Goal: Task Accomplishment & Management: Manage account settings

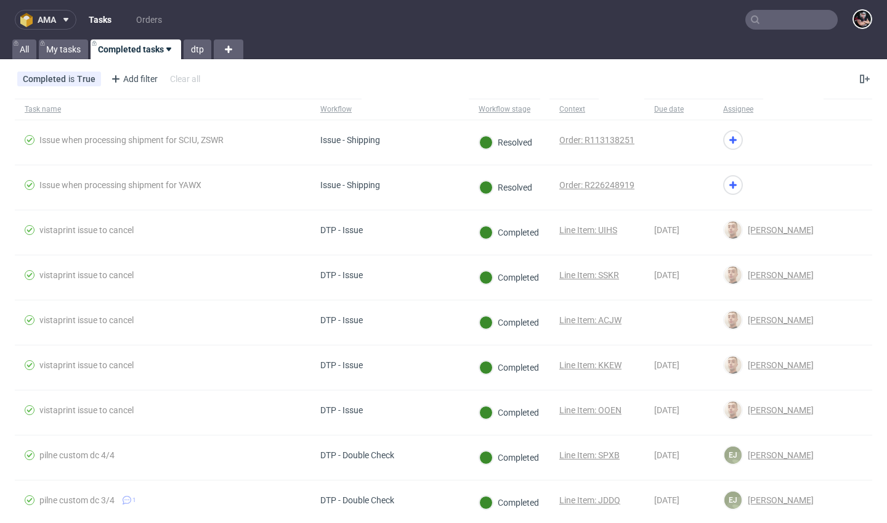
click at [51, 25] on button "ama" at bounding box center [46, 20] width 62 height 20
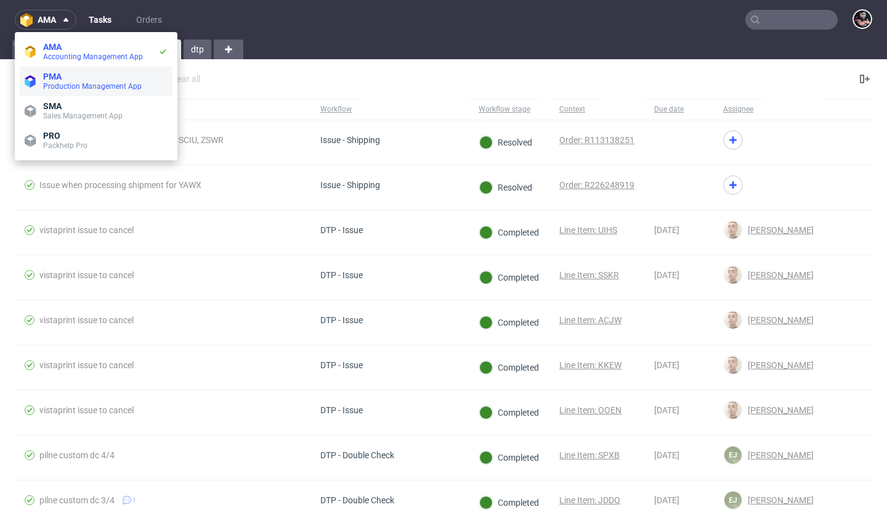
click at [90, 79] on span "PMA" at bounding box center [105, 76] width 124 height 10
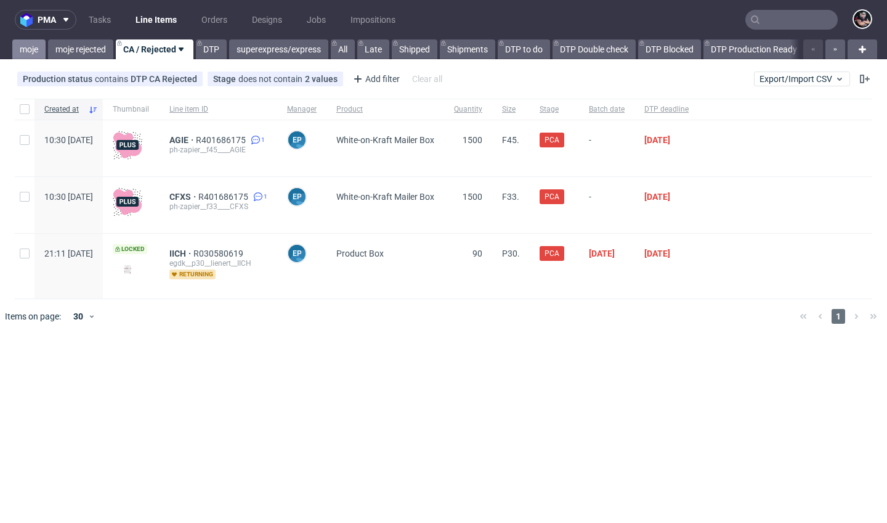
click at [22, 46] on link "moje" at bounding box center [28, 49] width 33 height 20
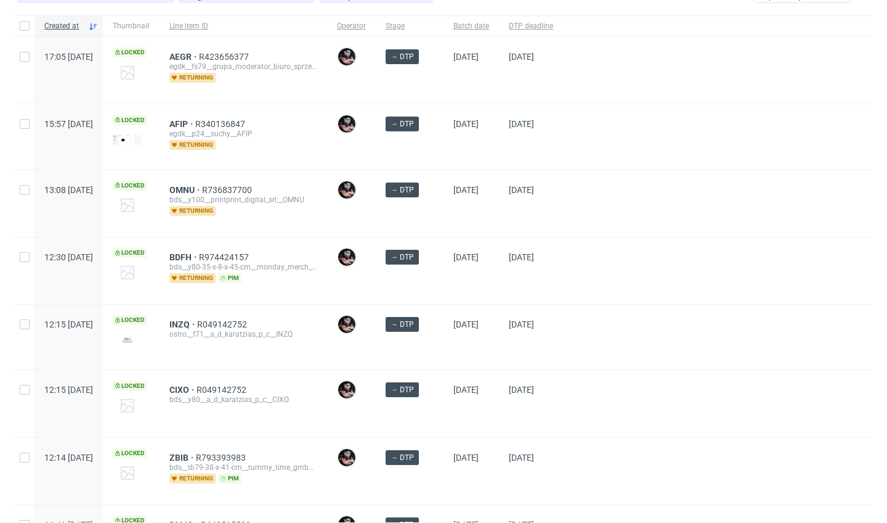
scroll to position [153, 0]
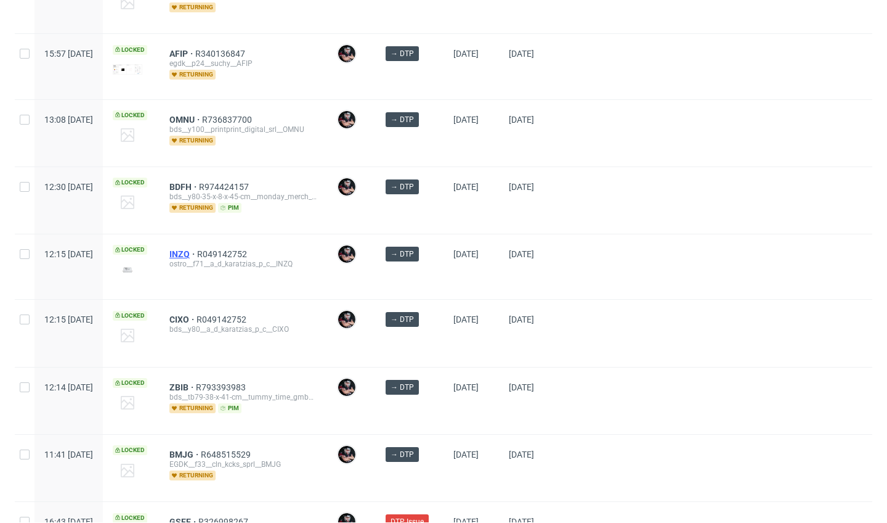
click at [197, 257] on span "INZQ" at bounding box center [183, 254] width 28 height 10
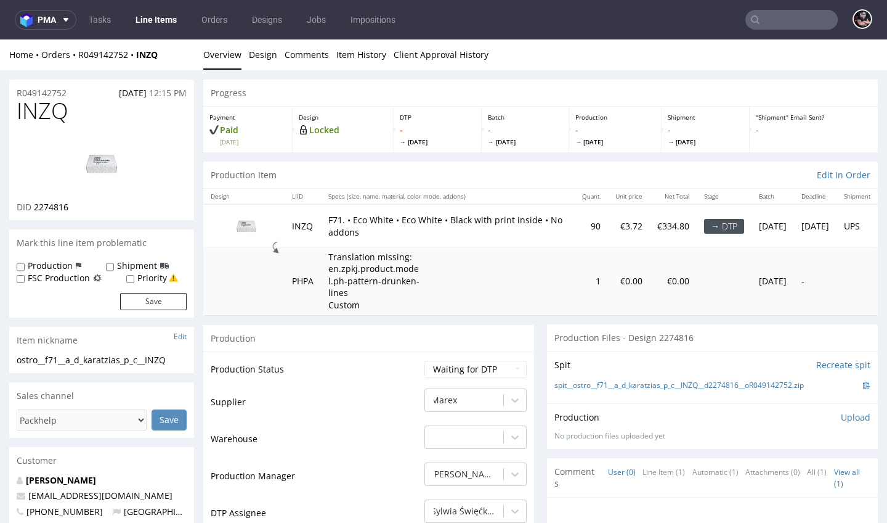
click at [38, 113] on span "INZQ" at bounding box center [43, 111] width 52 height 25
copy span "INZQ"
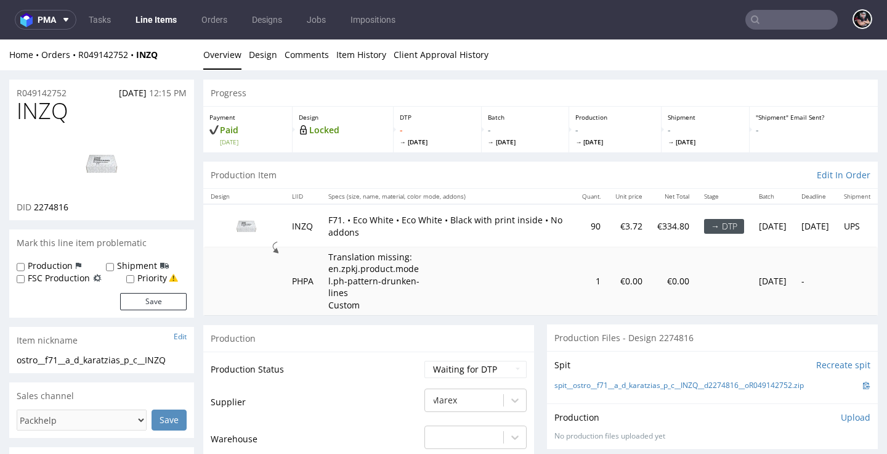
click at [52, 208] on span "2274816" at bounding box center [51, 207] width 35 height 12
copy span "2274816"
click at [255, 49] on link "Design" at bounding box center [263, 54] width 28 height 30
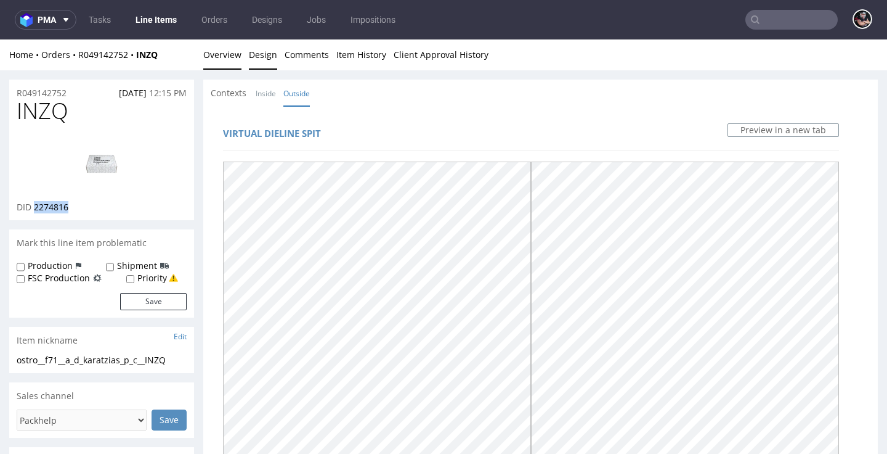
click at [227, 55] on link "Overview" at bounding box center [222, 54] width 38 height 30
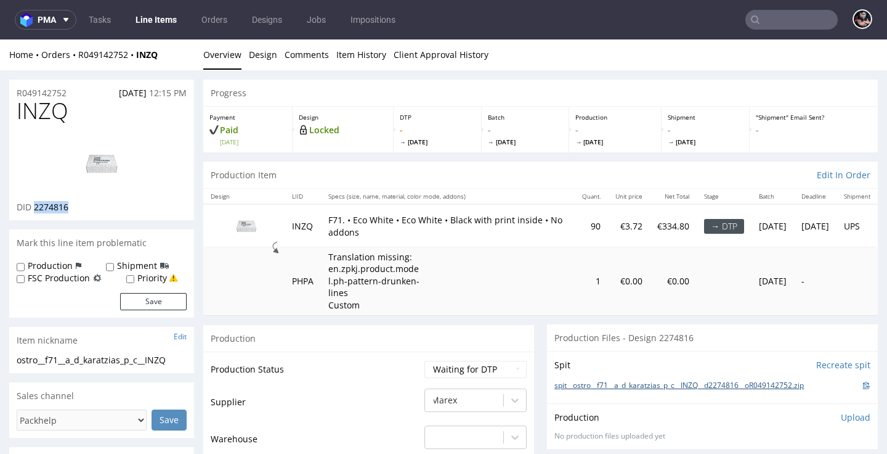
click at [633, 380] on link "spit__ostro__f71__a_d_karatzias_p_c__INZQ__d2274816__oR049142752.zip" at bounding box center [680, 385] width 250 height 10
click at [59, 108] on span "INZQ" at bounding box center [43, 111] width 52 height 25
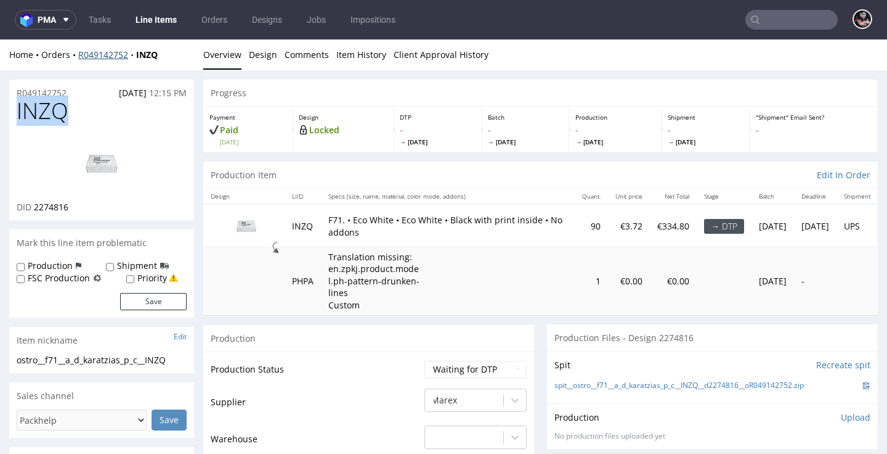
click at [59, 108] on span "INZQ" at bounding box center [43, 111] width 52 height 25
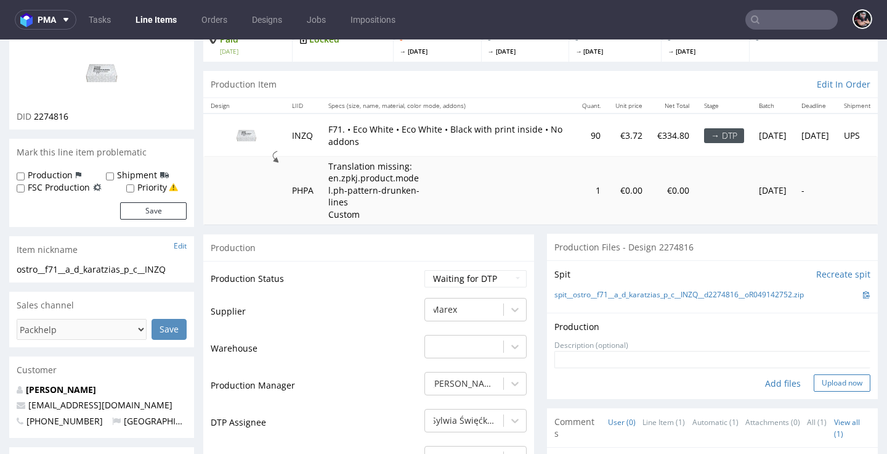
click at [819, 377] on button "Upload now" at bounding box center [842, 382] width 57 height 17
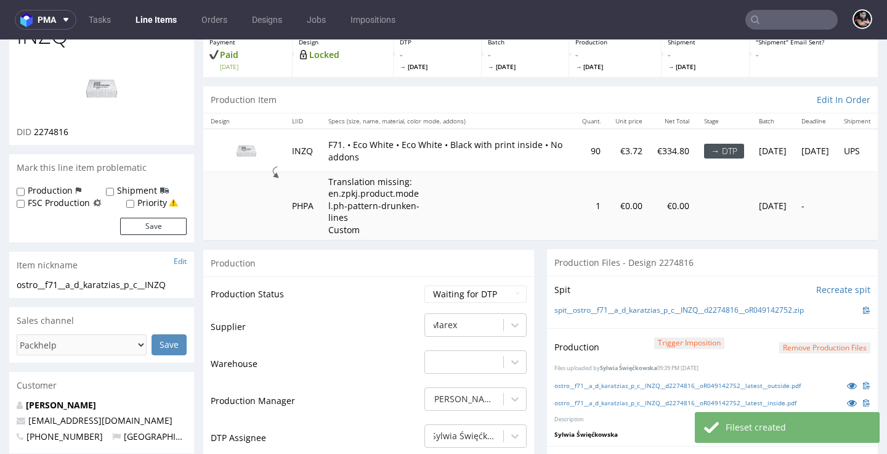
scroll to position [153, 0]
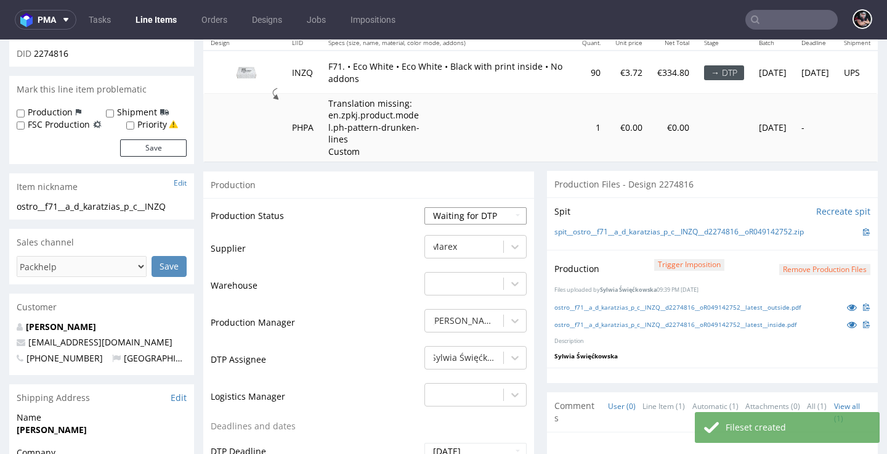
select select "dtp_production_ready"
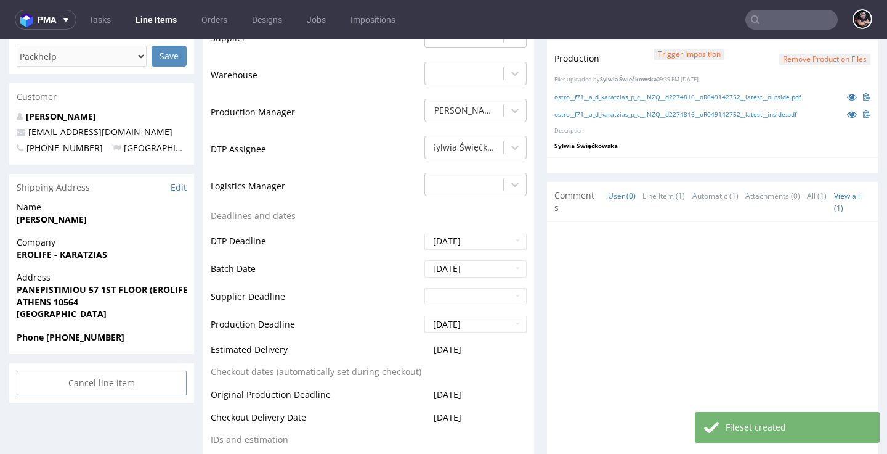
scroll to position [481, 0]
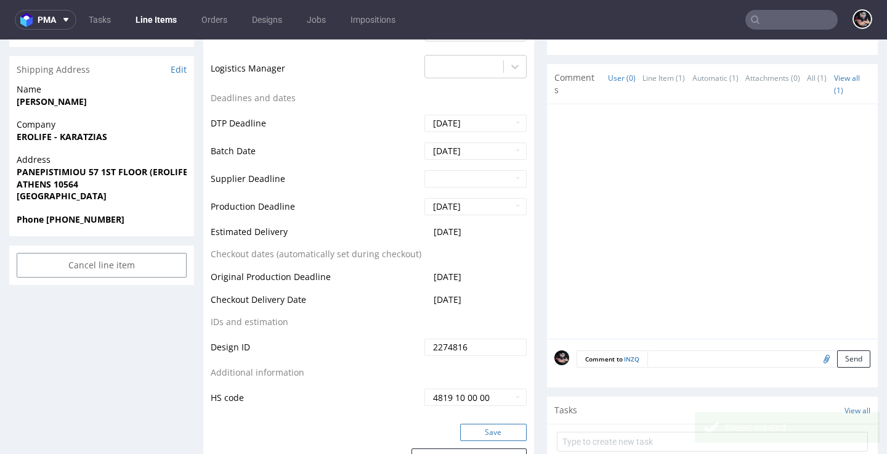
click at [487, 425] on button "Save" at bounding box center [493, 431] width 67 height 17
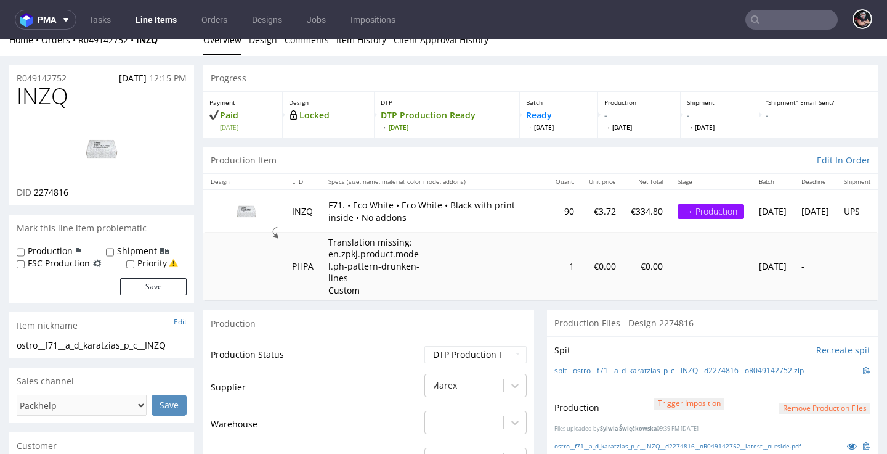
scroll to position [0, 0]
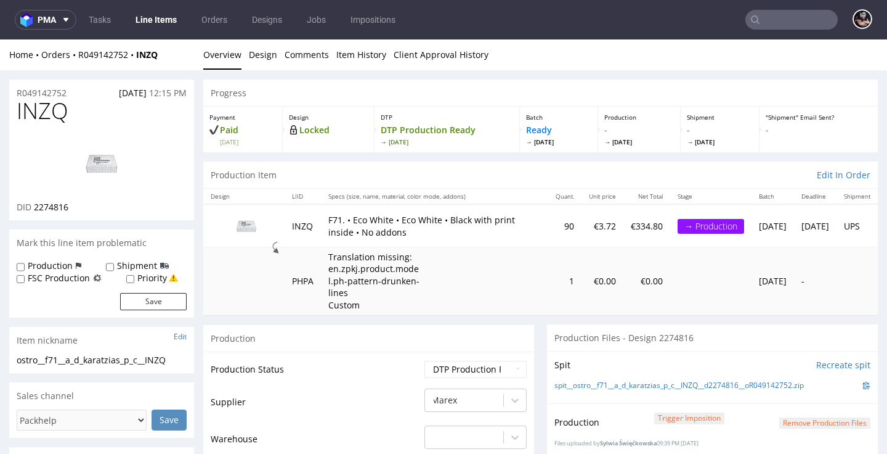
click at [177, 22] on link "Line Items" at bounding box center [156, 20] width 56 height 20
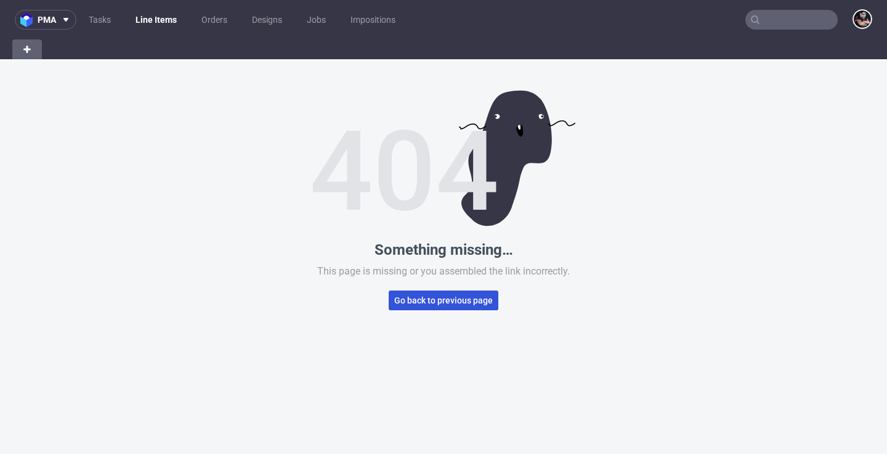
click at [432, 303] on span "Go back to previous page" at bounding box center [443, 300] width 99 height 9
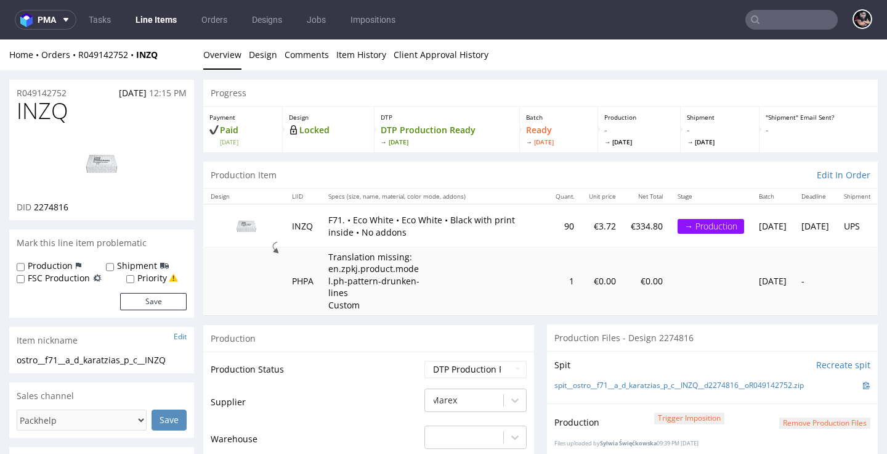
click at [168, 20] on link "Line Items" at bounding box center [156, 20] width 56 height 20
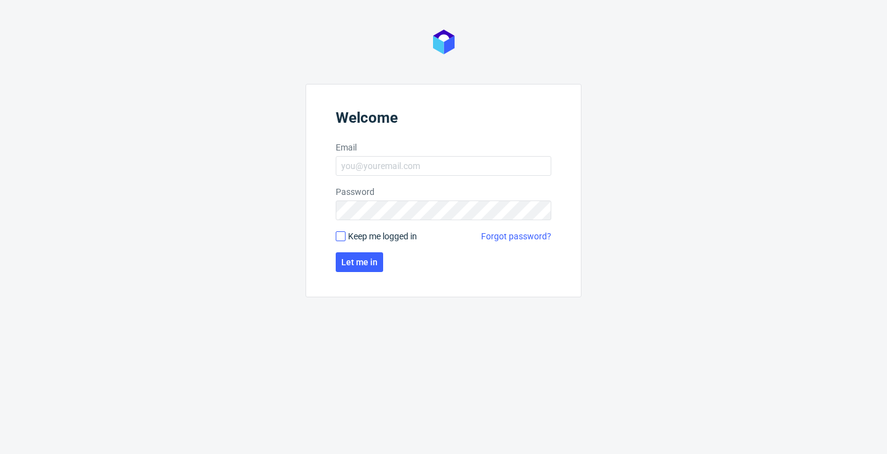
click at [338, 239] on input "Keep me logged in" at bounding box center [341, 236] width 10 height 10
checkbox input "true"
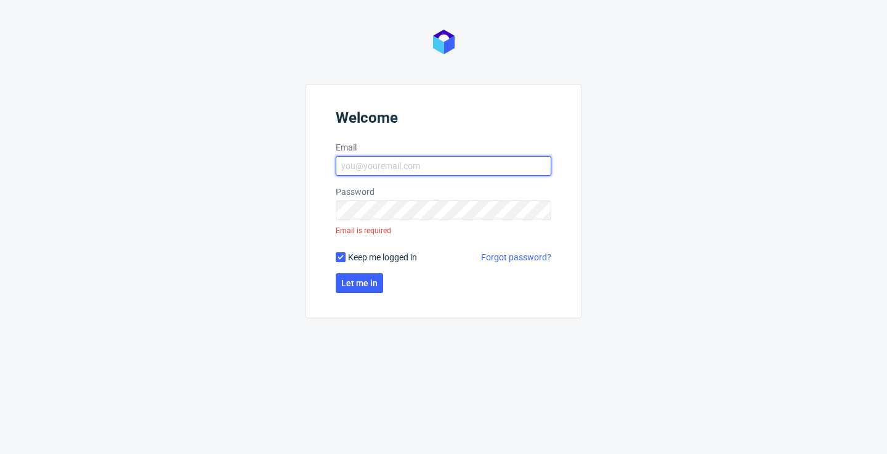
click at [418, 163] on input "Email" at bounding box center [444, 166] width 216 height 20
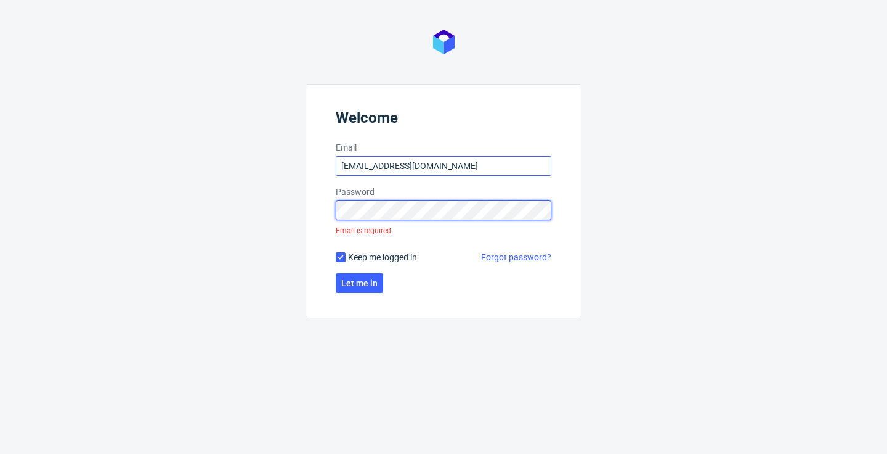
click at [360, 273] on button "Let me in" at bounding box center [359, 283] width 47 height 20
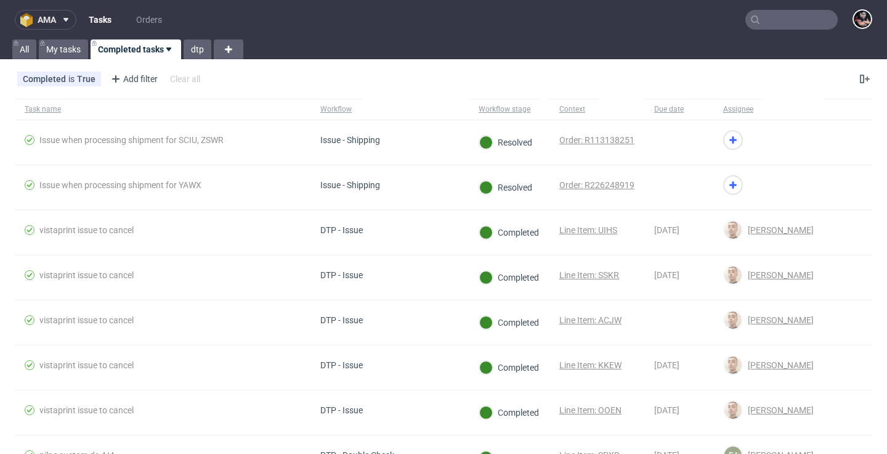
click at [54, 16] on span "ama" at bounding box center [47, 19] width 18 height 9
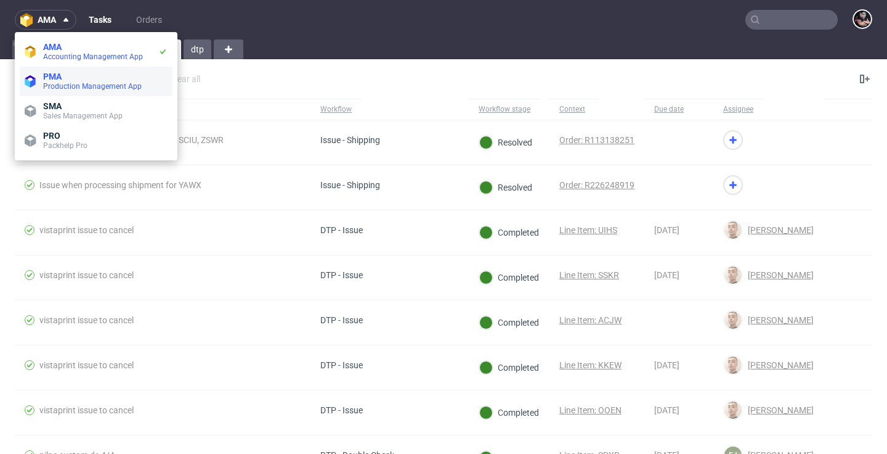
click at [67, 74] on span "PMA" at bounding box center [105, 76] width 124 height 10
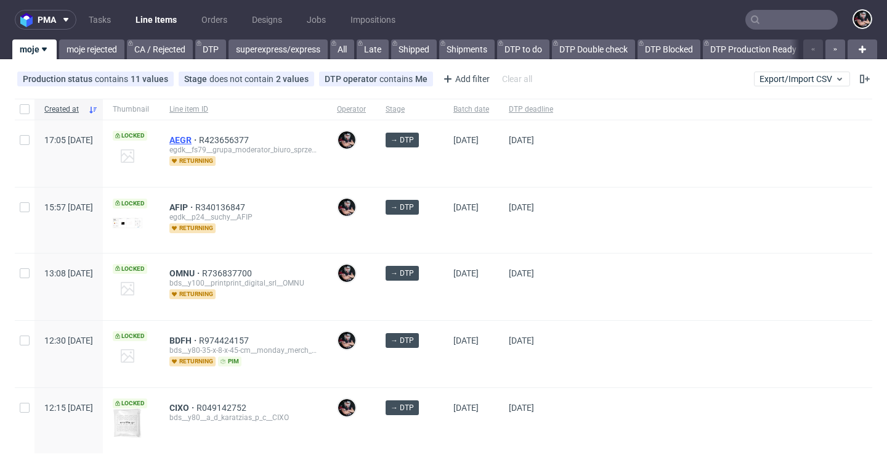
click at [199, 140] on span "AEGR" at bounding box center [184, 140] width 30 height 10
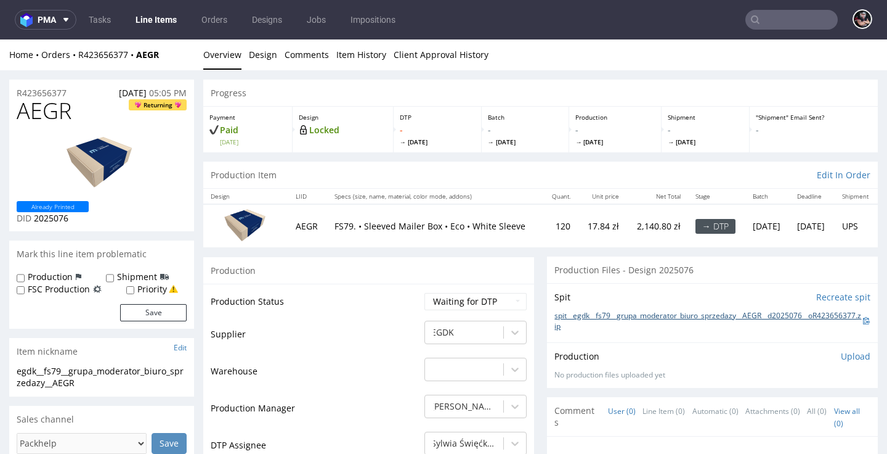
click at [603, 332] on link "spit__egdk__fs79__grupa_moderator_biuro_sprzedazy__AEGR__d2025076__oR423656377.…" at bounding box center [709, 321] width 309 height 21
click at [257, 46] on link "Design" at bounding box center [263, 54] width 28 height 30
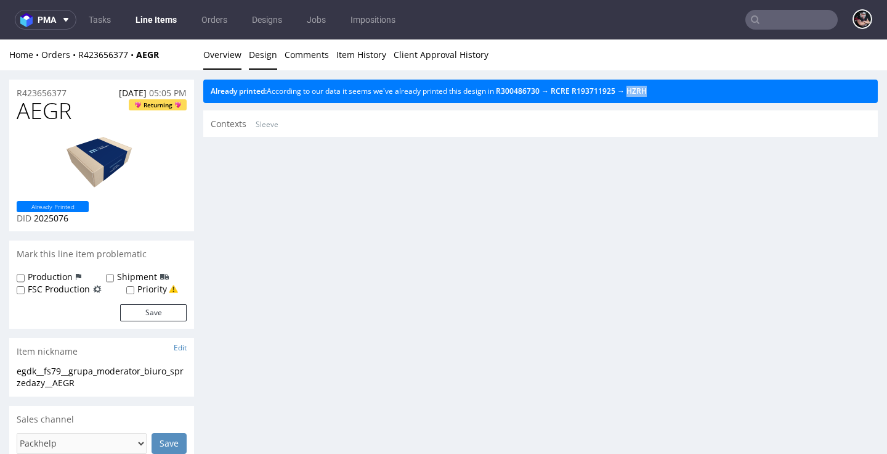
click at [219, 52] on link "Overview" at bounding box center [222, 54] width 38 height 30
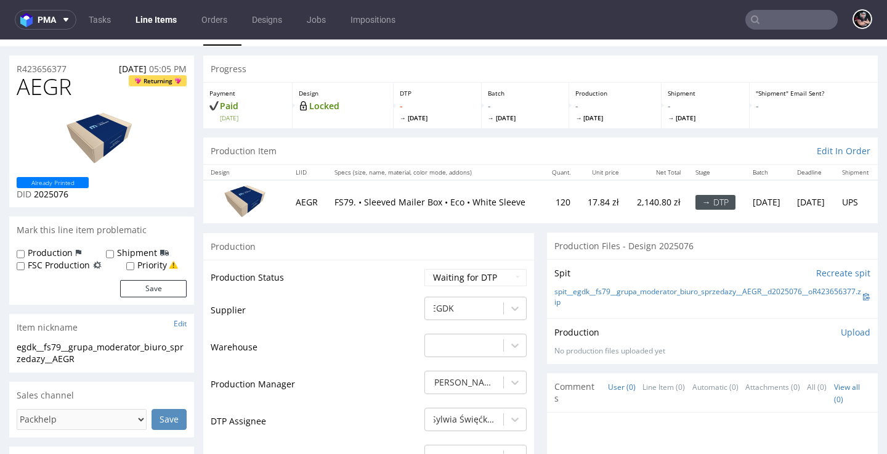
scroll to position [120, 0]
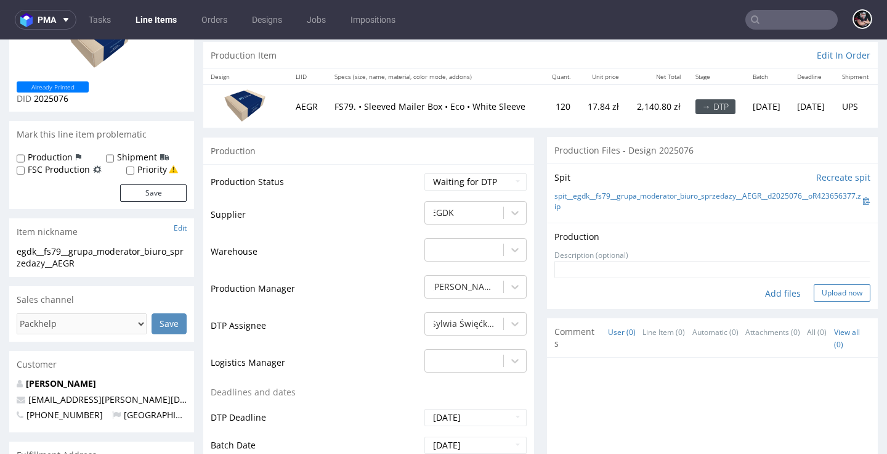
click at [815, 301] on button "Upload now" at bounding box center [842, 292] width 57 height 17
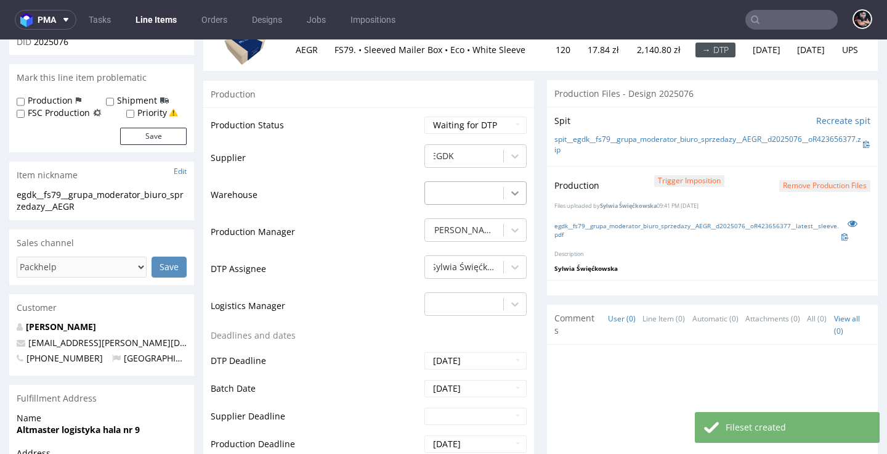
scroll to position [149, 0]
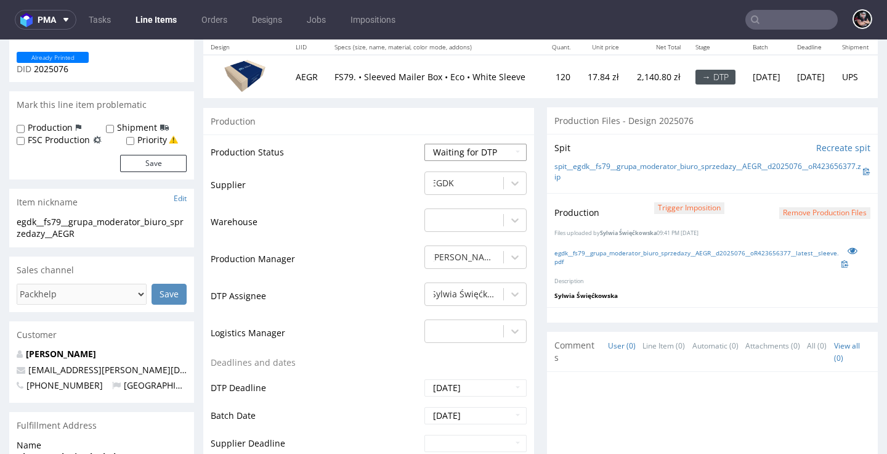
select select "dtp_production_ready"
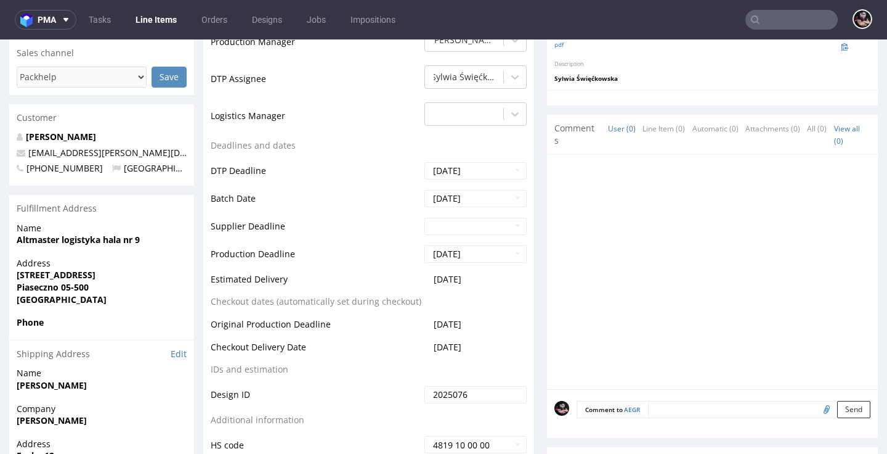
scroll to position [473, 0]
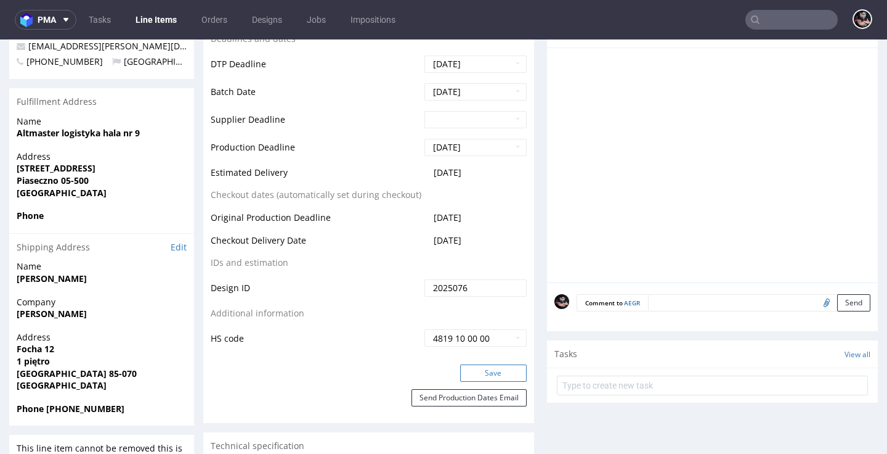
click at [484, 381] on button "Save" at bounding box center [493, 372] width 67 height 17
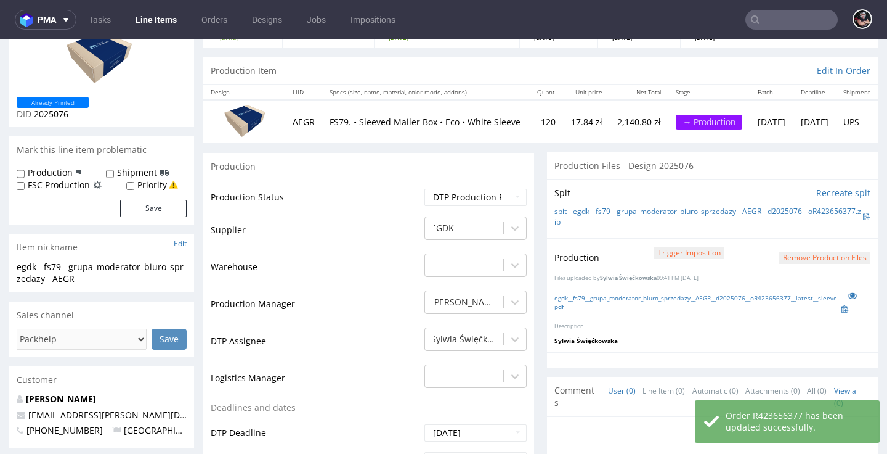
scroll to position [0, 0]
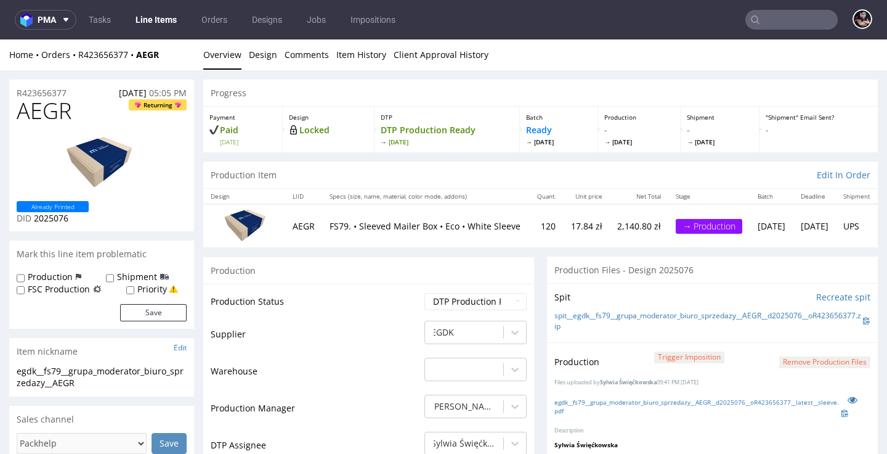
click at [159, 18] on link "Line Items" at bounding box center [156, 20] width 56 height 20
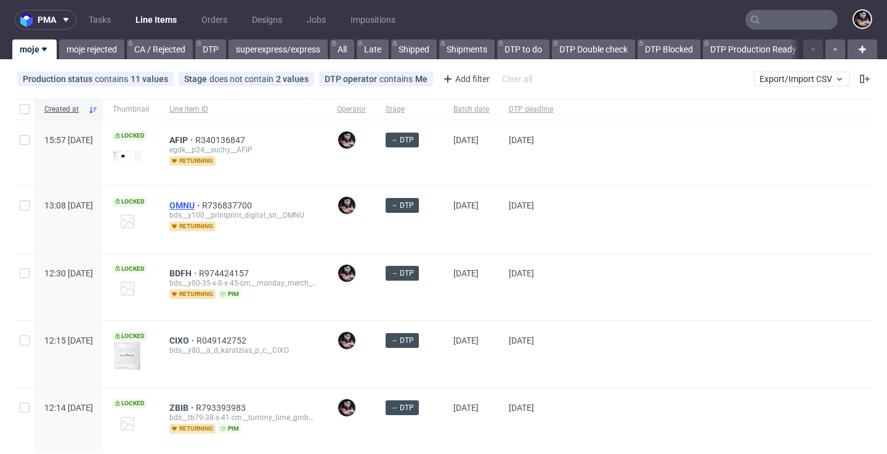
click at [202, 207] on span "OMNU" at bounding box center [185, 205] width 33 height 10
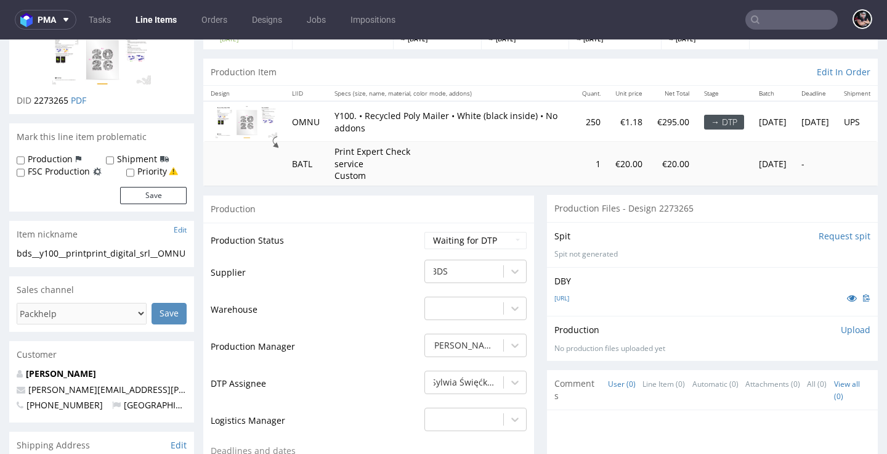
scroll to position [100, 0]
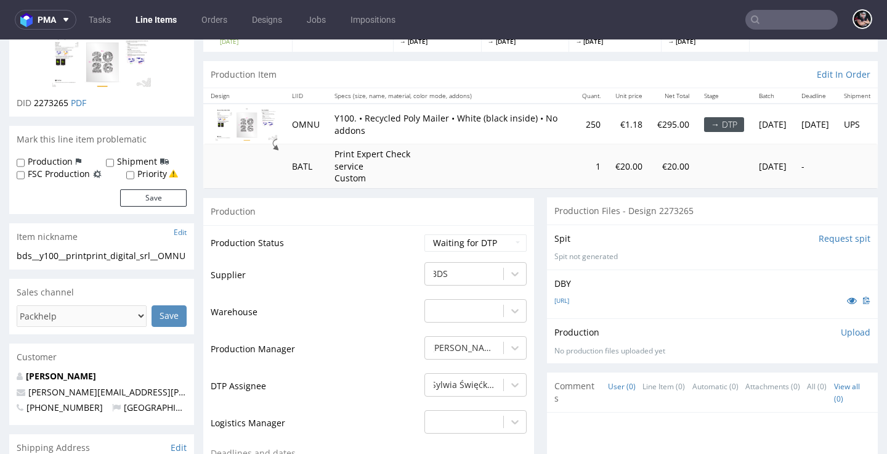
click at [841, 245] on input "Request spit" at bounding box center [845, 238] width 52 height 12
click at [828, 245] on input "Request spit" at bounding box center [845, 238] width 52 height 12
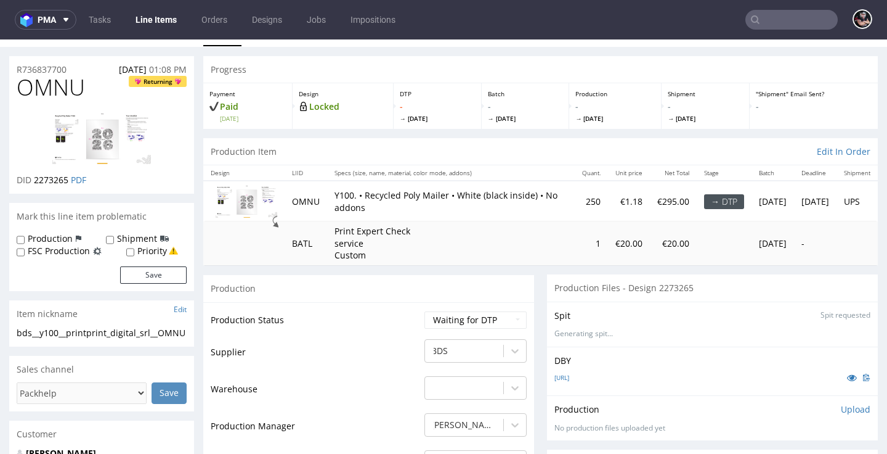
scroll to position [47, 0]
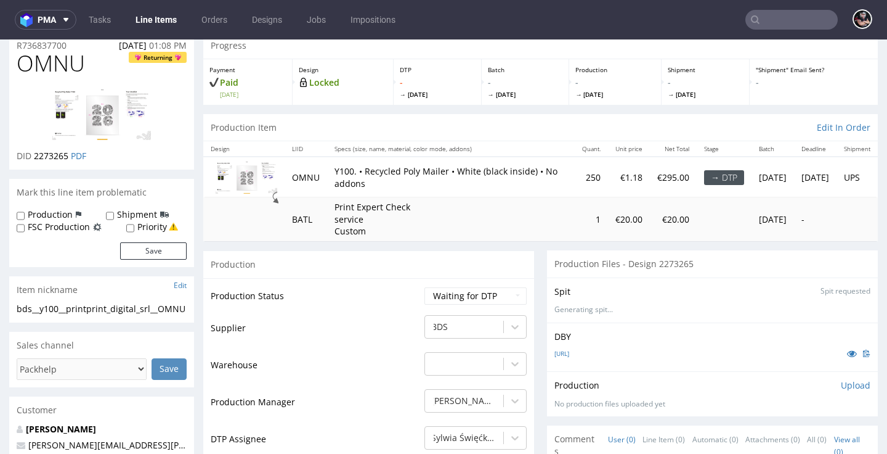
click at [150, 20] on link "Line Items" at bounding box center [156, 20] width 56 height 20
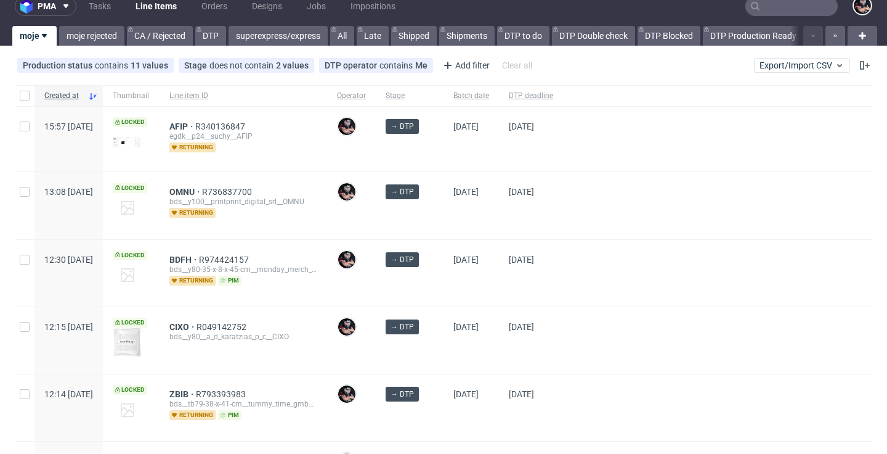
scroll to position [37, 0]
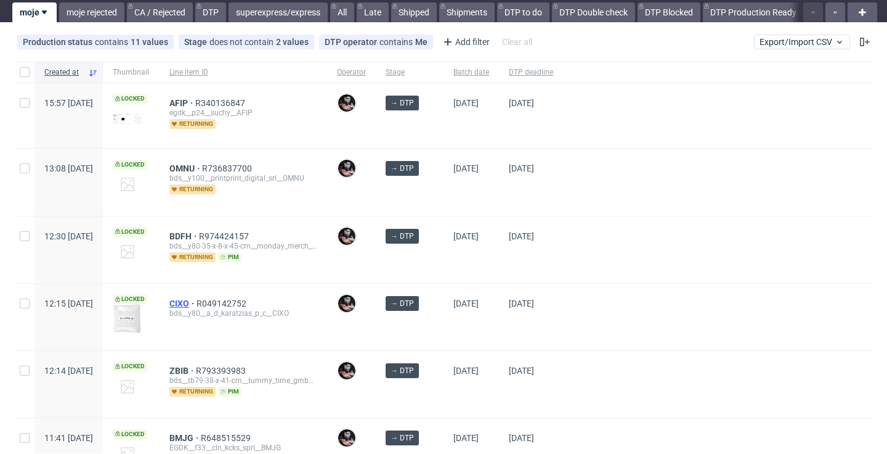
click at [197, 306] on span "CIXO" at bounding box center [182, 303] width 27 height 10
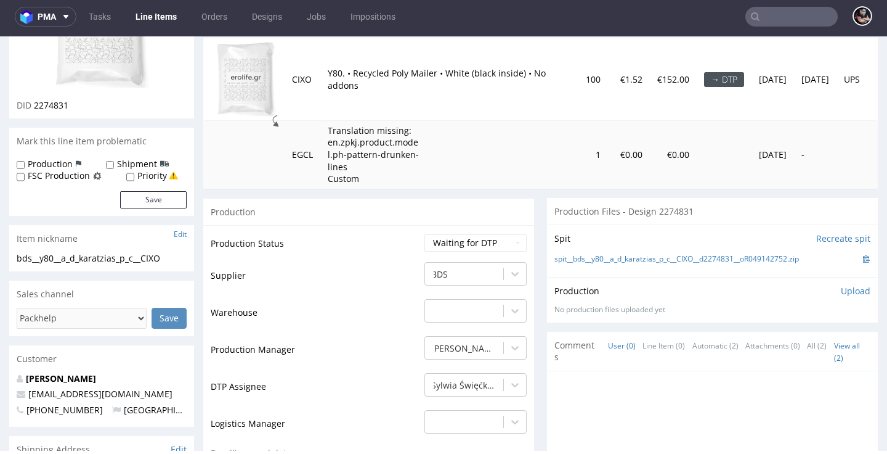
scroll to position [46, 0]
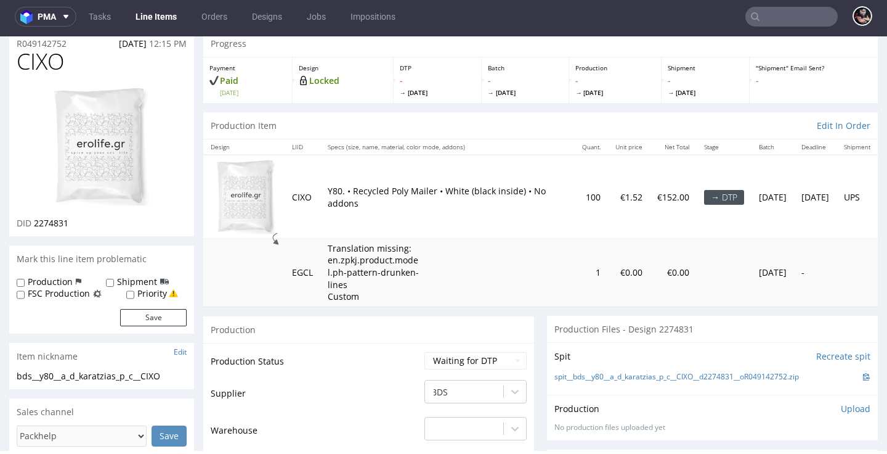
click at [38, 60] on span "CIXO" at bounding box center [41, 61] width 48 height 25
copy span "CIXO"
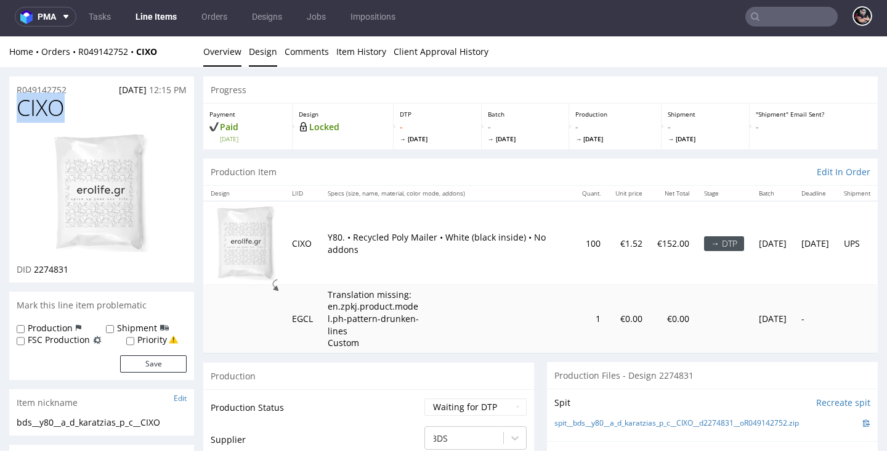
click at [267, 60] on link "Design" at bounding box center [263, 51] width 28 height 30
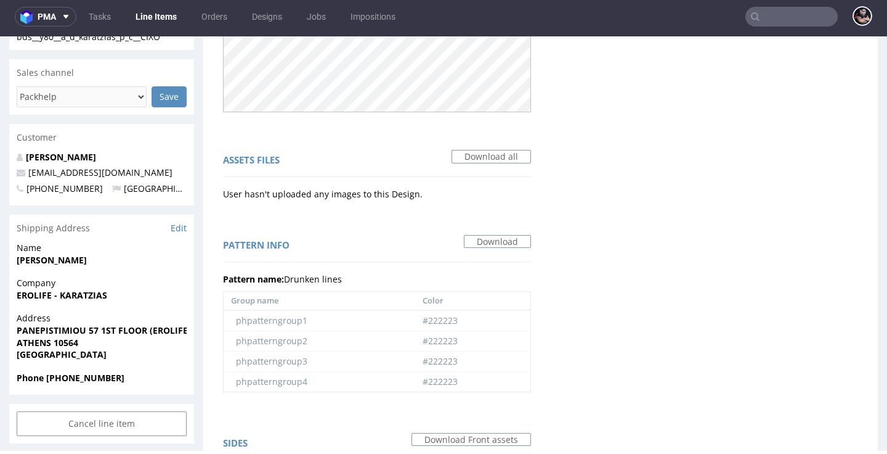
scroll to position [684, 0]
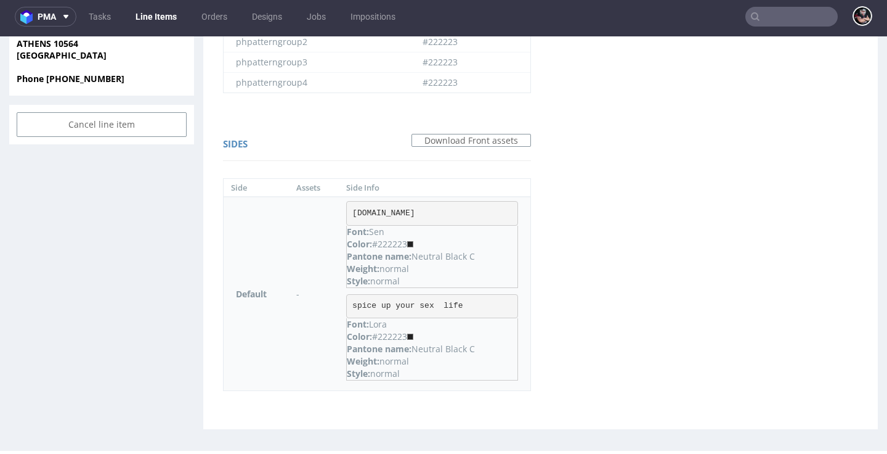
click at [442, 252] on div "Pantone name: Neutral Black C" at bounding box center [432, 256] width 171 height 12
click at [418, 253] on div "Pantone name: Neutral Black C" at bounding box center [432, 256] width 171 height 12
drag, startPoint x: 417, startPoint y: 252, endPoint x: 479, endPoint y: 251, distance: 62.2
click at [479, 251] on div "Pantone name: Neutral Black C" at bounding box center [432, 256] width 171 height 12
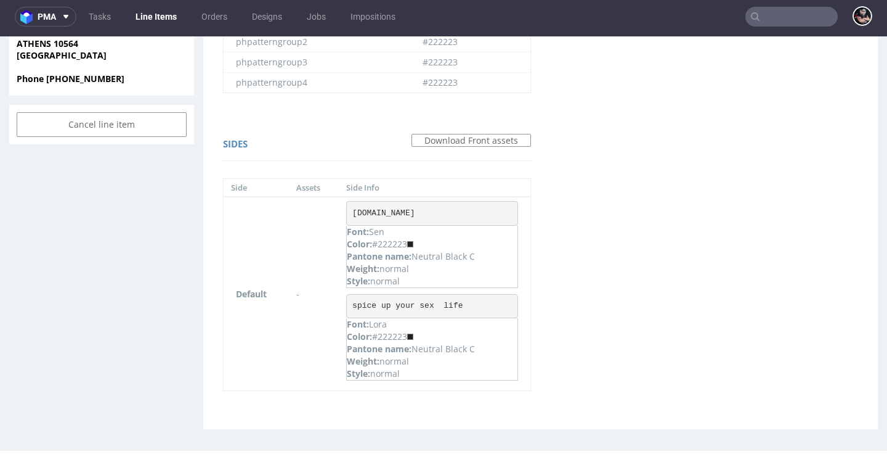
copy div "Neutral Black C"
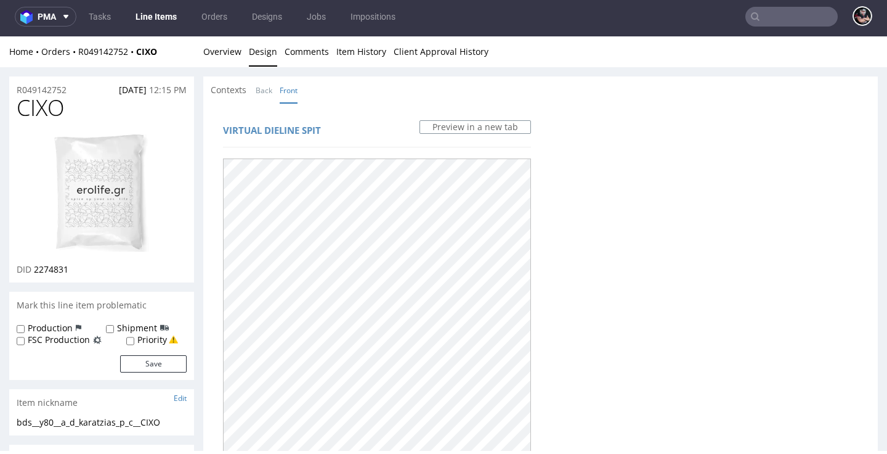
scroll to position [0, 0]
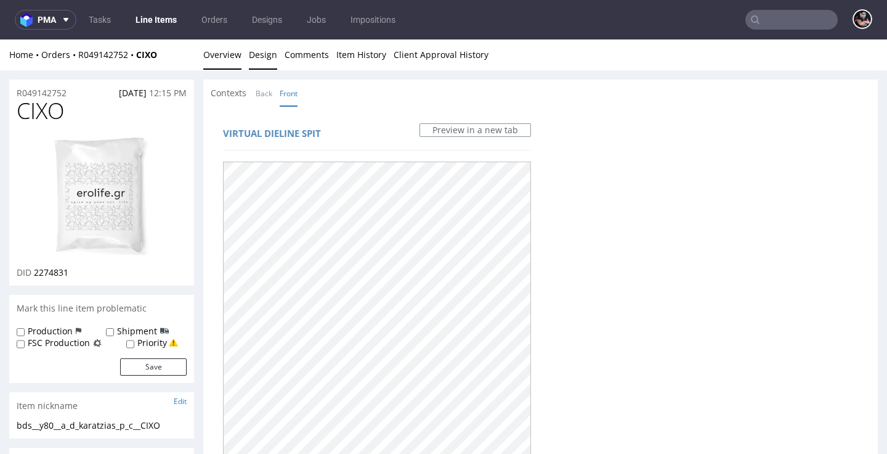
click at [211, 54] on link "Overview" at bounding box center [222, 54] width 38 height 30
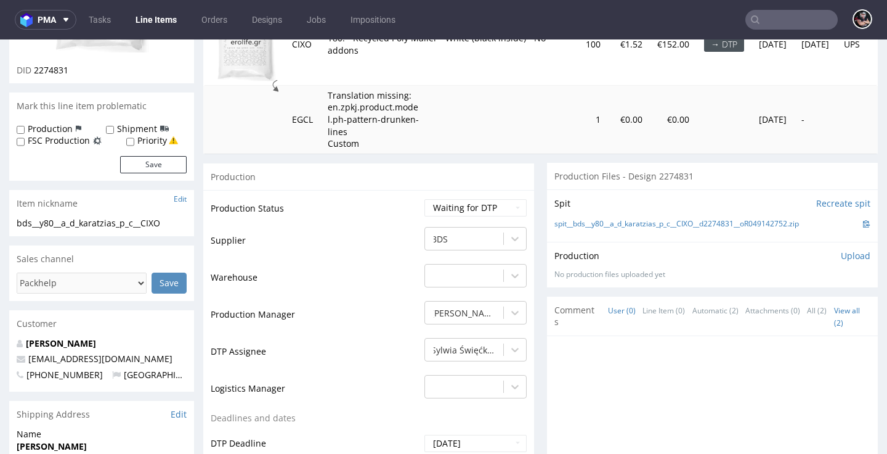
scroll to position [94, 0]
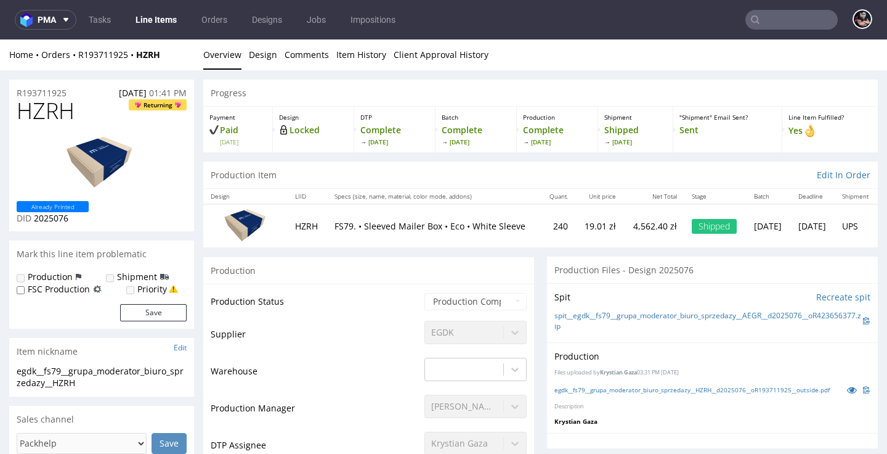
scroll to position [24, 0]
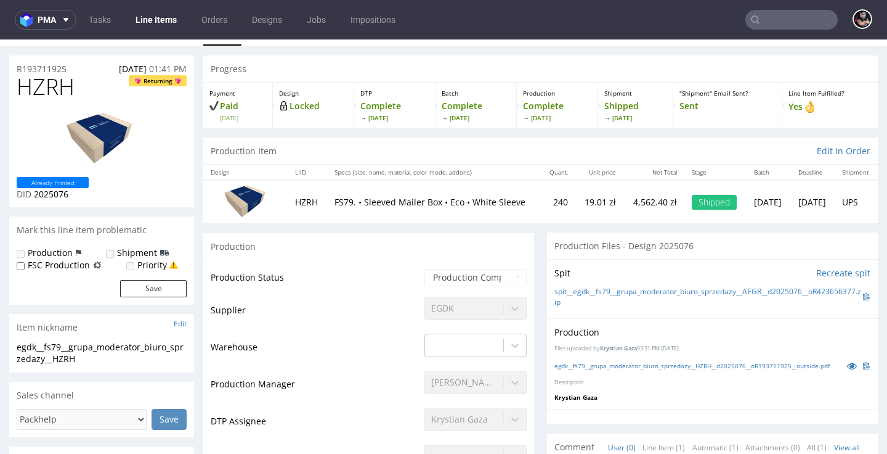
click at [603, 372] on div "egdk__fs79__grupa_moderator_biuro_sprzedazy__HZRH__d2025076__oR193711925__outsi…" at bounding box center [713, 366] width 316 height 14
click at [601, 370] on link "egdk__fs79__grupa_moderator_biuro_sprzedazy__HZRH__d2025076__oR193711925__outsi…" at bounding box center [692, 365] width 275 height 9
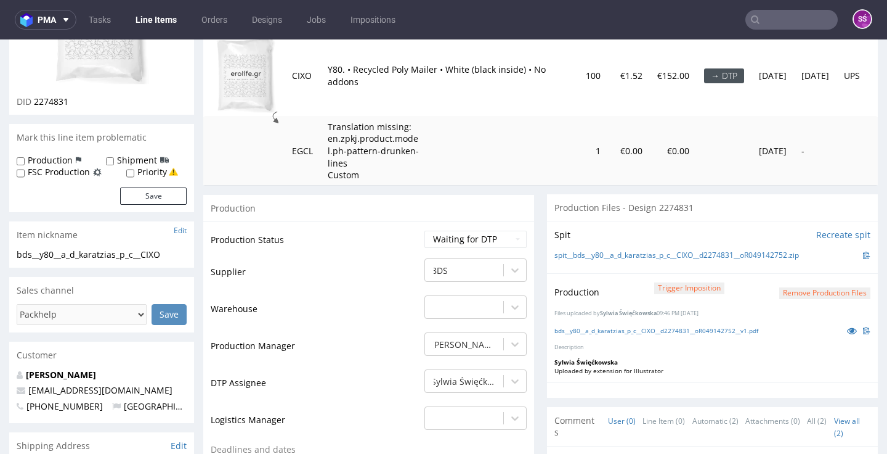
scroll to position [267, 0]
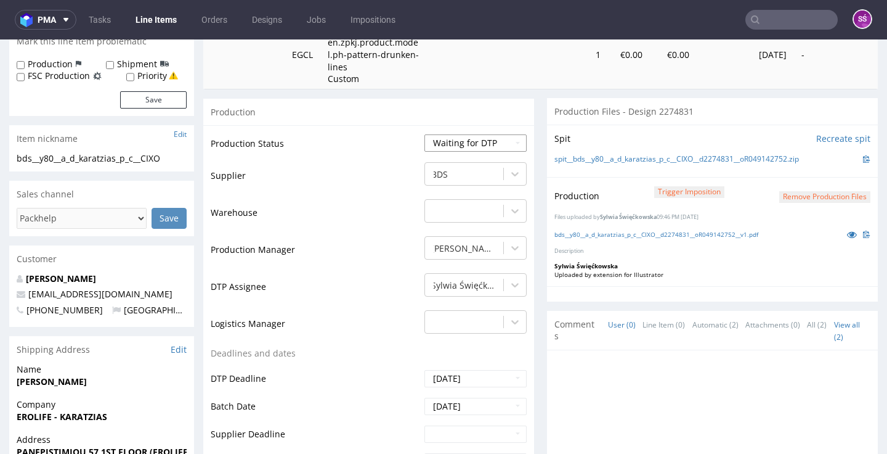
select select "dtp_production_ready"
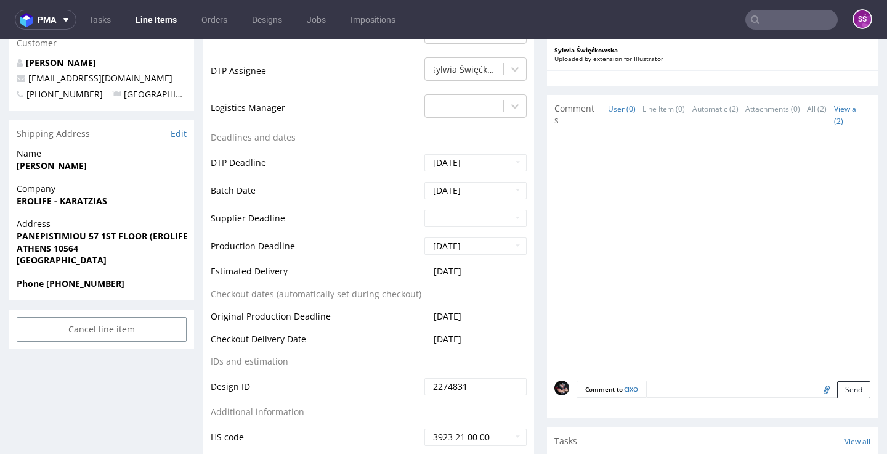
scroll to position [618, 0]
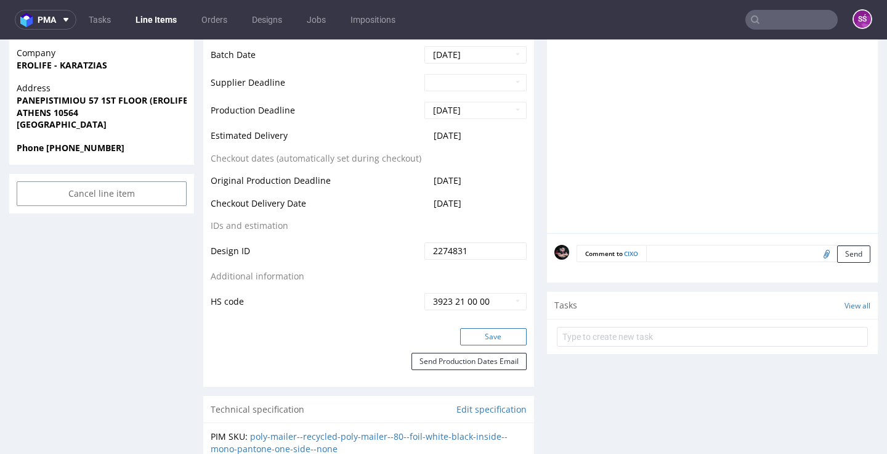
click at [481, 328] on button "Save" at bounding box center [493, 336] width 67 height 17
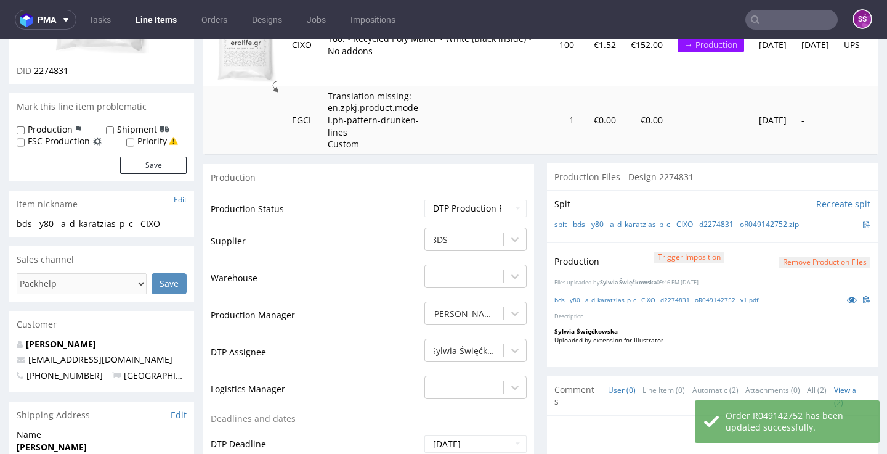
scroll to position [0, 0]
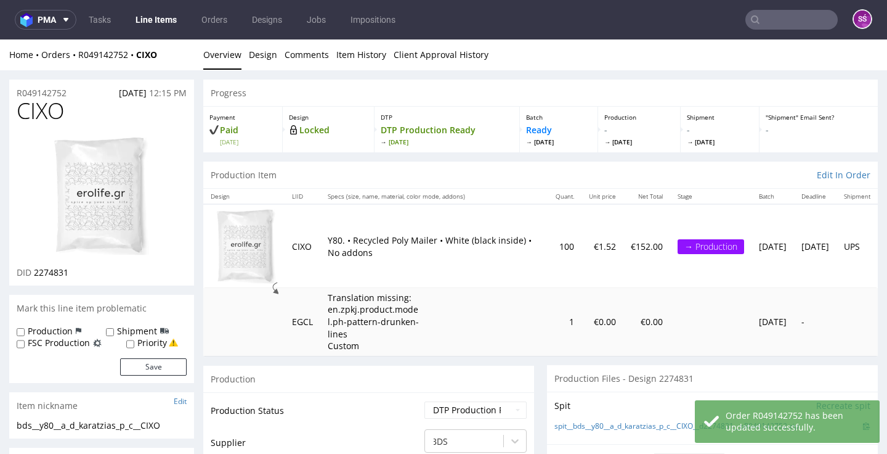
click at [151, 30] on nav "pma Tasks Line Items Orders Designs Jobs Impositions SŚ" at bounding box center [443, 19] width 887 height 39
click at [153, 26] on link "Line Items" at bounding box center [156, 20] width 56 height 20
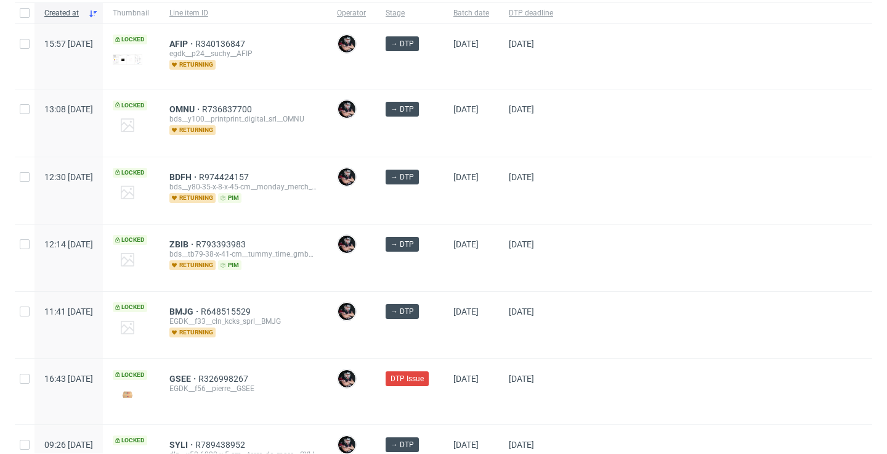
scroll to position [113, 0]
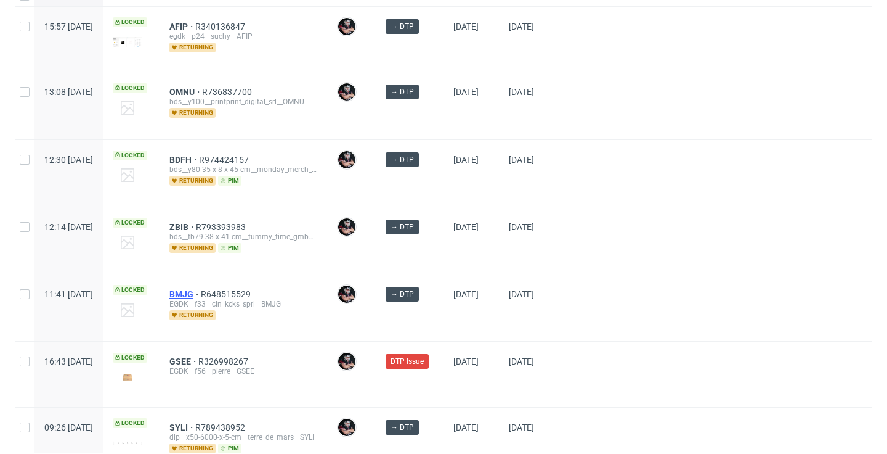
click at [201, 292] on span "BMJG" at bounding box center [184, 294] width 31 height 10
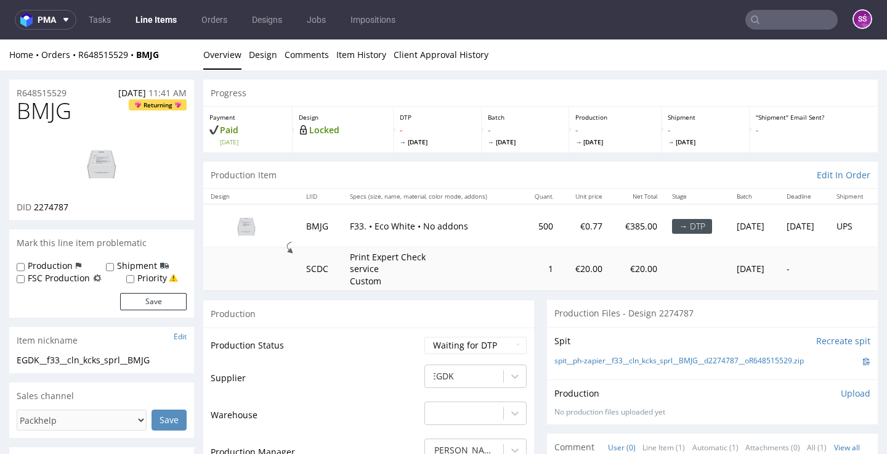
click at [47, 213] on span "2274787" at bounding box center [51, 207] width 35 height 12
copy span "2274787"
click at [672, 379] on div "Spit Recreate spit spit__ph-zapier__f33__cln_kcks_sprl__BMJG__d2274787__oR64851…" at bounding box center [712, 353] width 331 height 52
click at [666, 368] on div "spit__ph-zapier__f33__cln_kcks_sprl__BMJG__d2274787__oR648515529.zip" at bounding box center [713, 361] width 316 height 14
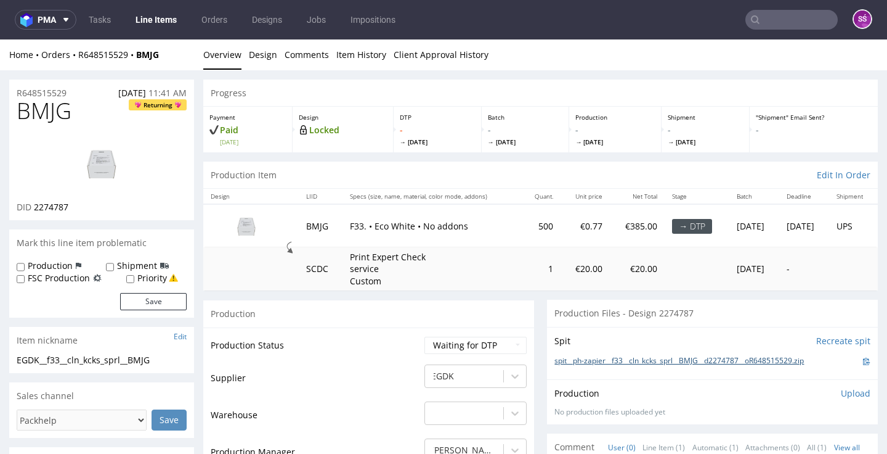
click at [662, 366] on link "spit__ph-zapier__f33__cln_kcks_sprl__BMJG__d2274787__oR648515529.zip" at bounding box center [680, 361] width 250 height 10
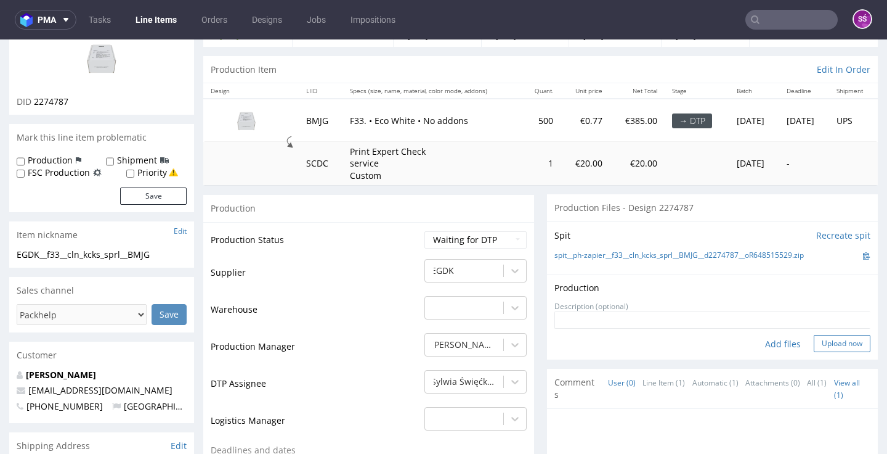
click at [820, 352] on button "Upload now" at bounding box center [842, 343] width 57 height 17
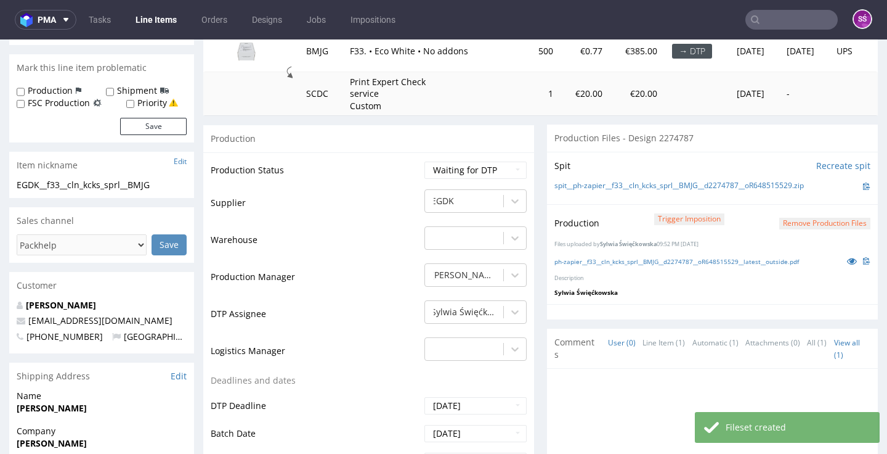
scroll to position [271, 0]
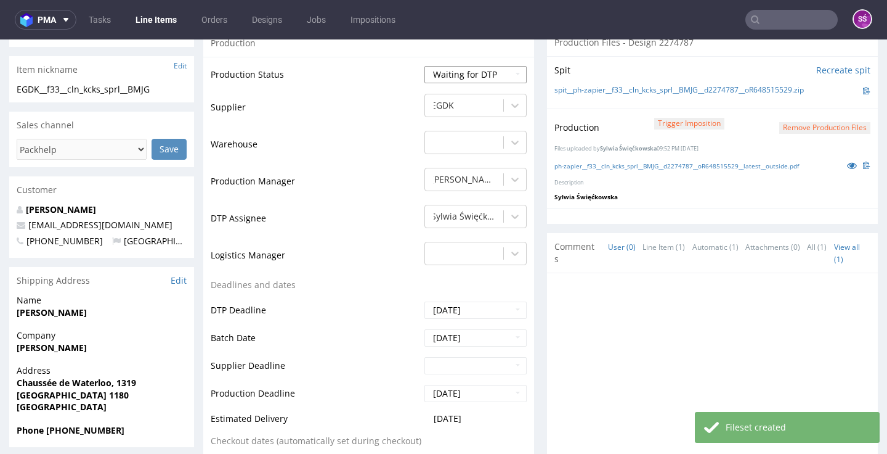
select select "dtp_production_ready"
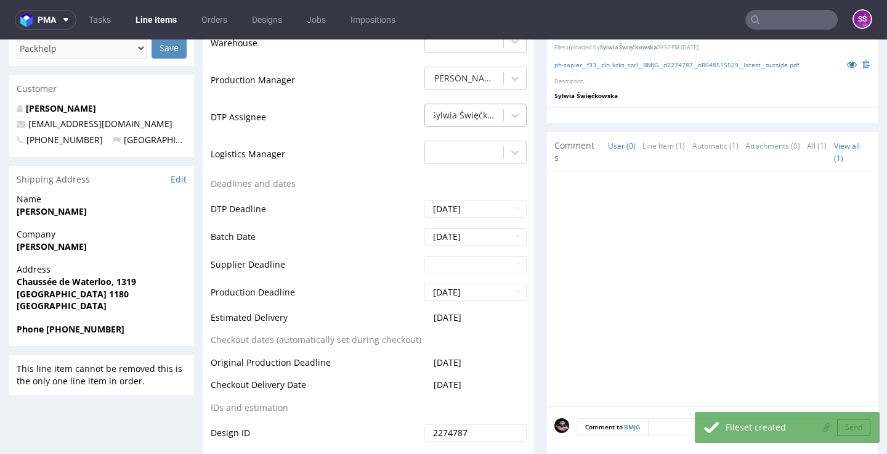
scroll to position [619, 0]
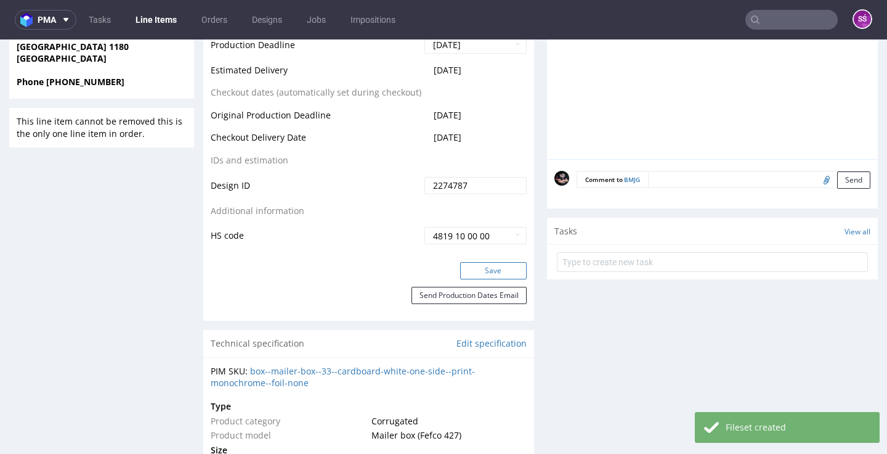
click at [477, 279] on button "Save" at bounding box center [493, 270] width 67 height 17
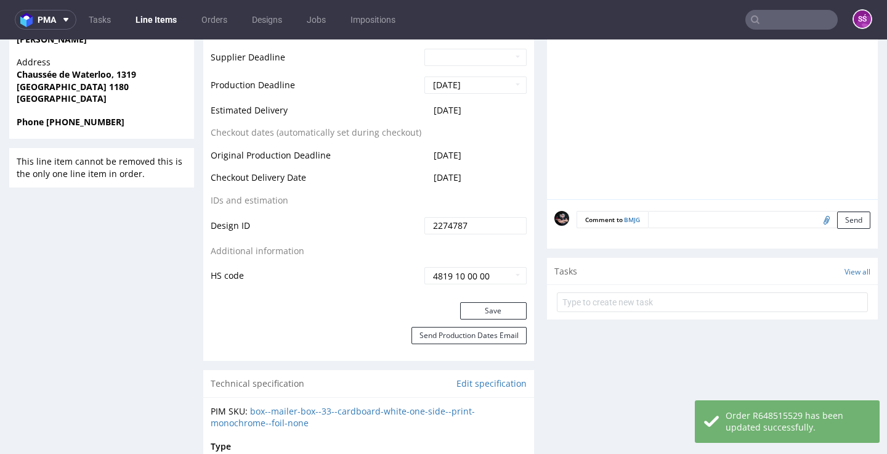
scroll to position [0, 0]
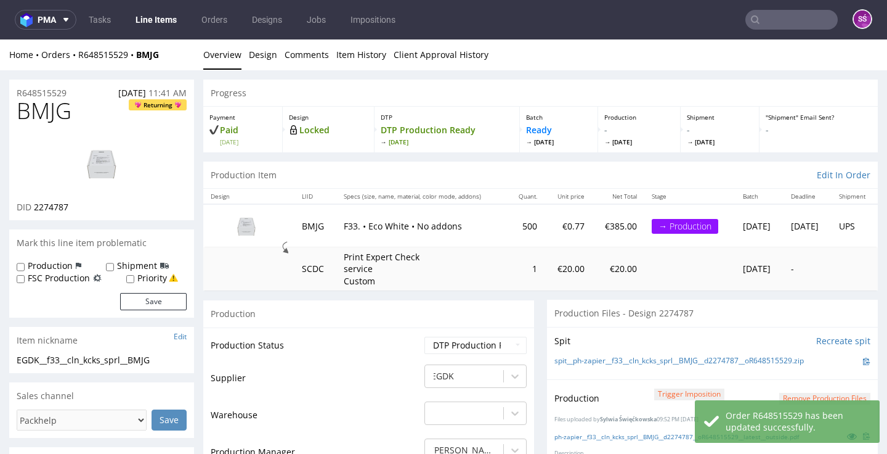
click at [165, 12] on link "Line Items" at bounding box center [156, 20] width 56 height 20
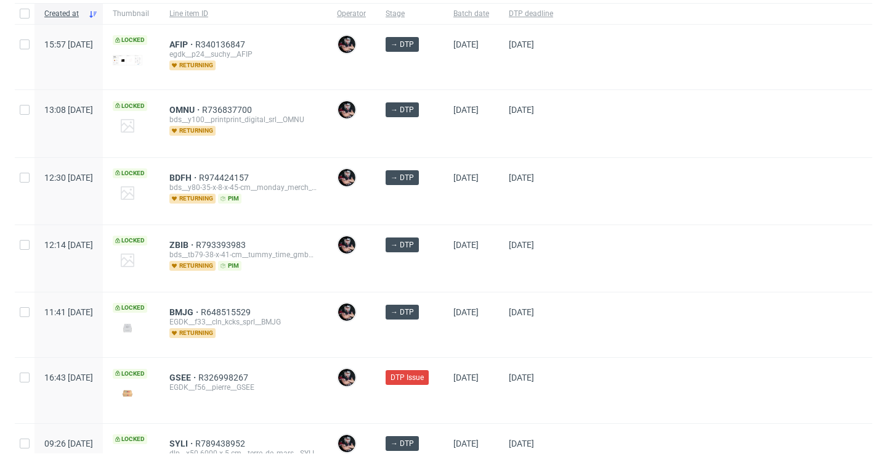
scroll to position [183, 0]
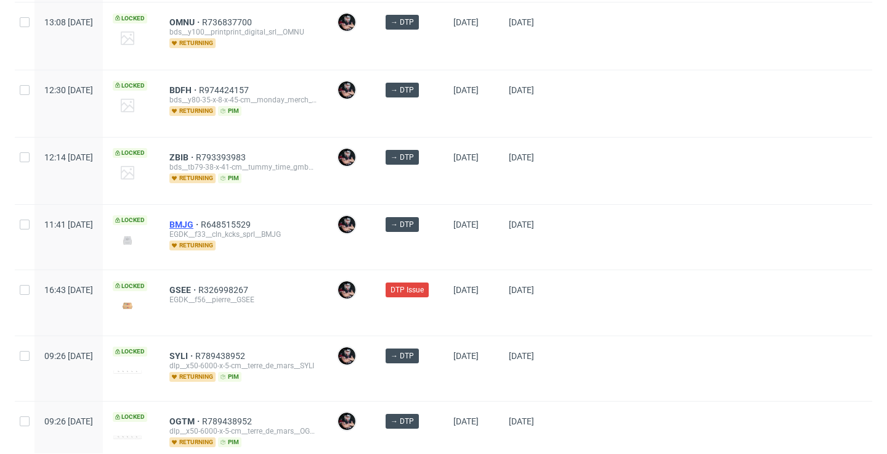
click at [201, 222] on span "BMJG" at bounding box center [184, 224] width 31 height 10
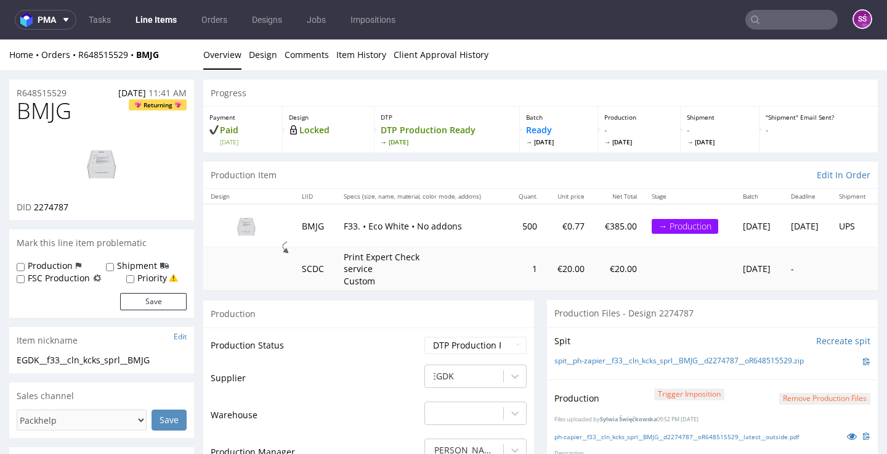
click at [150, 21] on link "Line Items" at bounding box center [156, 20] width 56 height 20
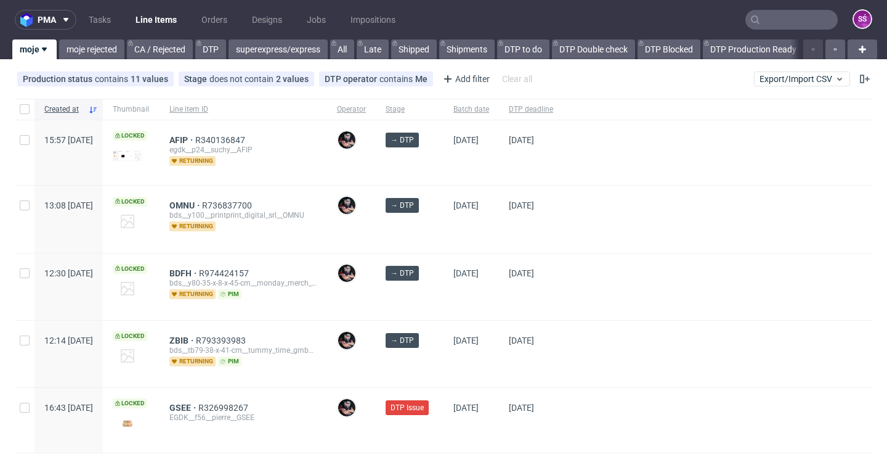
scroll to position [88, 0]
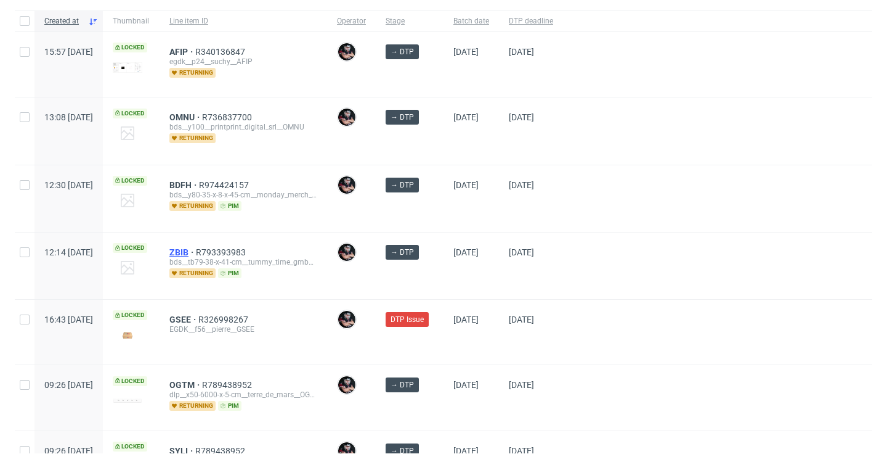
click at [196, 253] on span "ZBIB" at bounding box center [182, 252] width 26 height 10
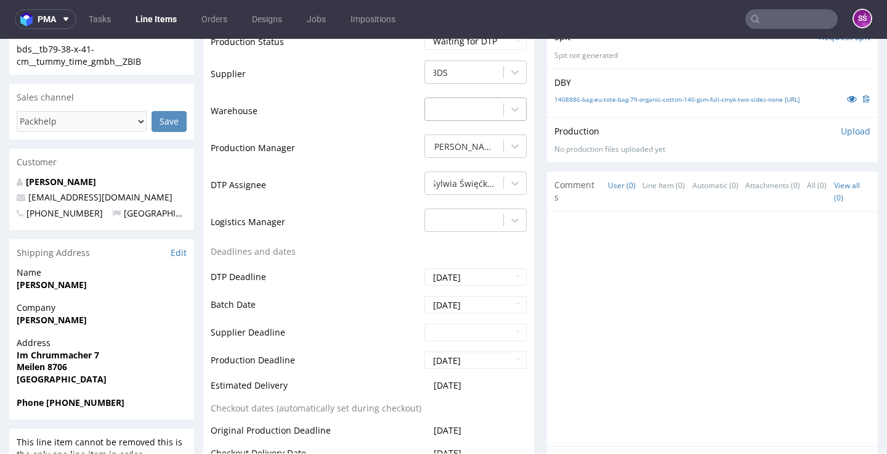
scroll to position [38, 0]
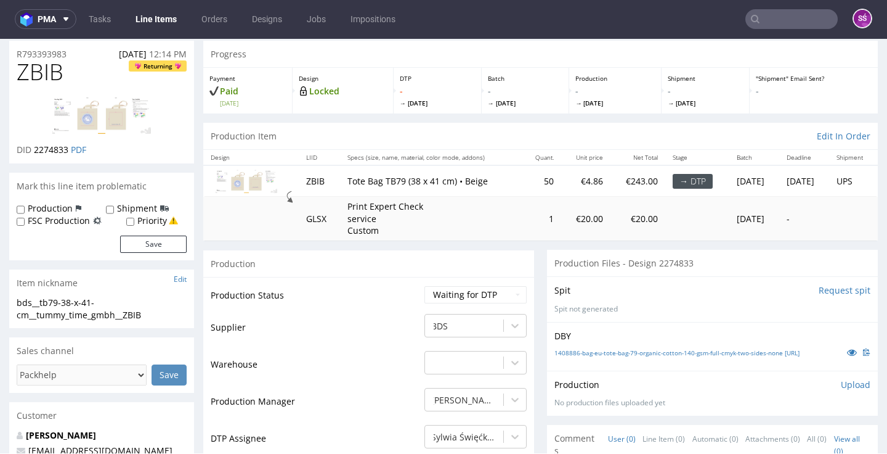
click at [149, 17] on link "Line Items" at bounding box center [156, 19] width 56 height 20
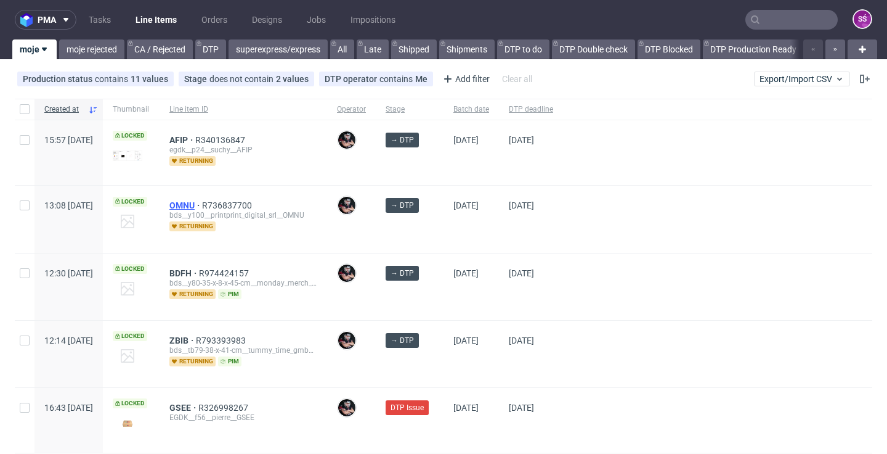
click at [202, 207] on span "OMNU" at bounding box center [185, 205] width 33 height 10
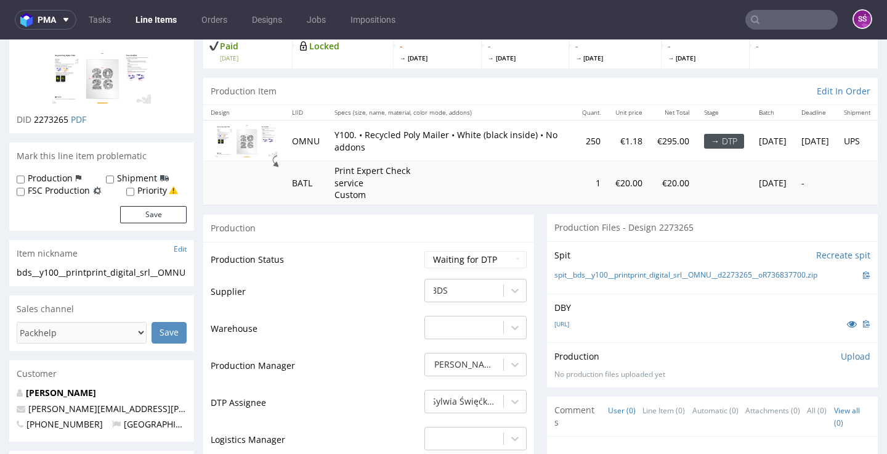
scroll to position [95, 0]
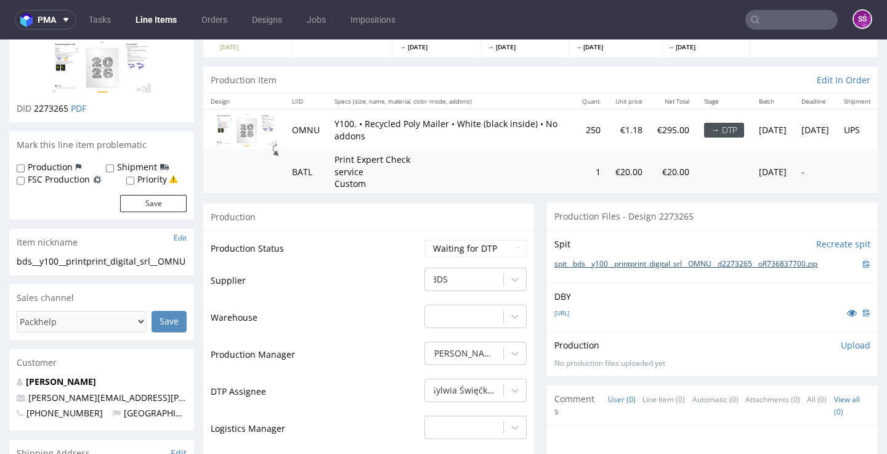
click at [575, 269] on link "spit__bds__y100__printprint_digital_srl__OMNU__d2273265__oR736837700.zip" at bounding box center [686, 264] width 263 height 10
click at [569, 317] on link "1978327-poly-mailer-eu-recycled-poly-mailer-100-foil-white-black-inside-mono-pa…" at bounding box center [562, 312] width 15 height 9
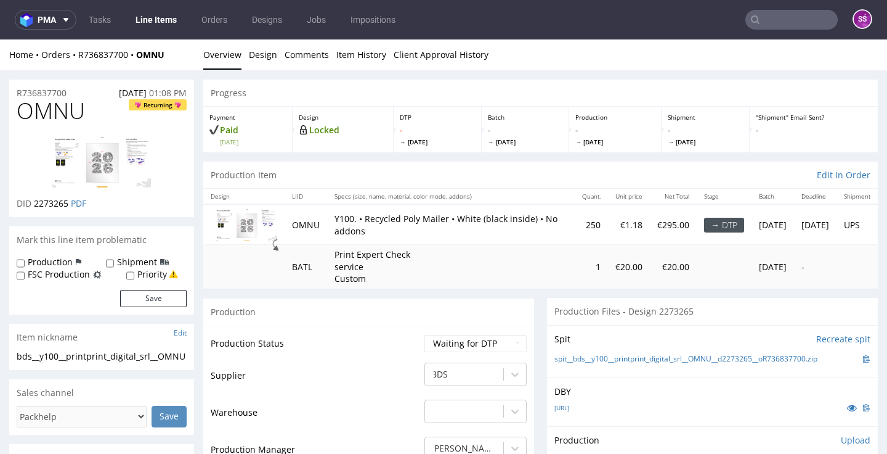
click at [32, 110] on span "OMNU" at bounding box center [51, 111] width 68 height 25
click at [58, 209] on span "2273265" at bounding box center [51, 203] width 35 height 12
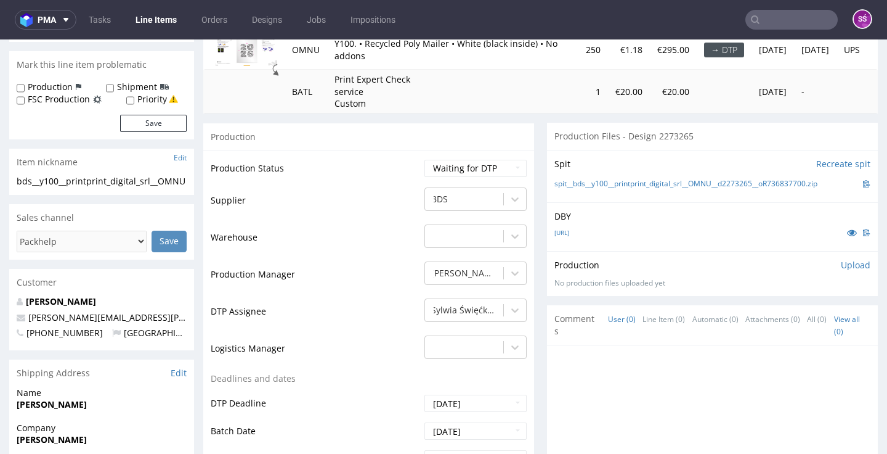
scroll to position [155, 0]
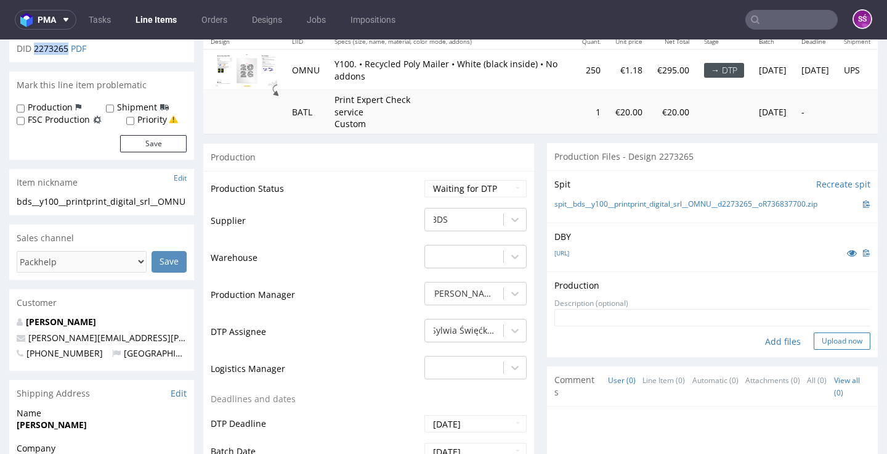
click at [818, 349] on button "Upload now" at bounding box center [842, 340] width 57 height 17
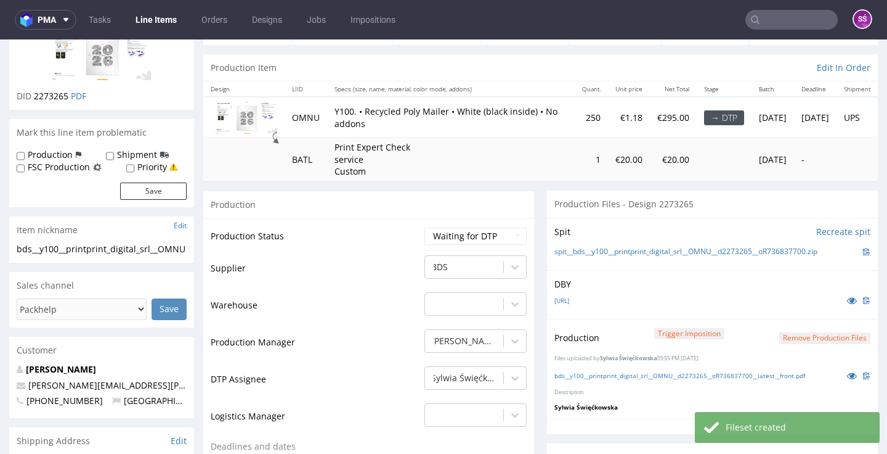
scroll to position [191, 0]
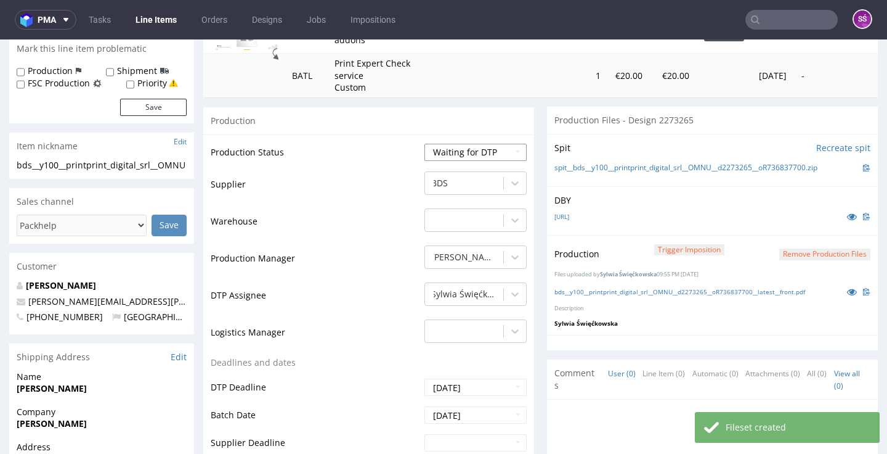
select select "dtp_production_ready"
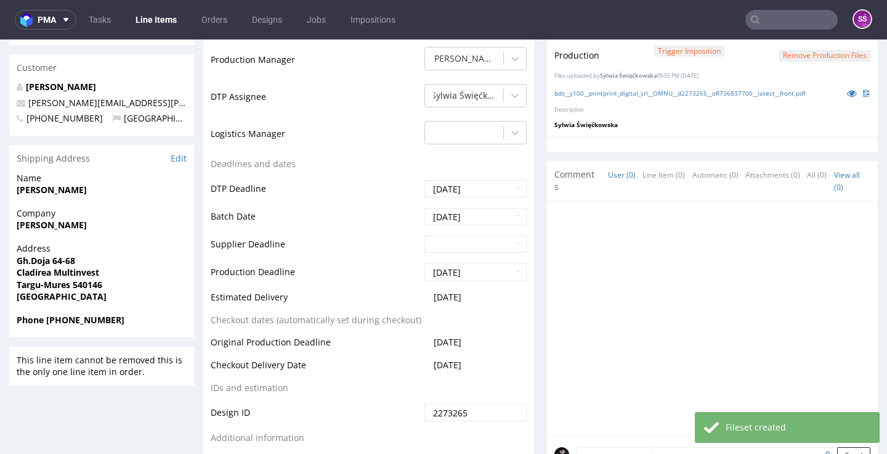
scroll to position [477, 0]
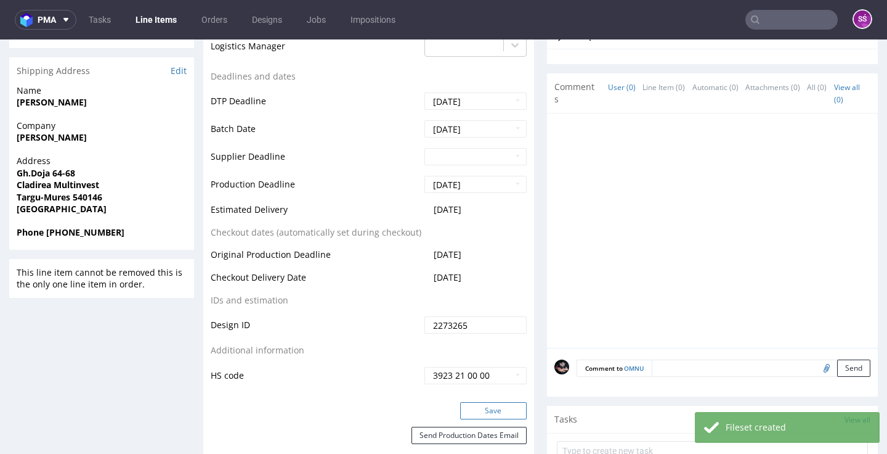
click at [476, 419] on button "Save" at bounding box center [493, 410] width 67 height 17
click at [164, 25] on link "Line Items" at bounding box center [156, 20] width 56 height 20
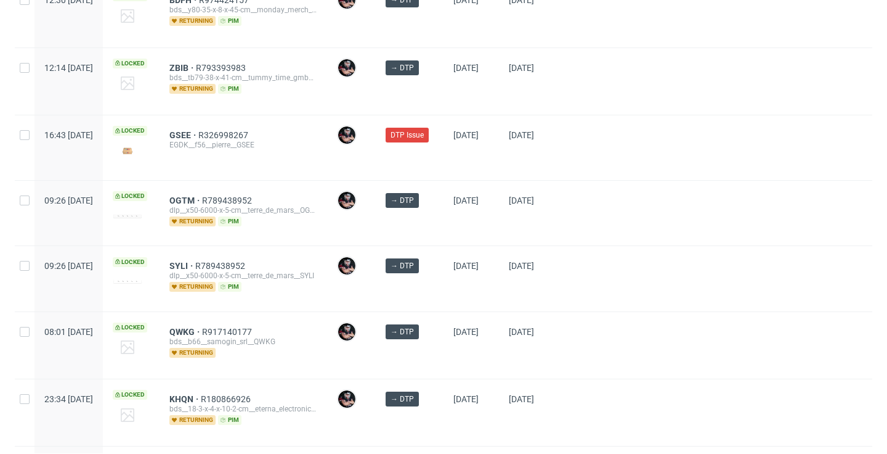
scroll to position [226, 0]
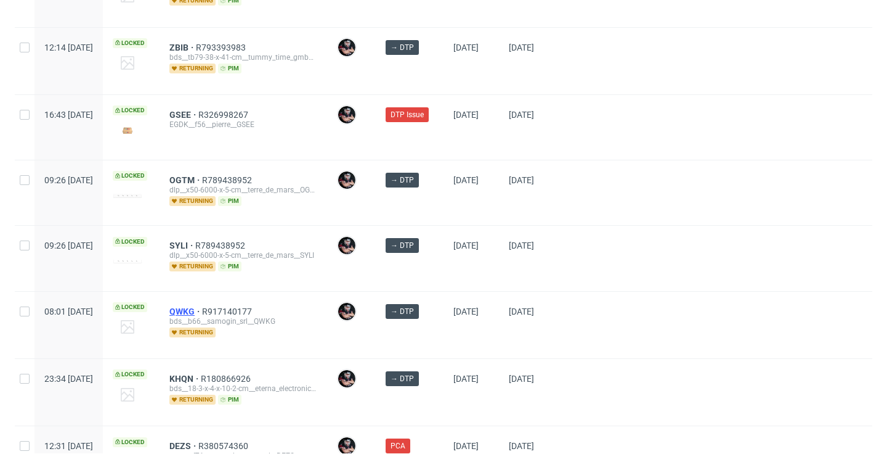
click at [202, 309] on span "QWKG" at bounding box center [185, 311] width 33 height 10
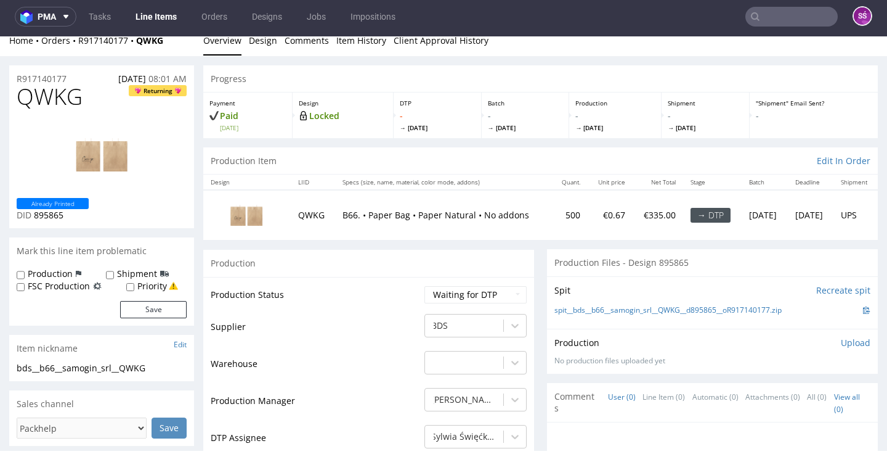
scroll to position [90, 0]
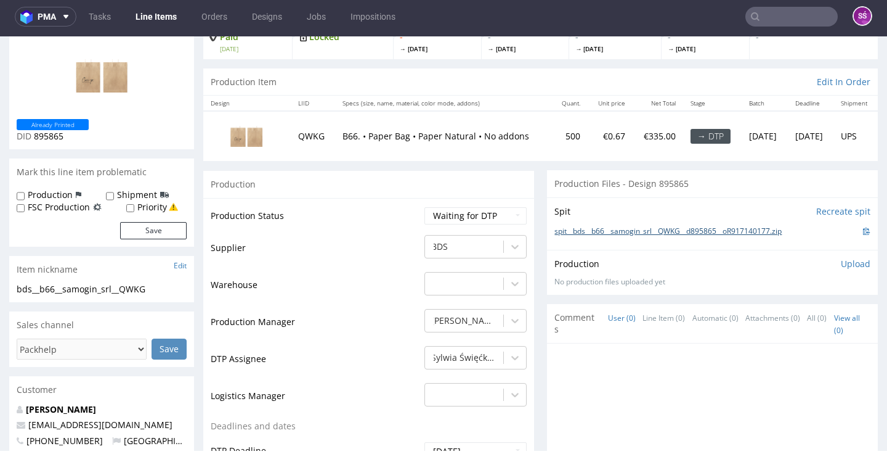
click at [580, 237] on link "spit__bds__b66__samogin_srl__QWKG__d895865__oR917140177.zip" at bounding box center [668, 231] width 227 height 10
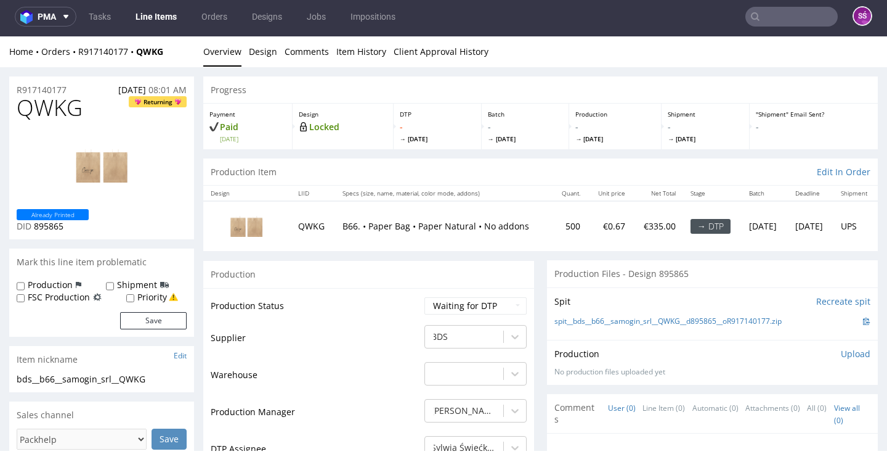
scroll to position [0, 0]
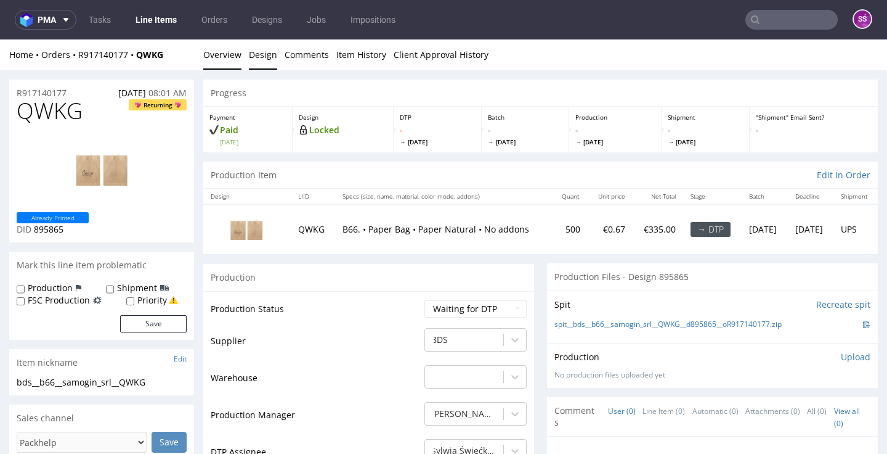
click at [261, 64] on link "Design" at bounding box center [263, 54] width 28 height 30
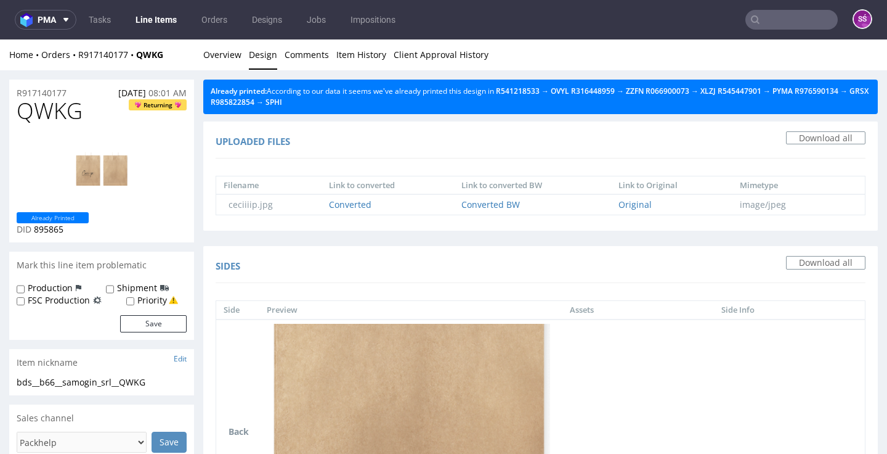
click at [72, 112] on span "QWKG" at bounding box center [50, 111] width 66 height 25
click at [51, 235] on span "895865" at bounding box center [49, 229] width 30 height 12
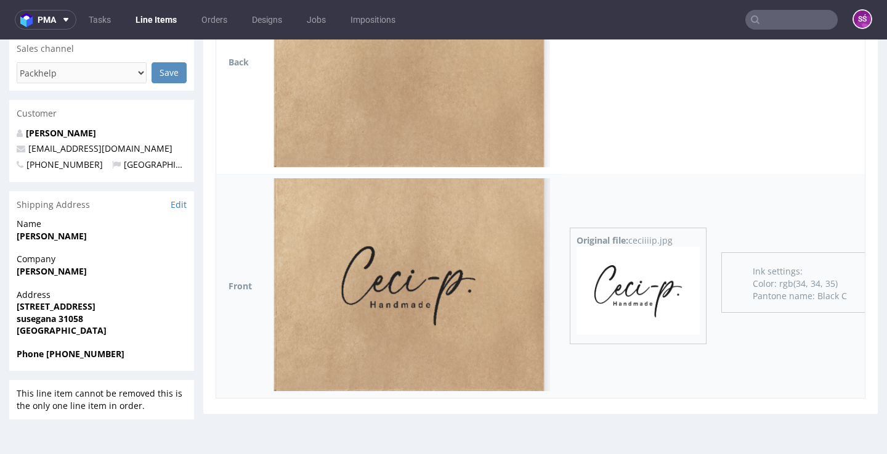
click at [635, 281] on img at bounding box center [638, 289] width 123 height 87
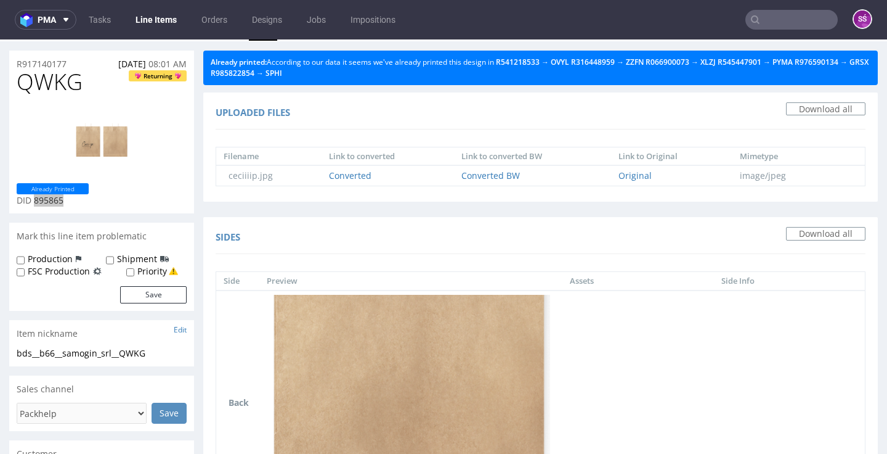
scroll to position [0, 0]
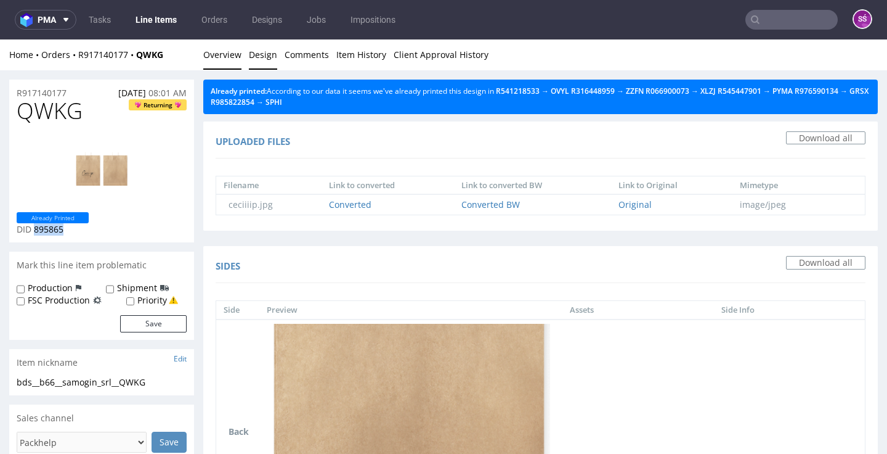
click at [234, 52] on link "Overview" at bounding box center [222, 54] width 38 height 30
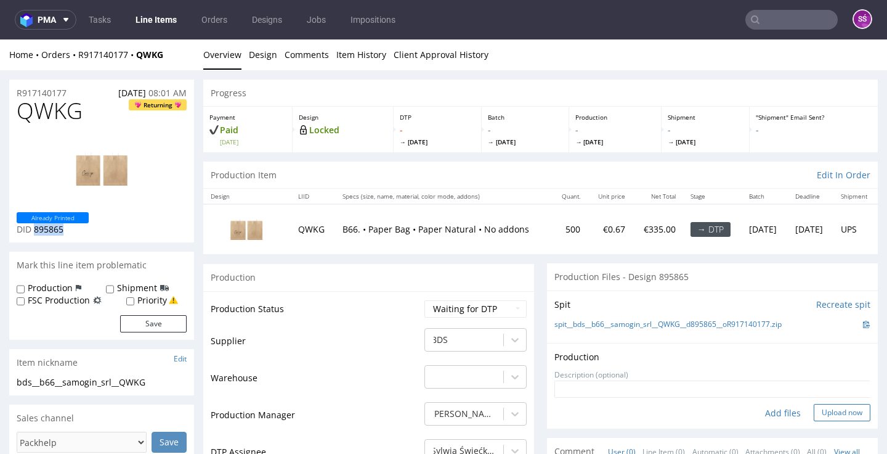
click at [814, 421] on button "Upload now" at bounding box center [842, 412] width 57 height 17
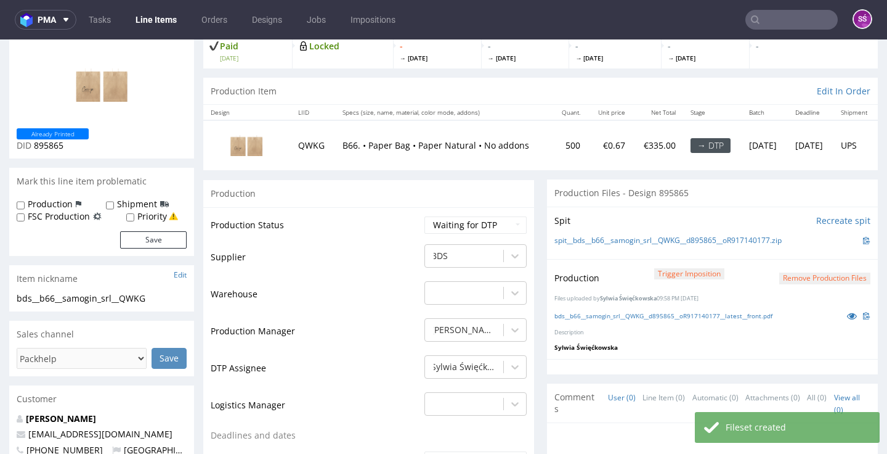
scroll to position [168, 0]
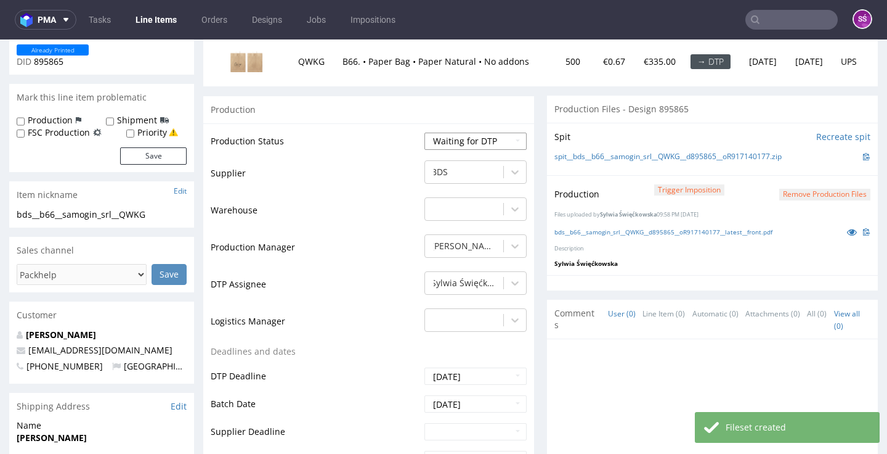
select select "dtp_production_ready"
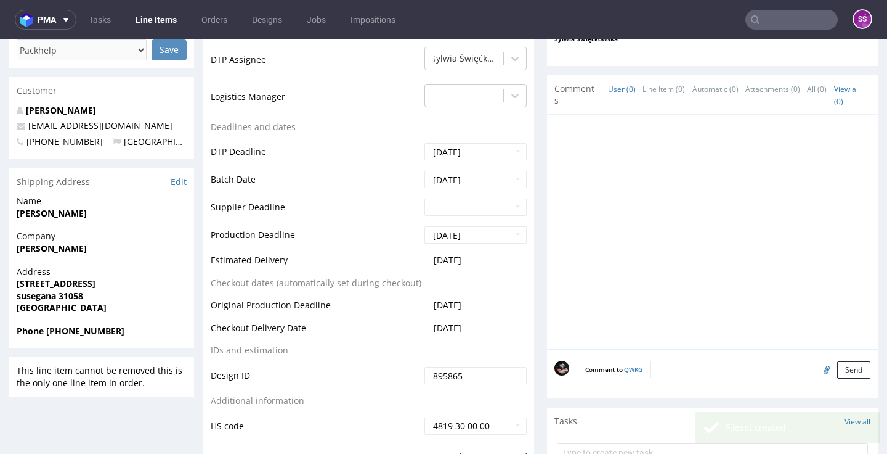
scroll to position [596, 0]
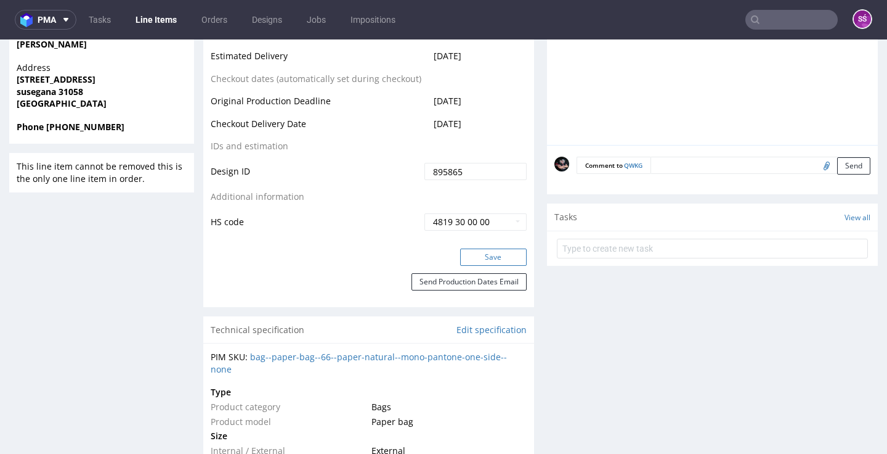
click at [491, 266] on button "Save" at bounding box center [493, 256] width 67 height 17
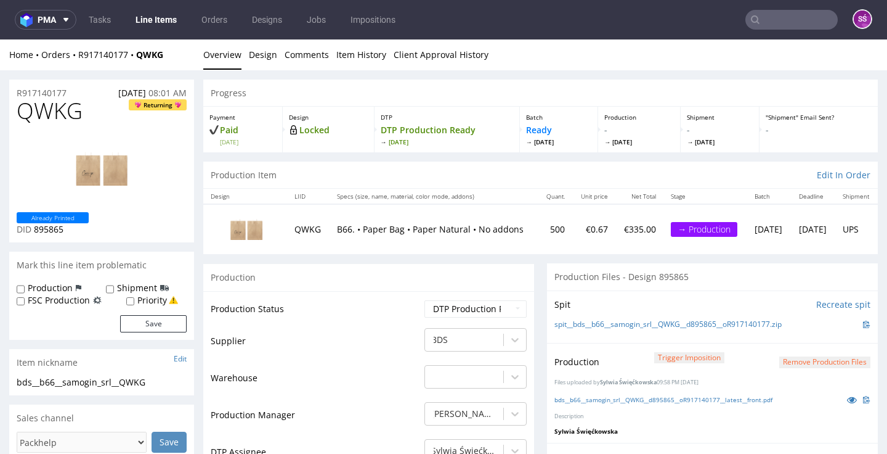
click at [152, 18] on link "Line Items" at bounding box center [156, 20] width 56 height 20
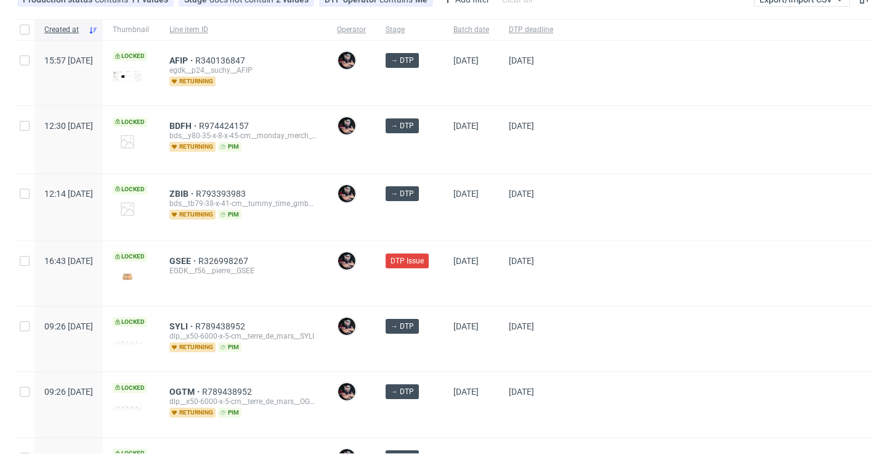
scroll to position [52, 0]
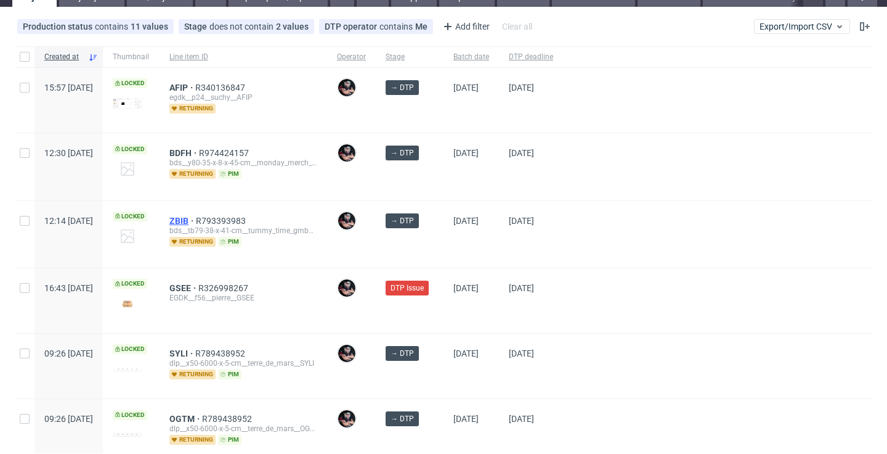
click at [196, 218] on span "ZBIB" at bounding box center [182, 221] width 26 height 10
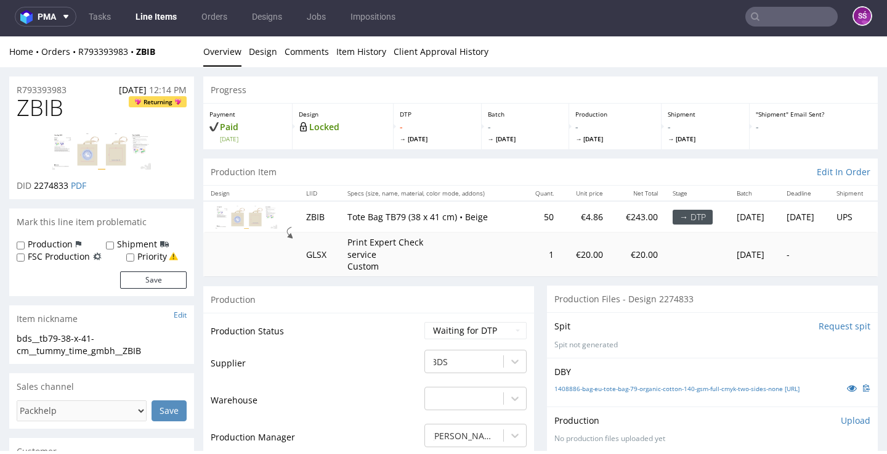
click at [161, 30] on nav "pma Tasks Line Items Orders Designs Jobs Impositions SŚ" at bounding box center [443, 16] width 887 height 39
click at [161, 24] on link "Line Items" at bounding box center [156, 17] width 56 height 20
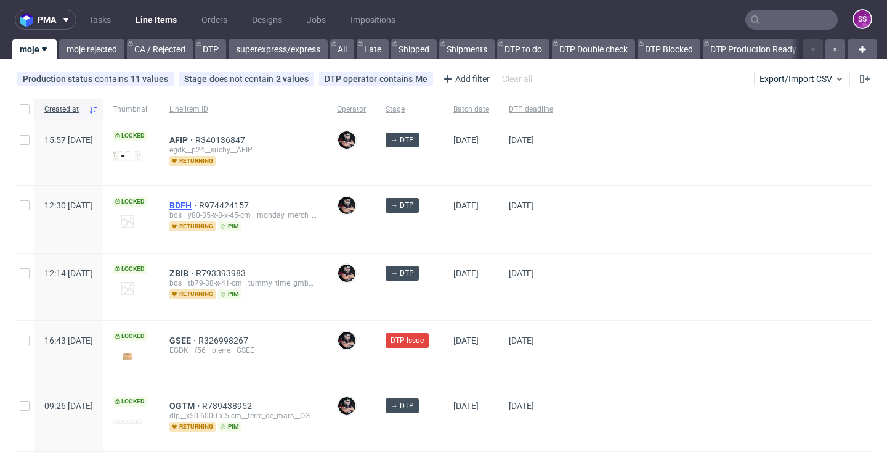
click at [199, 205] on span "BDFH" at bounding box center [184, 205] width 30 height 10
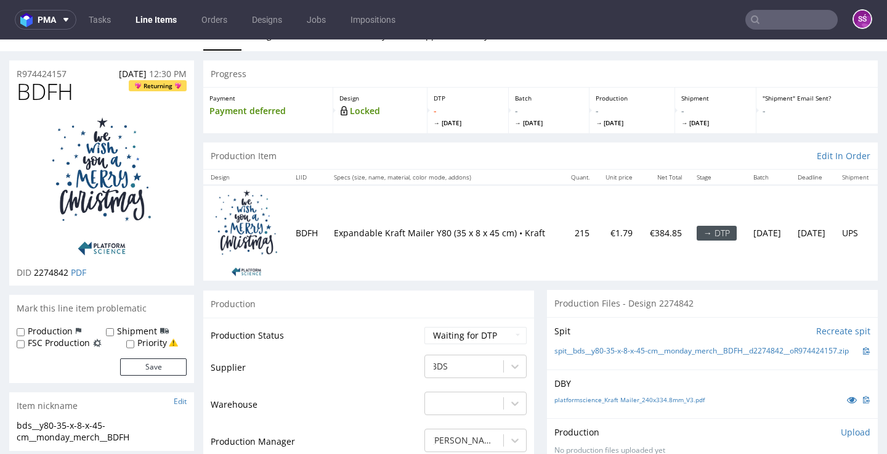
scroll to position [39, 0]
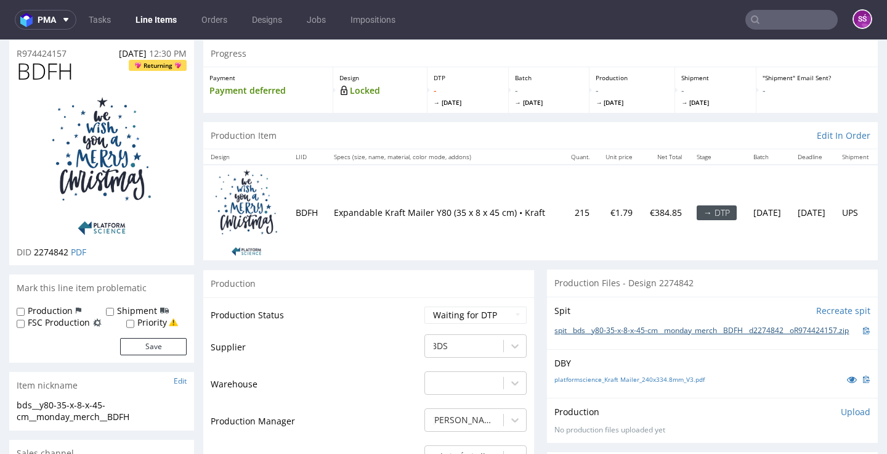
click at [643, 325] on link "spit__bds__y80-35-x-8-x-45-cm__monday_merch__BDFH__d2274842__oR974424157.zip" at bounding box center [702, 330] width 295 height 10
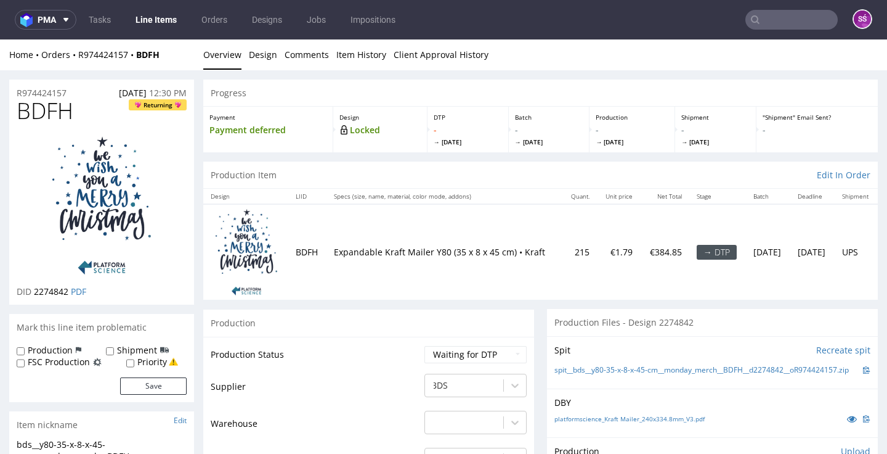
scroll to position [39, 0]
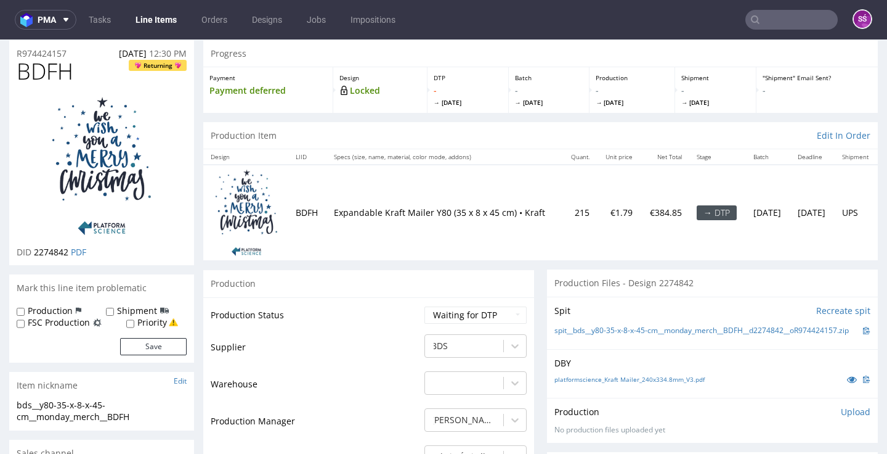
click at [38, 73] on span "BDFH" at bounding box center [45, 71] width 57 height 25
copy span "BDFH"
click at [58, 246] on span "2274842" at bounding box center [51, 252] width 35 height 12
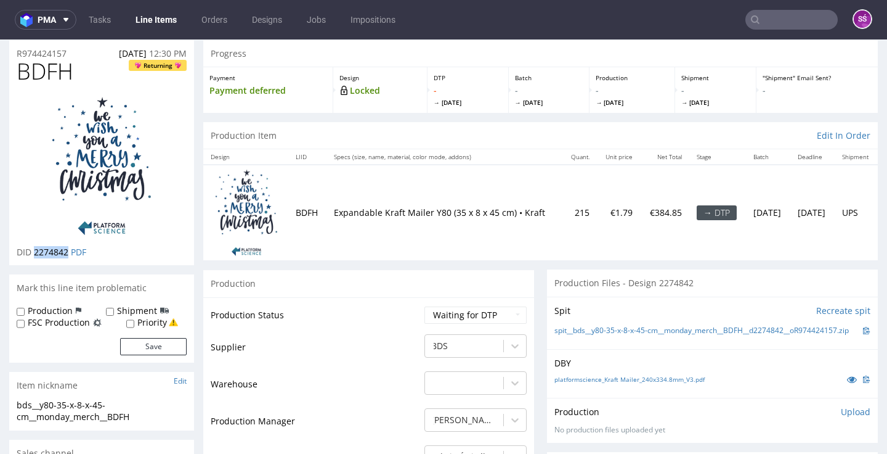
copy span "2274842"
click at [580, 375] on link "platformscience_Kraft Mailer_240x334.8mm_V3.pdf" at bounding box center [630, 379] width 150 height 9
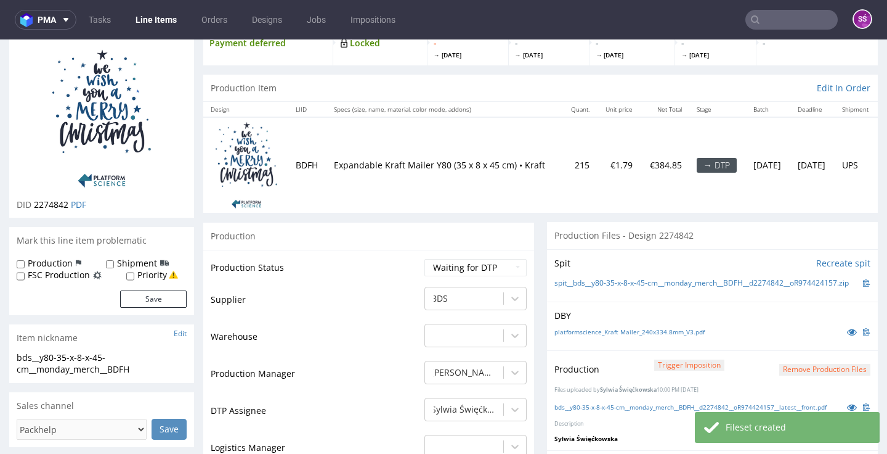
scroll to position [110, 0]
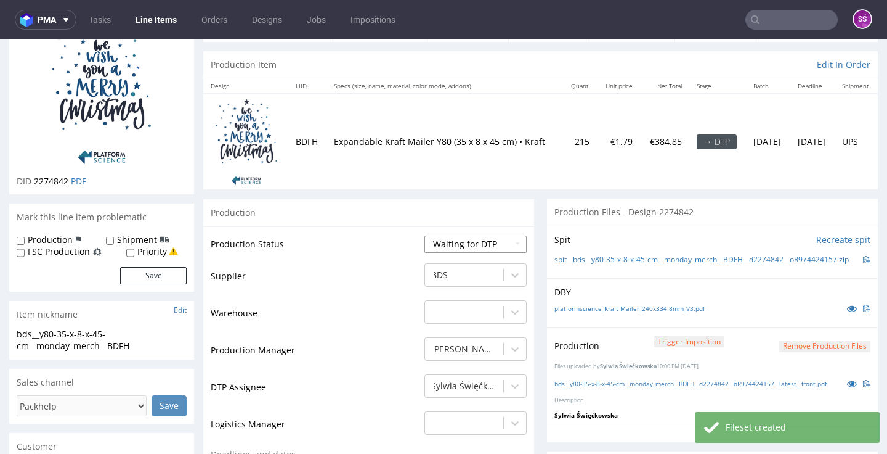
select select "dtp_production_ready"
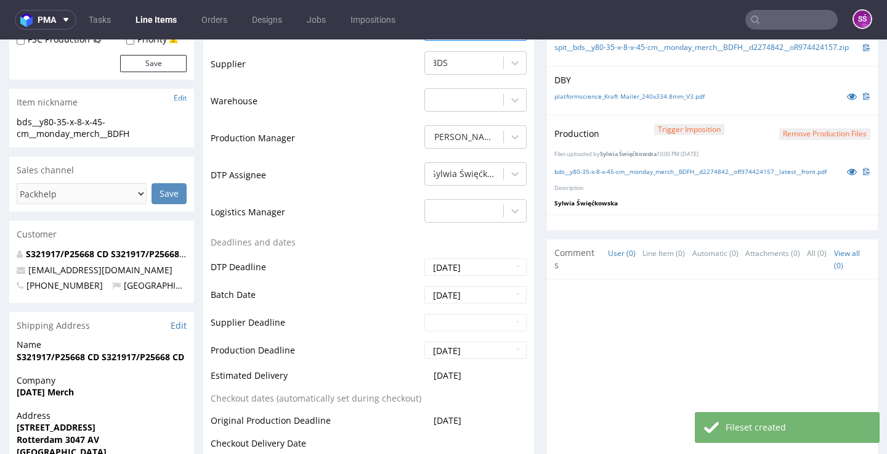
scroll to position [450, 0]
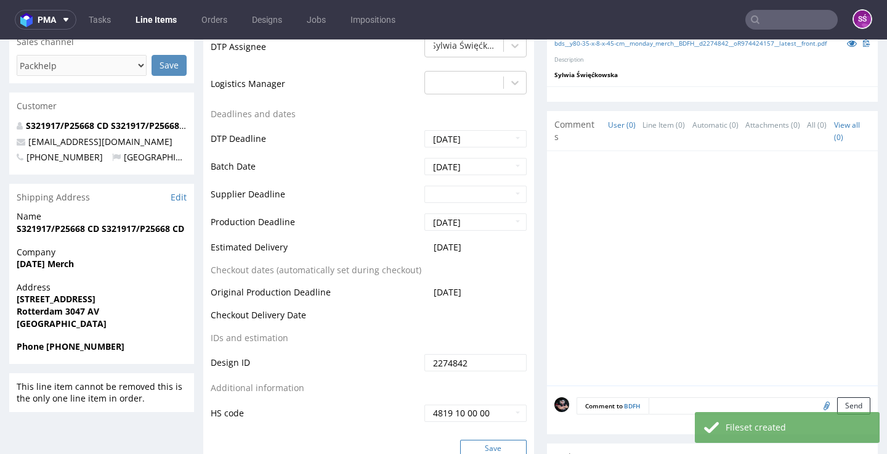
click at [477, 439] on button "Save" at bounding box center [493, 447] width 67 height 17
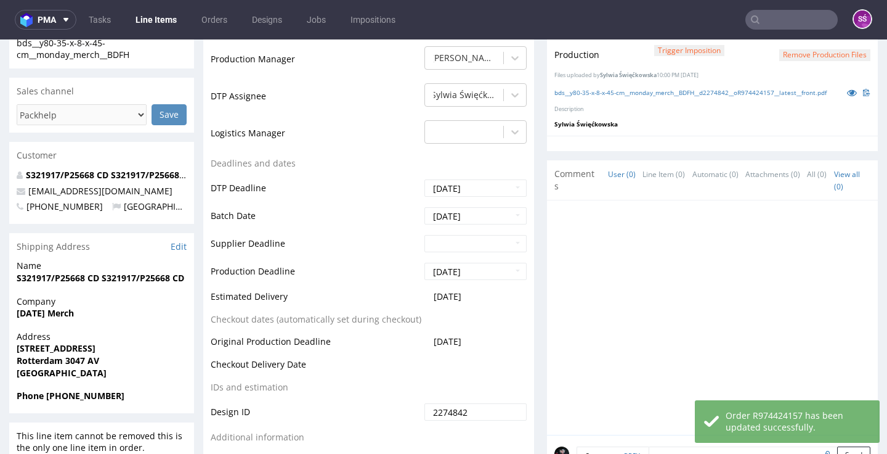
scroll to position [0, 0]
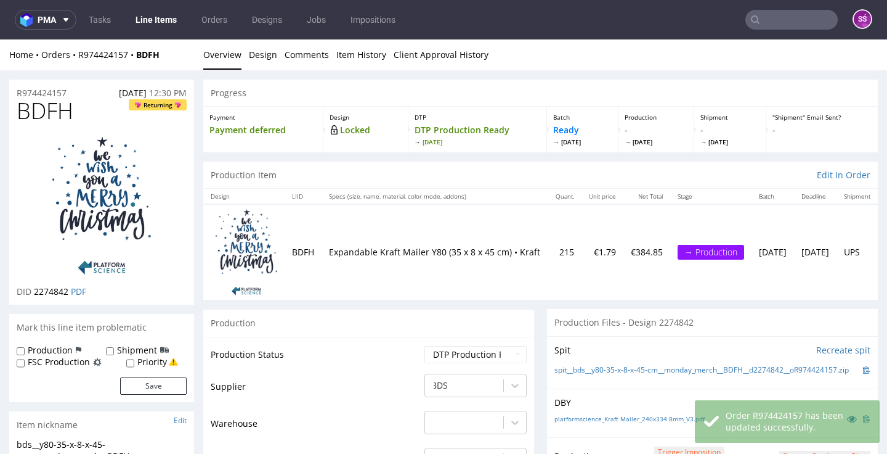
click at [181, 17] on link "Line Items" at bounding box center [156, 20] width 56 height 20
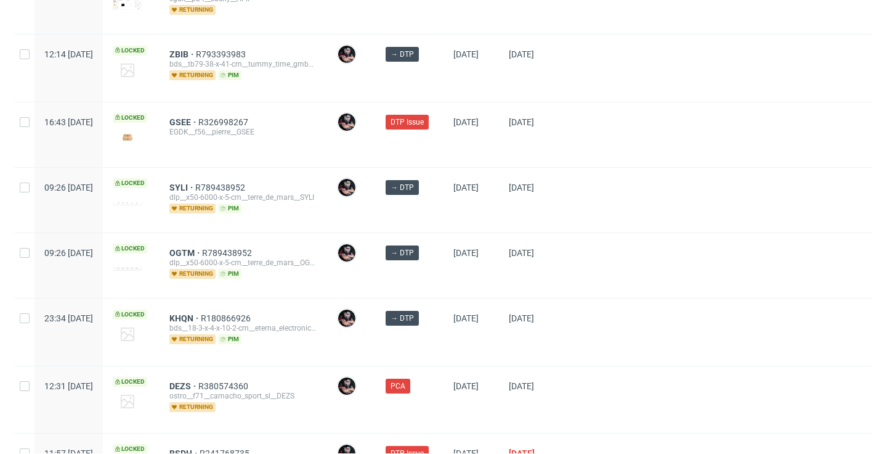
scroll to position [168, 0]
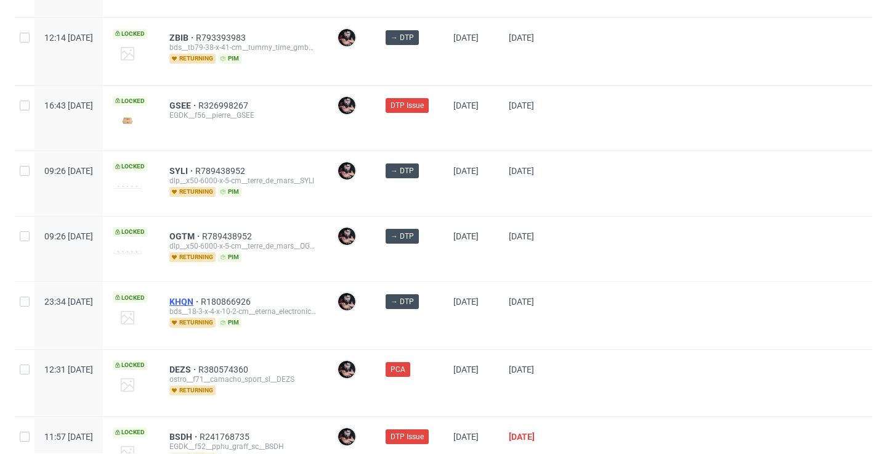
click at [201, 303] on span "KHQN" at bounding box center [184, 301] width 31 height 10
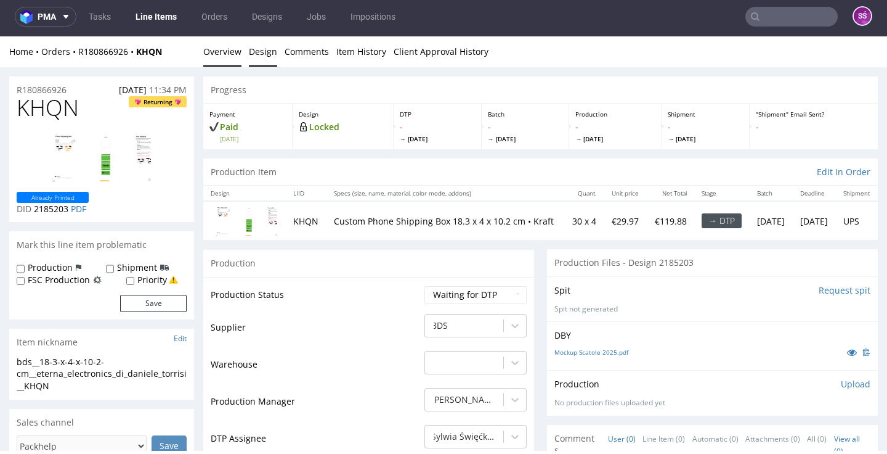
click at [262, 55] on link "Design" at bounding box center [263, 51] width 28 height 30
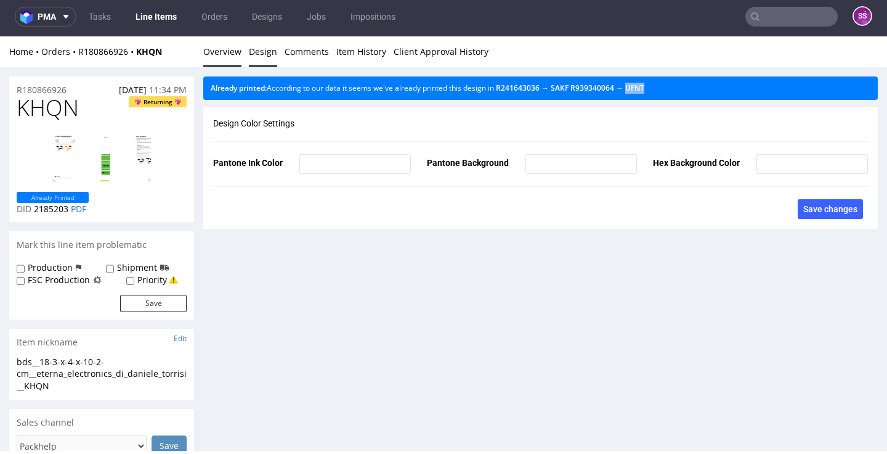
click at [234, 43] on link "Overview" at bounding box center [222, 51] width 38 height 30
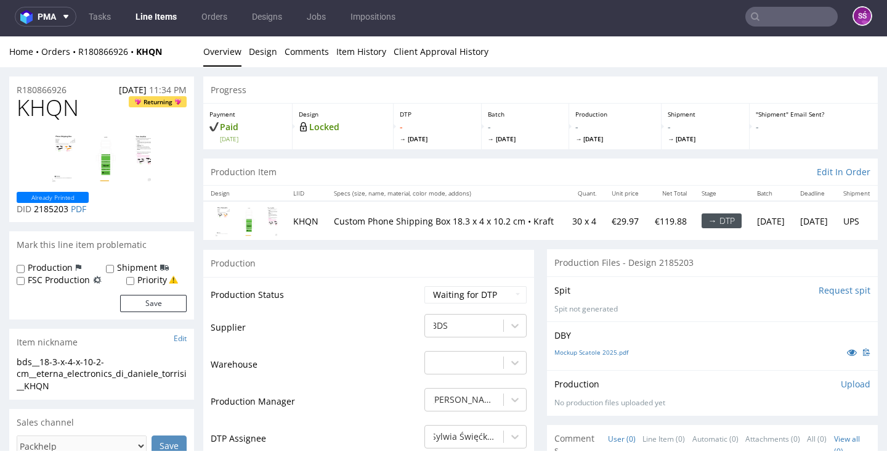
scroll to position [88, 0]
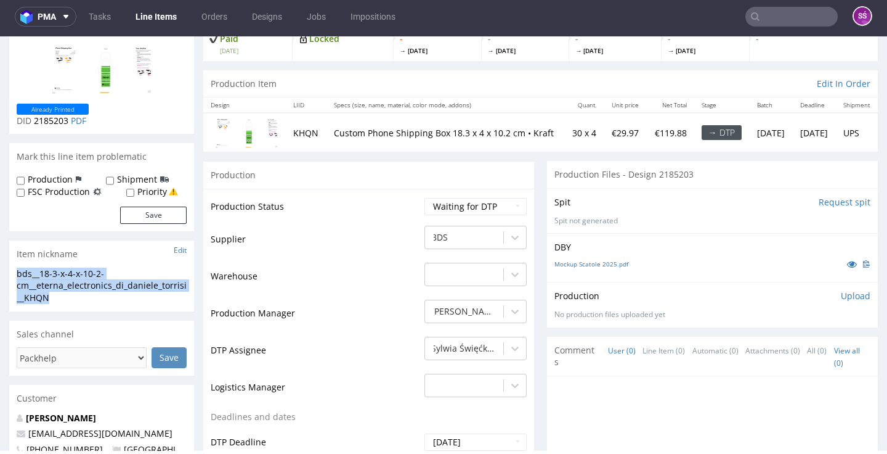
drag, startPoint x: 57, startPoint y: 341, endPoint x: 17, endPoint y: 324, distance: 43.6
click at [17, 304] on div "bds__18-3-x-4-x-10-2-cm__eterna_electronics_di_daniele_torrisi__KHQN" at bounding box center [102, 285] width 170 height 36
copy div "bds__18-3-x-4-x-10-2-cm__eterna_electronics_di_daniele_torrisi__KHQN"
click at [57, 126] on span "2185203" at bounding box center [51, 121] width 35 height 12
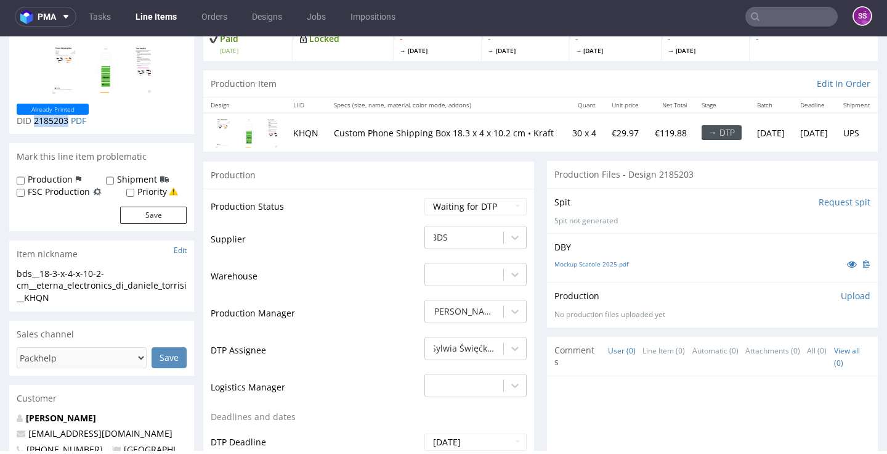
click at [57, 126] on span "2185203" at bounding box center [51, 121] width 35 height 12
copy span "2185203"
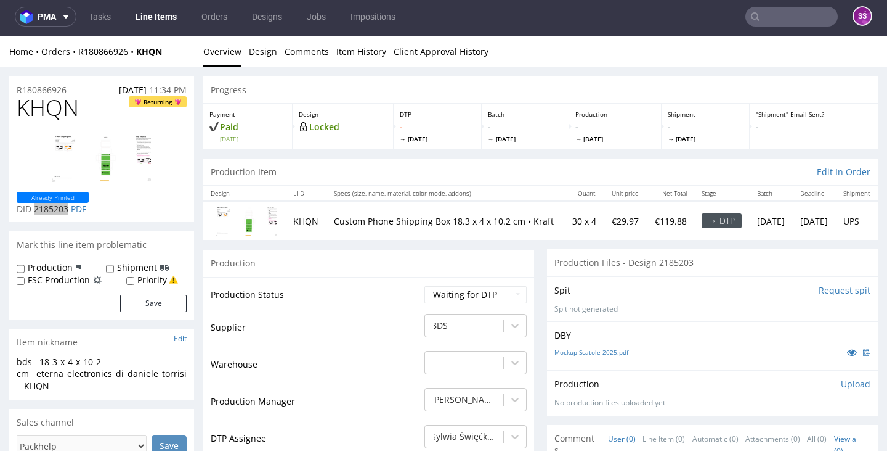
scroll to position [0, 0]
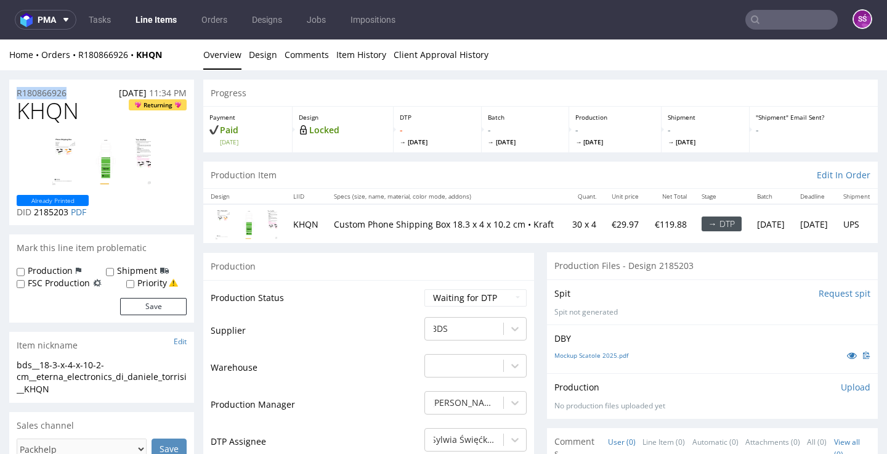
drag, startPoint x: 51, startPoint y: 94, endPoint x: 3, endPoint y: 90, distance: 47.6
copy p "R180866926"
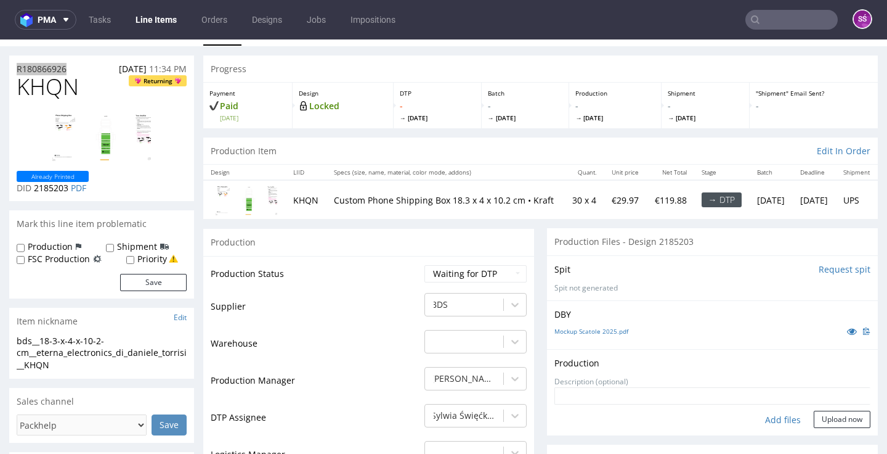
scroll to position [118, 0]
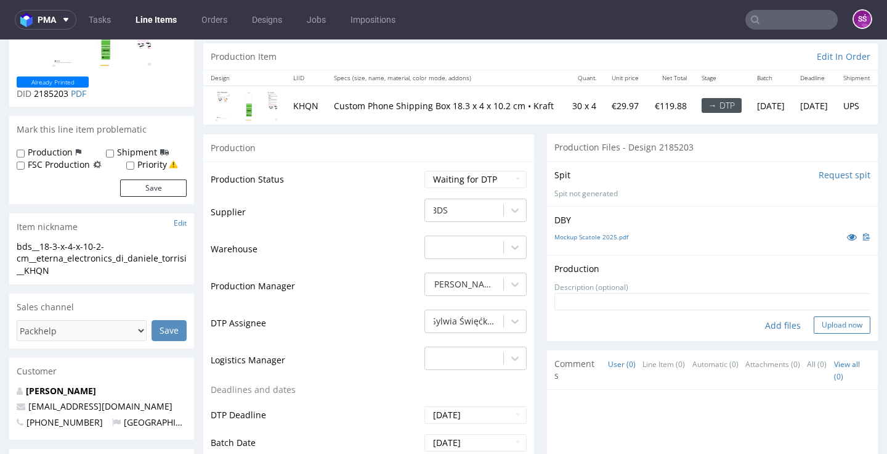
click at [818, 333] on button "Upload now" at bounding box center [842, 324] width 57 height 17
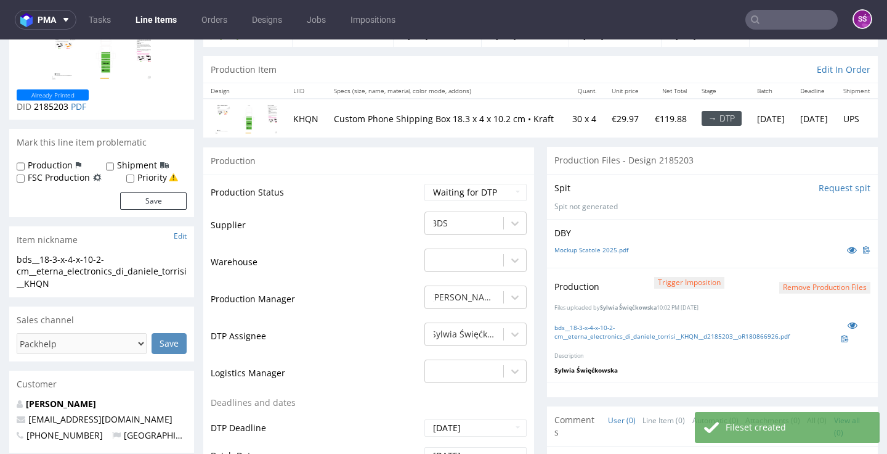
scroll to position [129, 0]
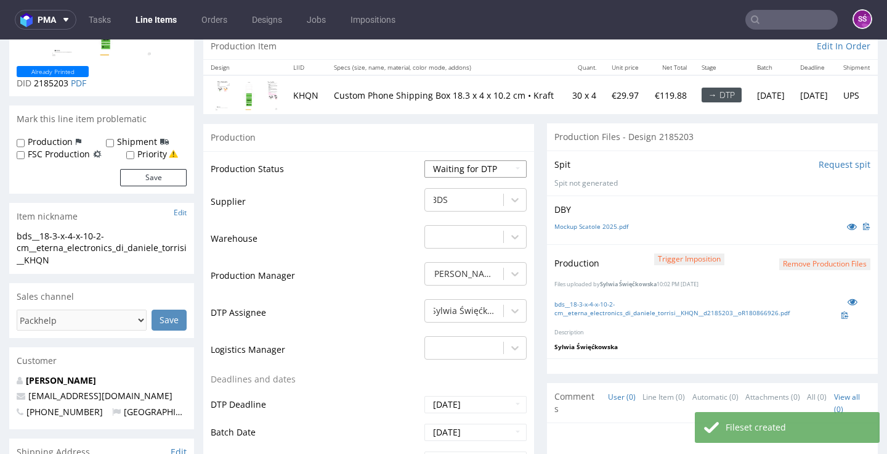
select select "dtp_production_ready"
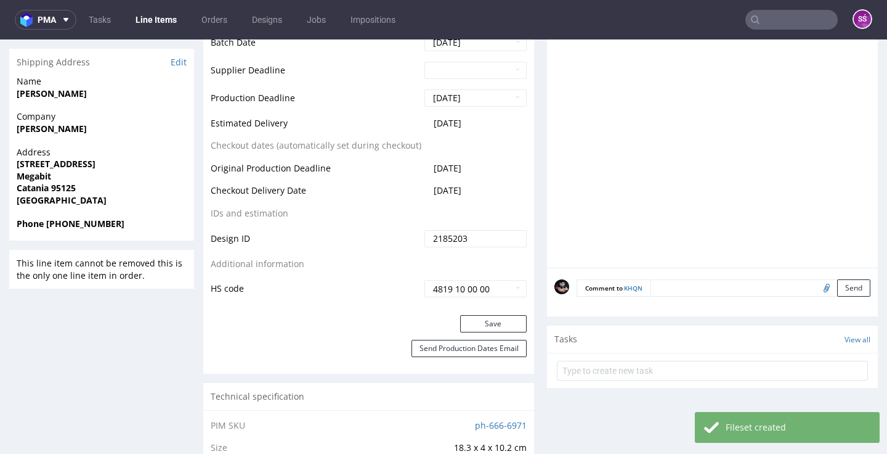
scroll to position [521, 0]
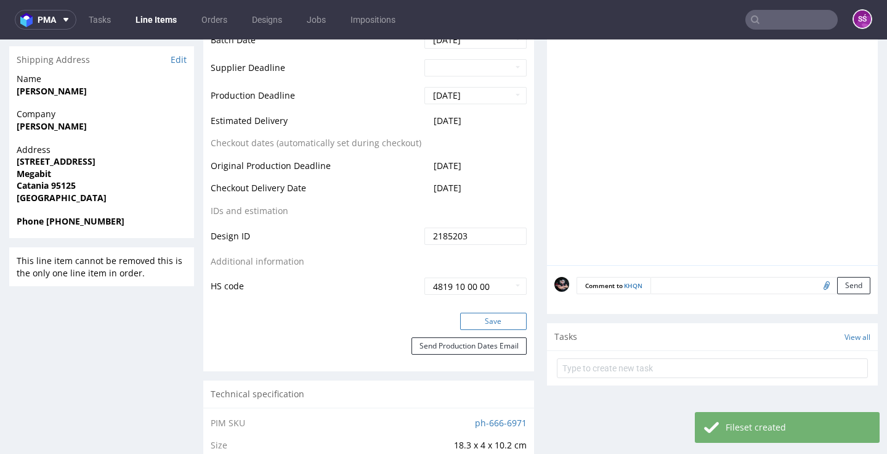
click at [487, 330] on button "Save" at bounding box center [493, 320] width 67 height 17
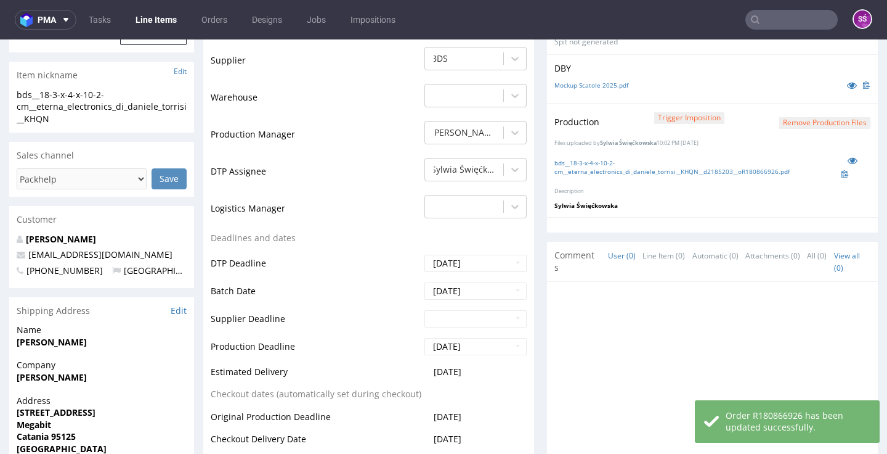
scroll to position [8, 0]
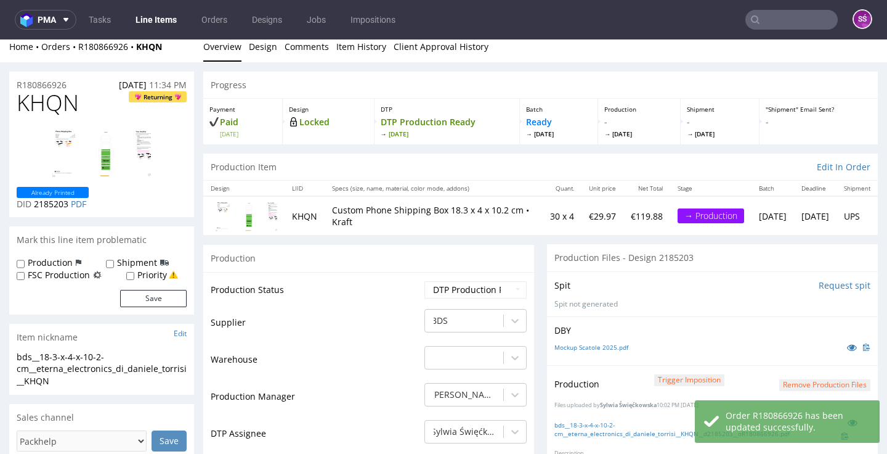
click at [149, 20] on link "Line Items" at bounding box center [156, 20] width 56 height 20
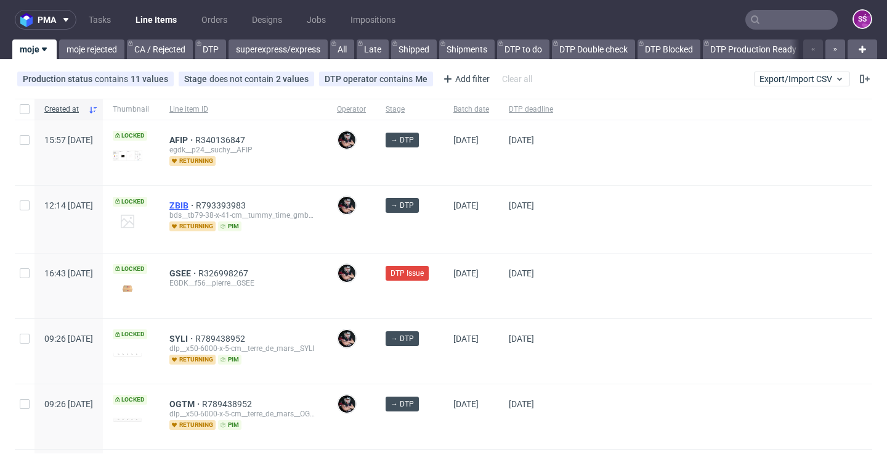
click at [196, 208] on span "ZBIB" at bounding box center [182, 205] width 26 height 10
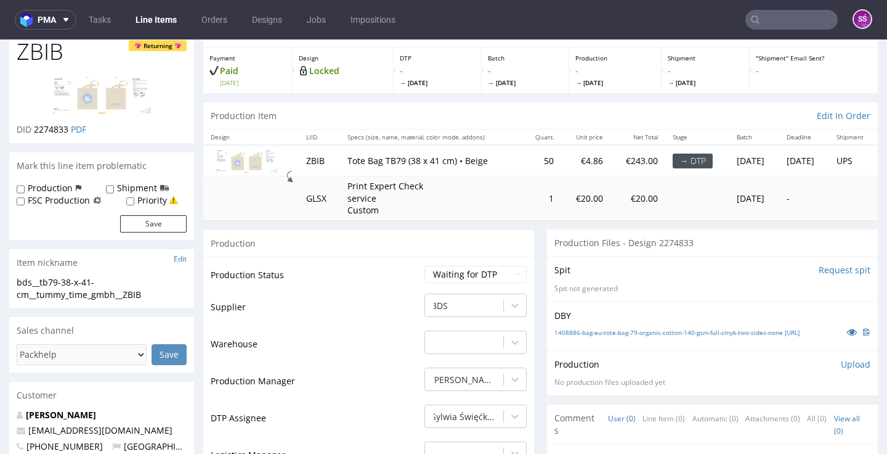
scroll to position [36, 0]
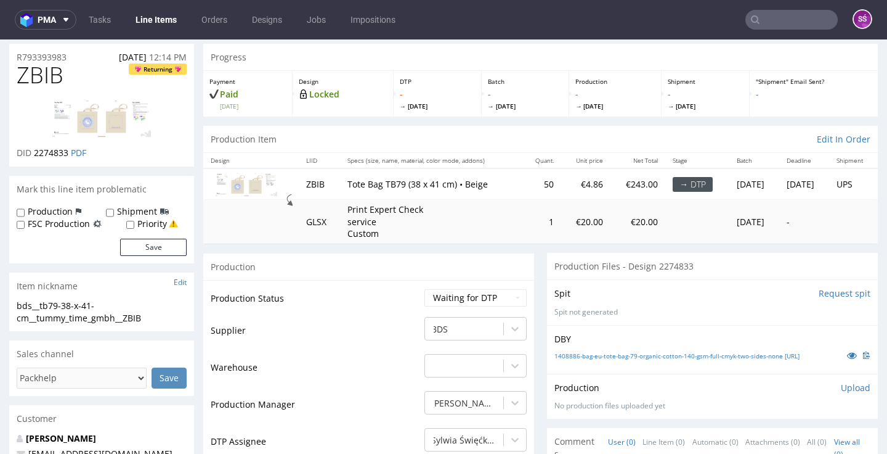
click at [155, 20] on link "Line Items" at bounding box center [156, 20] width 56 height 20
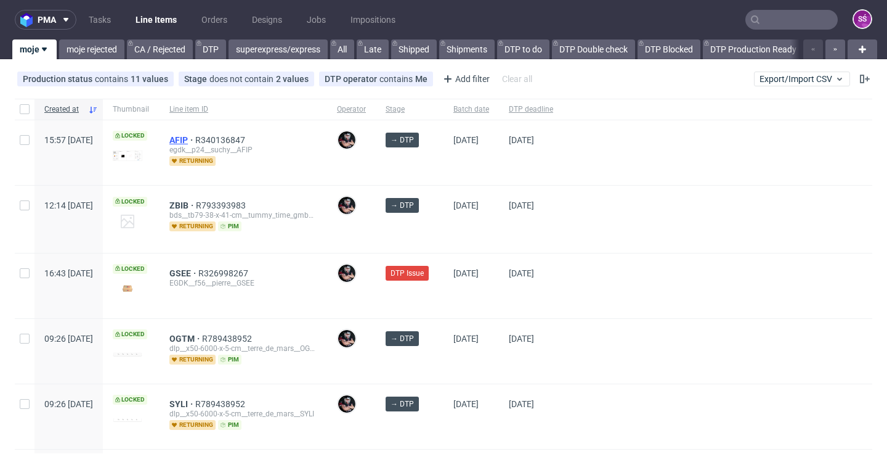
click at [195, 143] on span "AFIP" at bounding box center [182, 140] width 26 height 10
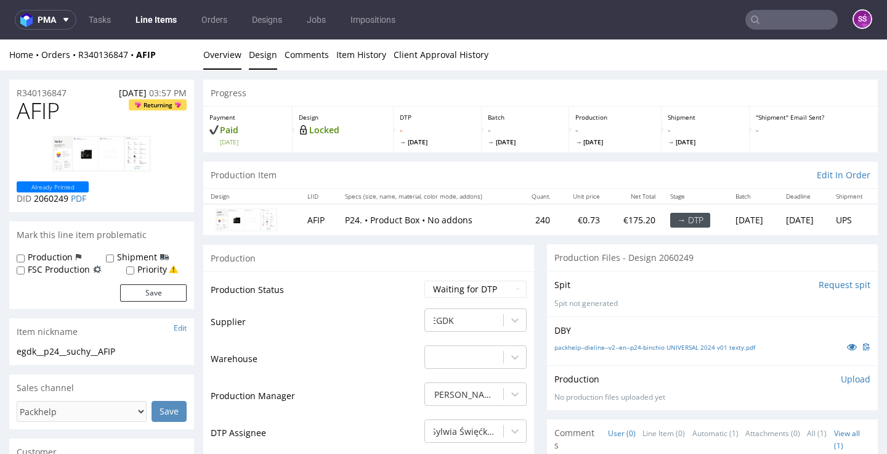
click at [267, 55] on link "Design" at bounding box center [263, 54] width 28 height 30
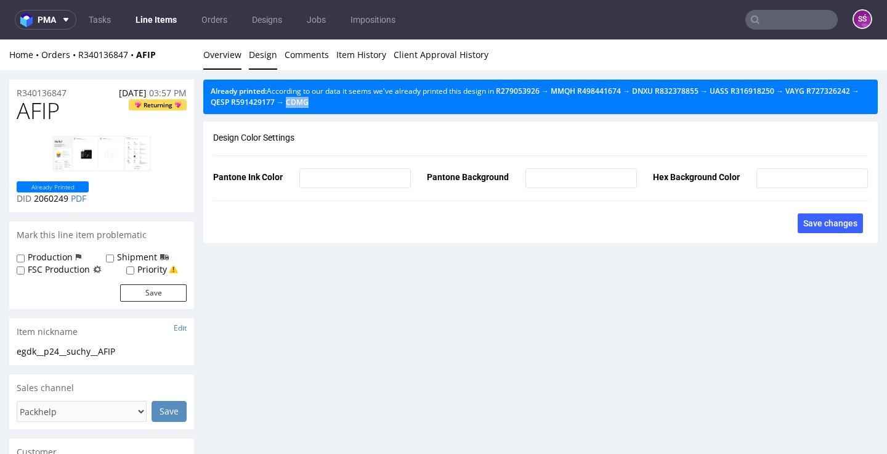
click at [228, 51] on link "Overview" at bounding box center [222, 54] width 38 height 30
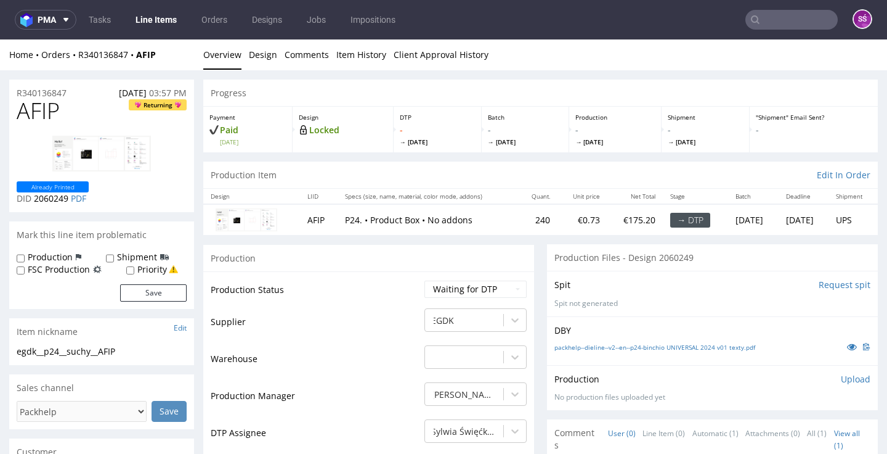
scroll to position [2, 0]
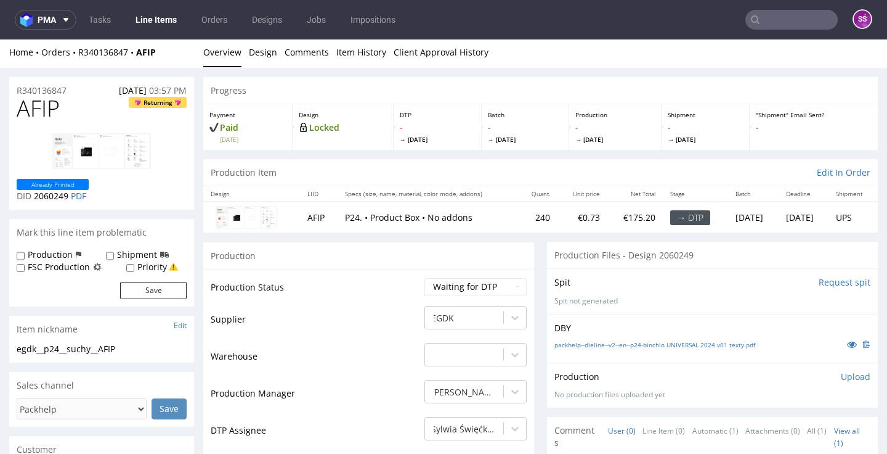
click at [76, 348] on div "egdk__p24__suchy__AFIP" at bounding box center [102, 349] width 170 height 12
click at [57, 193] on span "2060249" at bounding box center [51, 196] width 35 height 12
drag, startPoint x: 78, startPoint y: 92, endPoint x: 12, endPoint y: 86, distance: 65.6
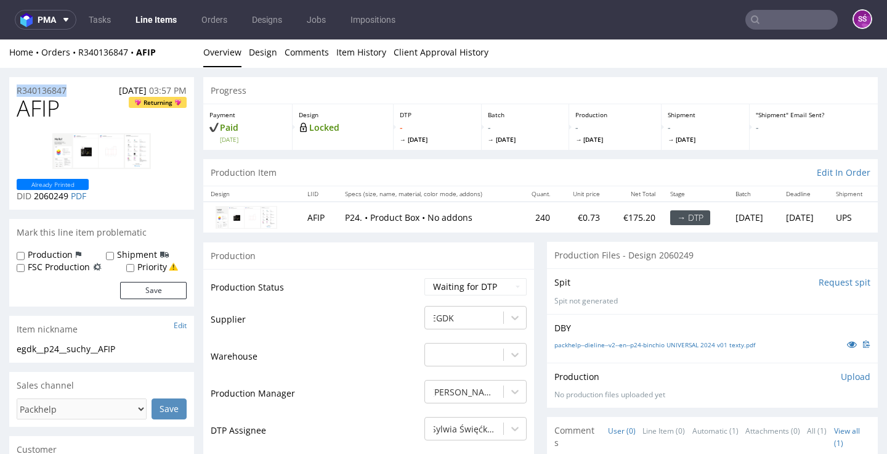
click at [12, 86] on div "R340136847 13.10.2025 03:57 PM" at bounding box center [101, 87] width 185 height 20
copy p "R340136847"
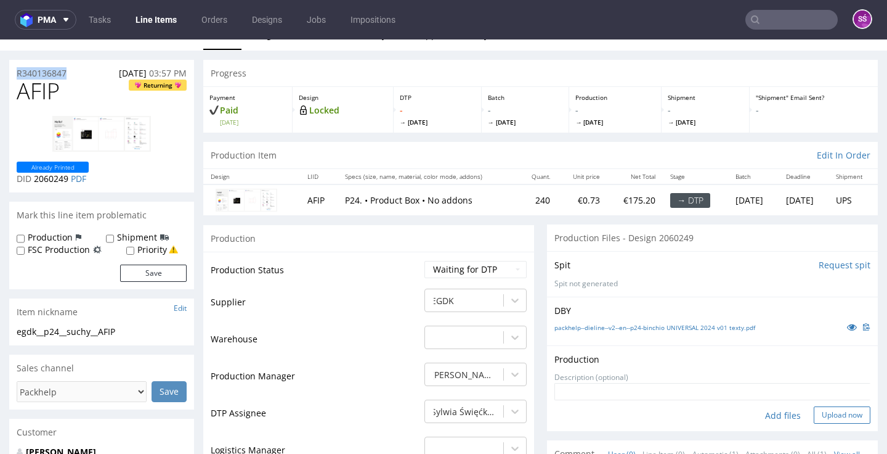
click at [814, 407] on button "Upload now" at bounding box center [842, 414] width 57 height 17
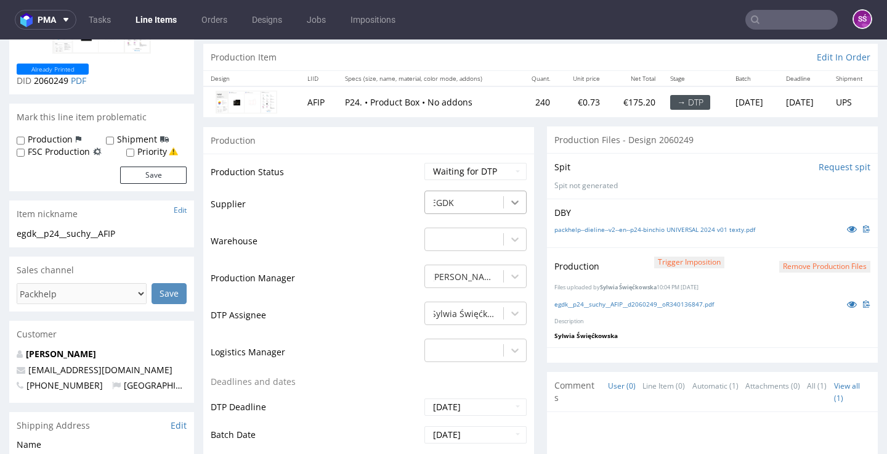
scroll to position [138, 0]
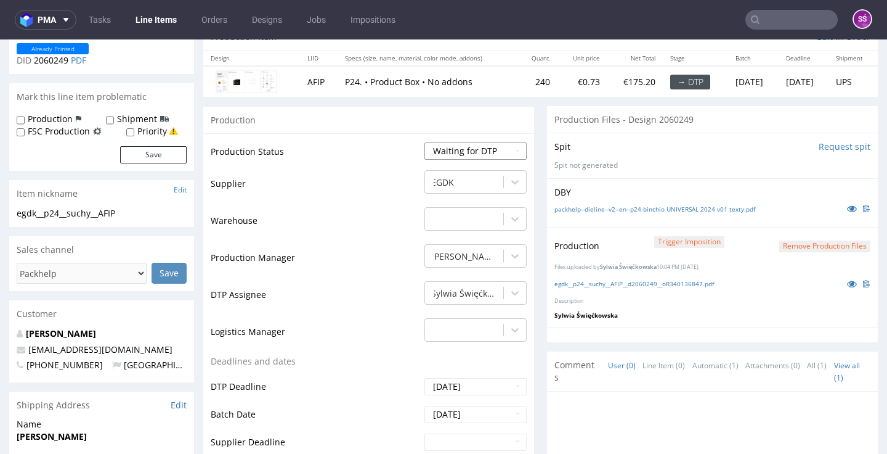
select select "dtp_production_ready"
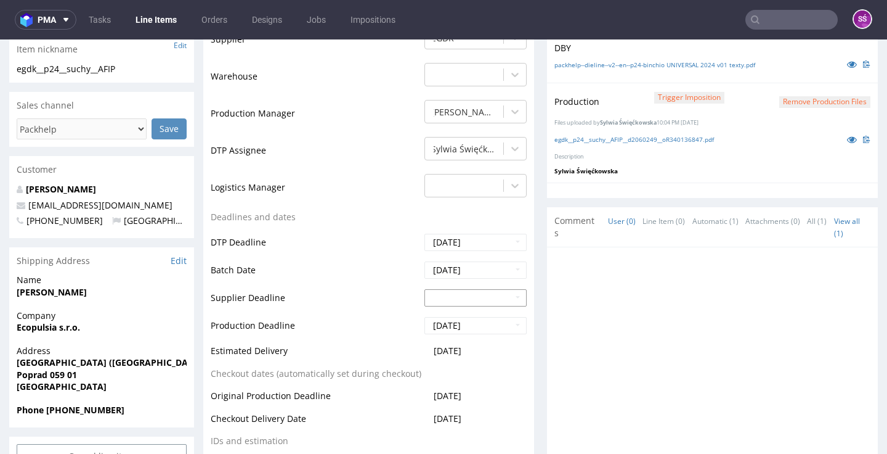
scroll to position [399, 0]
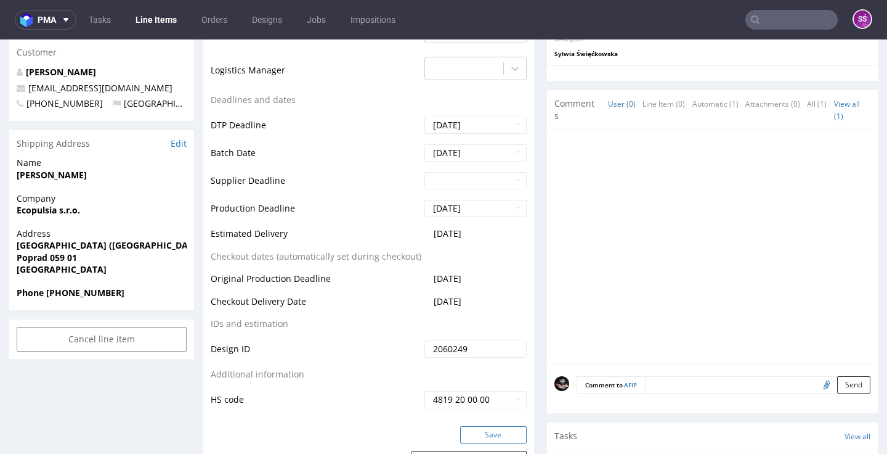
click at [491, 432] on button "Save" at bounding box center [493, 434] width 67 height 17
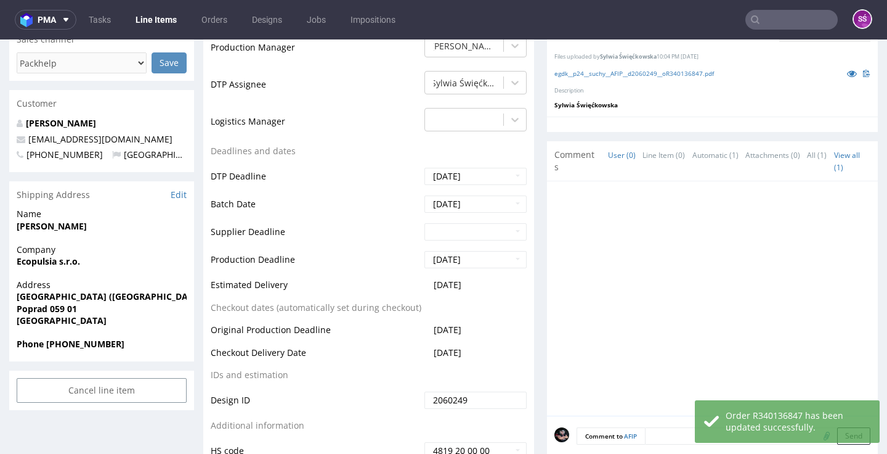
scroll to position [0, 0]
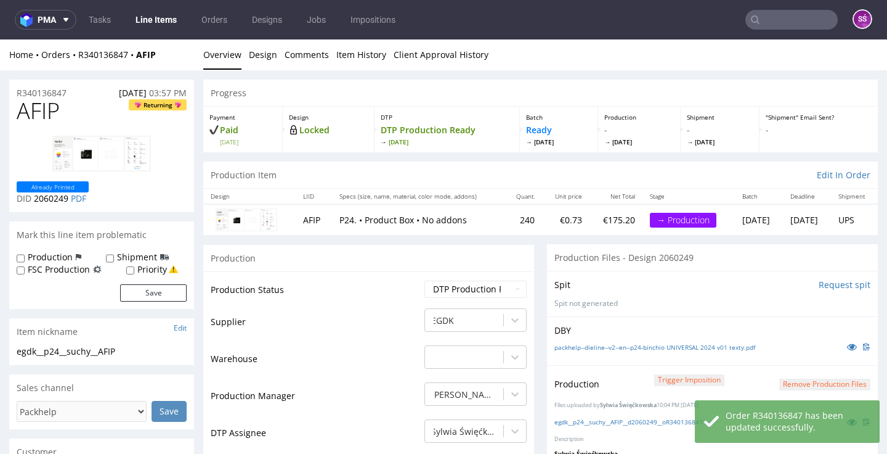
click at [163, 15] on link "Line Items" at bounding box center [156, 20] width 56 height 20
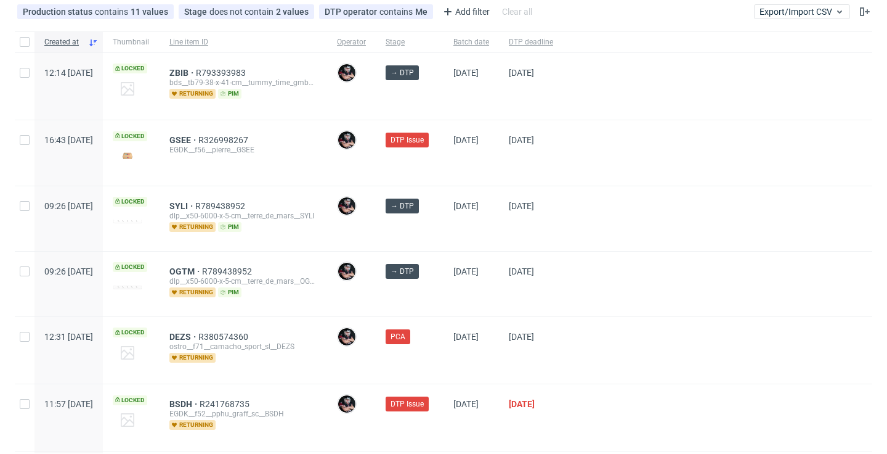
scroll to position [51, 0]
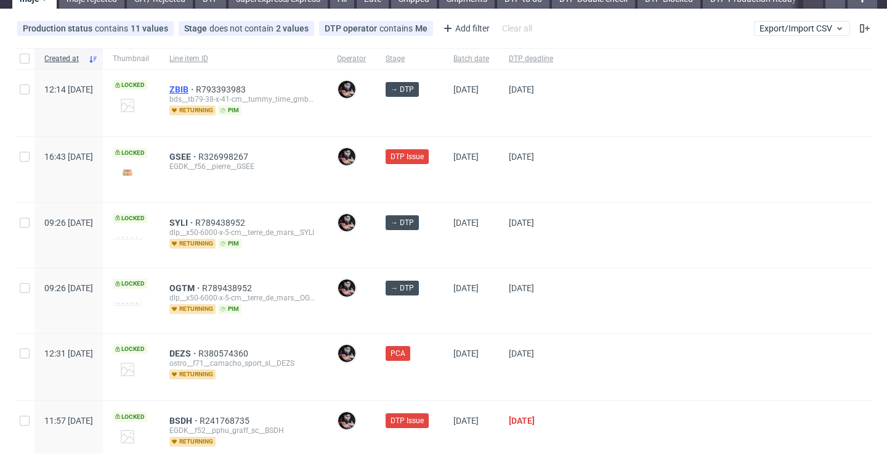
click at [196, 94] on span "ZBIB" at bounding box center [182, 89] width 26 height 10
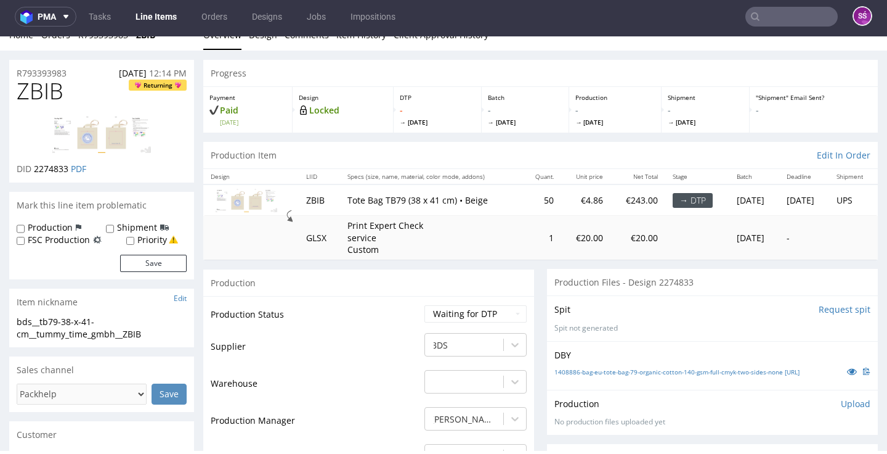
scroll to position [129, 0]
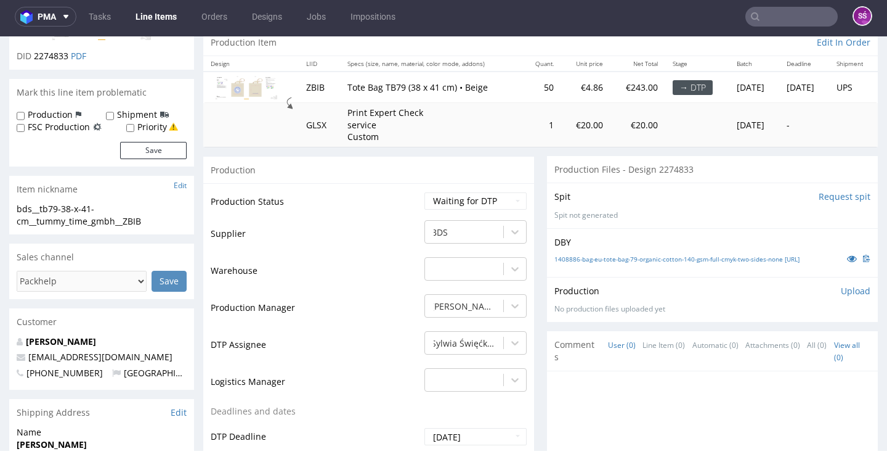
click at [826, 203] on input "Request spit" at bounding box center [845, 196] width 52 height 12
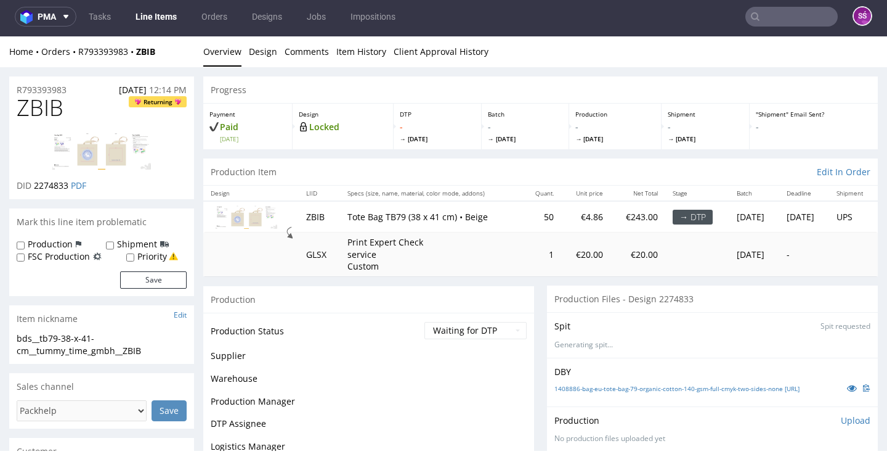
scroll to position [0, 0]
click at [164, 17] on link "Line Items" at bounding box center [156, 17] width 56 height 20
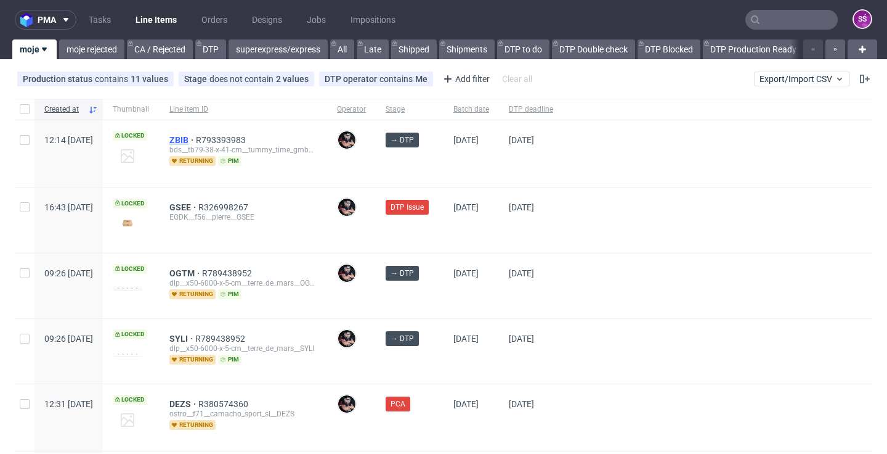
click at [196, 140] on span "ZBIB" at bounding box center [182, 140] width 26 height 10
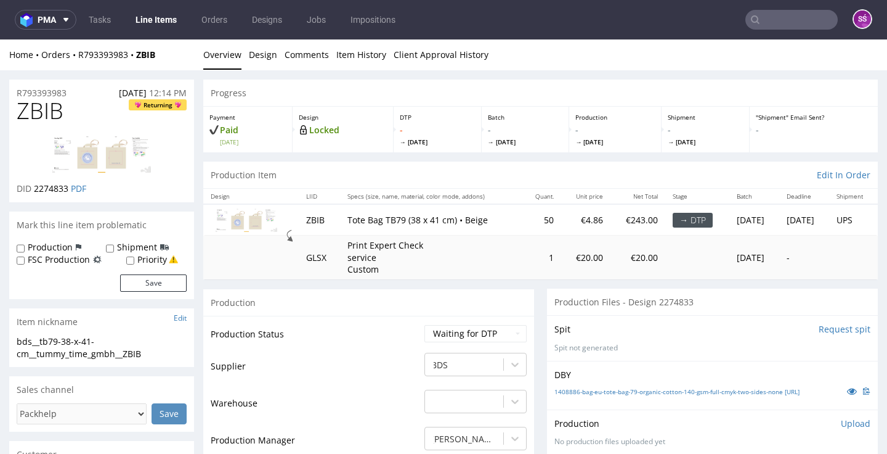
scroll to position [2, 0]
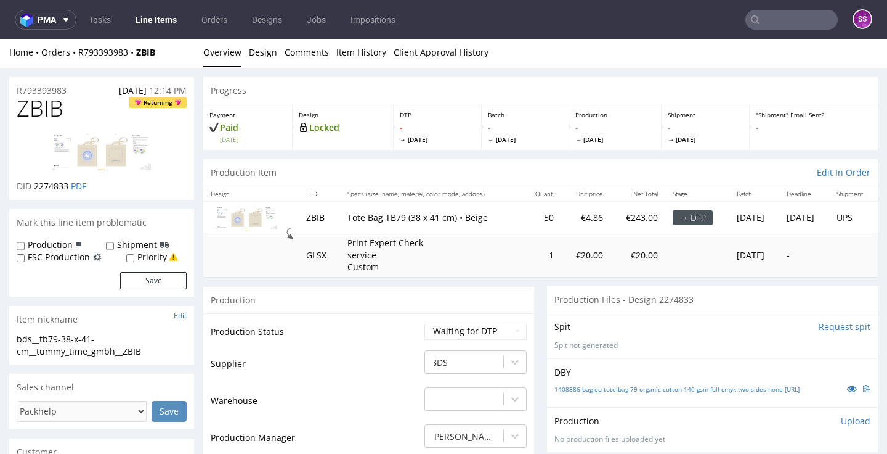
click at [167, 18] on link "Line Items" at bounding box center [156, 20] width 56 height 20
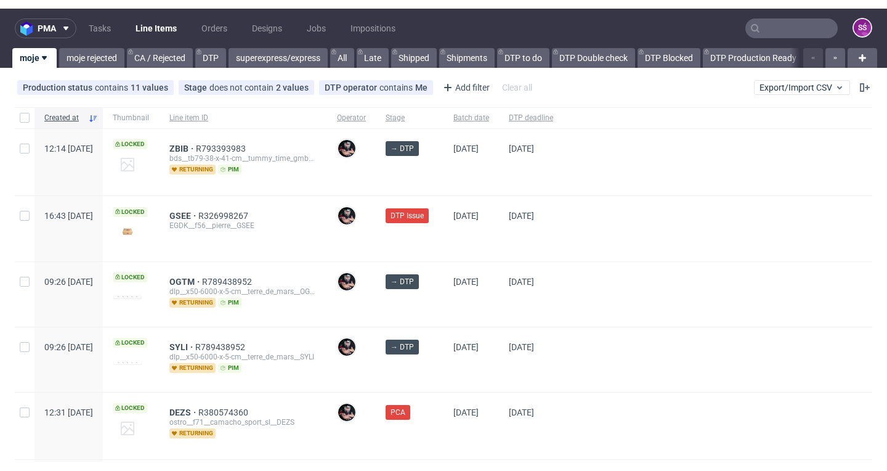
scroll to position [20, 0]
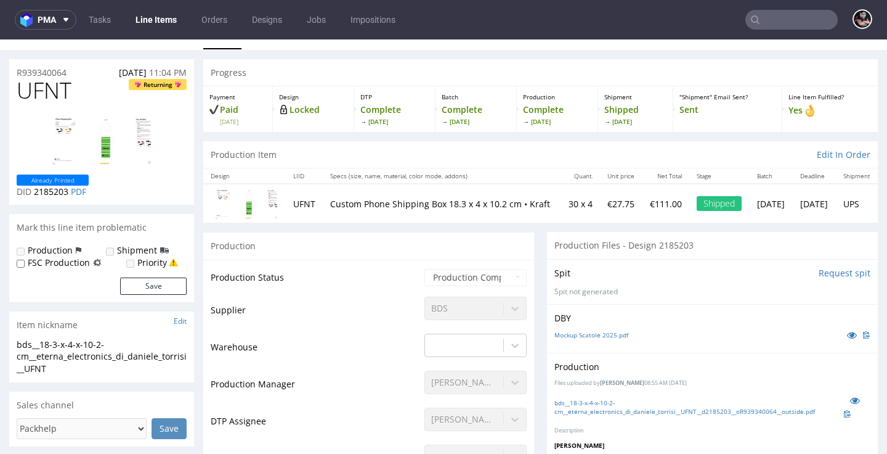
scroll to position [41, 0]
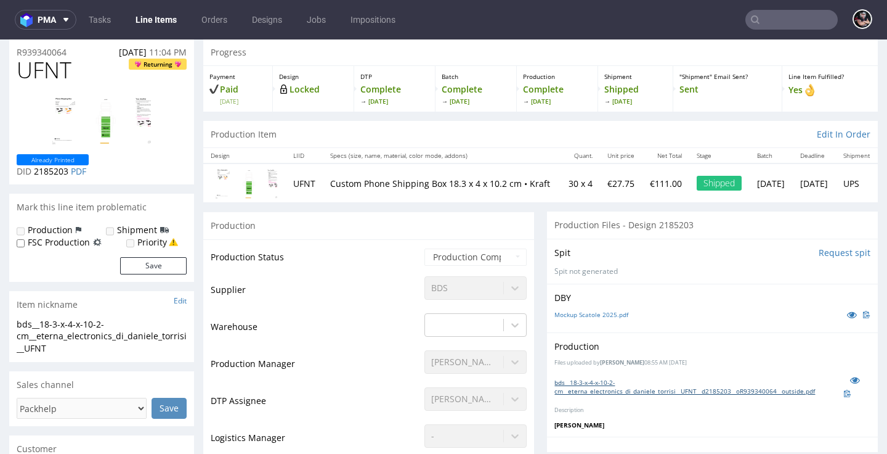
click at [609, 395] on link "bds__18-3-x-4-x-10-2-cm__eterna_electronics_di_daniele_torrisi__UFNT__d2185203_…" at bounding box center [699, 386] width 289 height 17
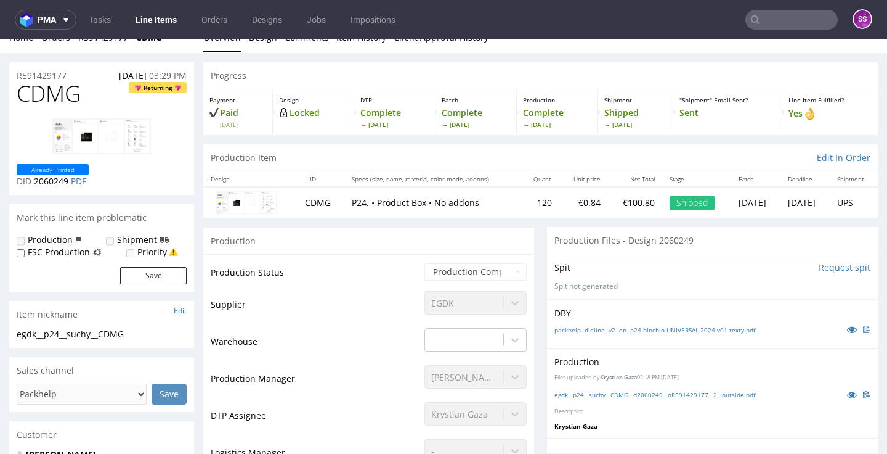
scroll to position [34, 0]
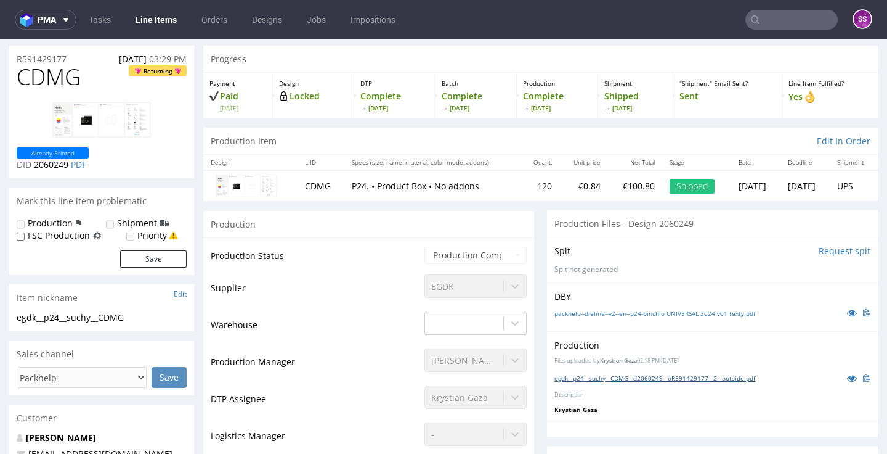
click at [577, 373] on link "egdk__p24__suchy__CDMG__d2060249__oR591429177__2__outside.pdf" at bounding box center [655, 377] width 201 height 9
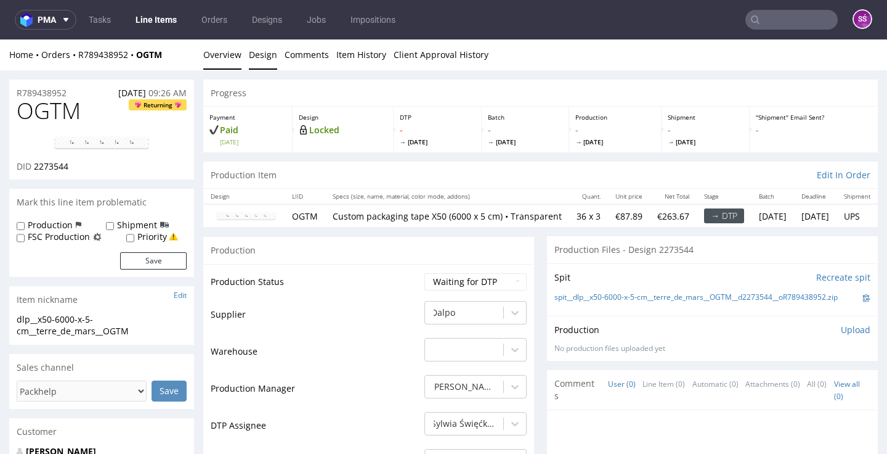
click at [269, 67] on link "Design" at bounding box center [263, 54] width 28 height 30
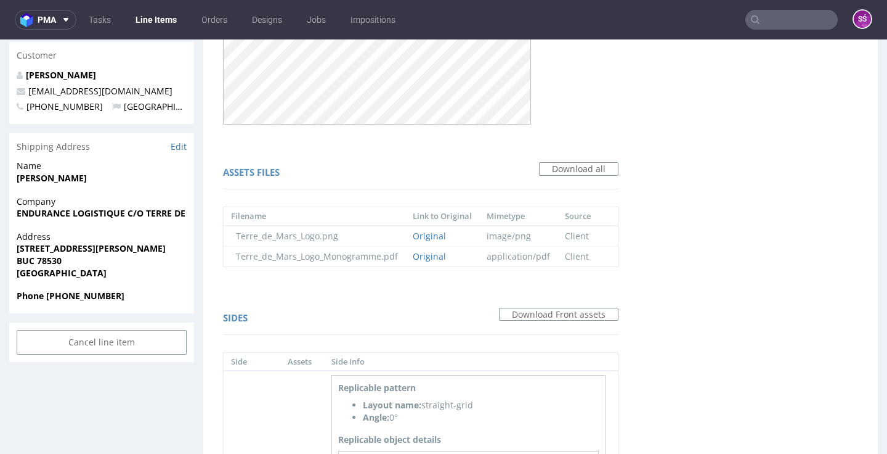
scroll to position [574, 0]
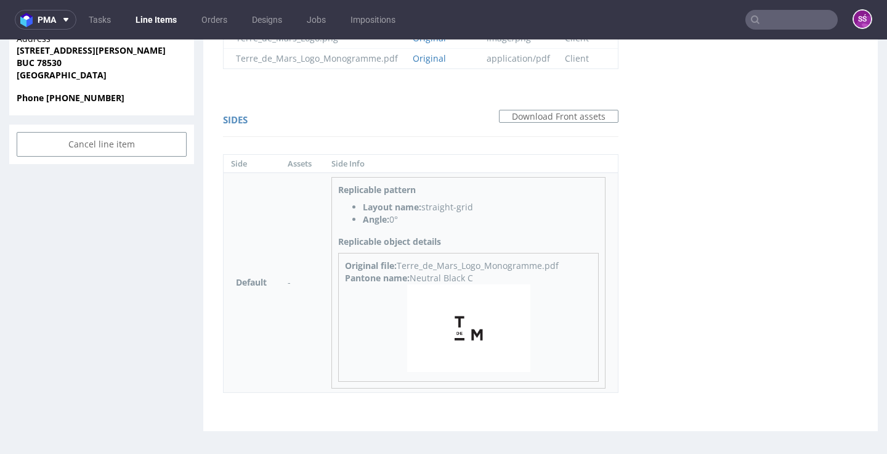
click at [468, 326] on img at bounding box center [468, 328] width 123 height 88
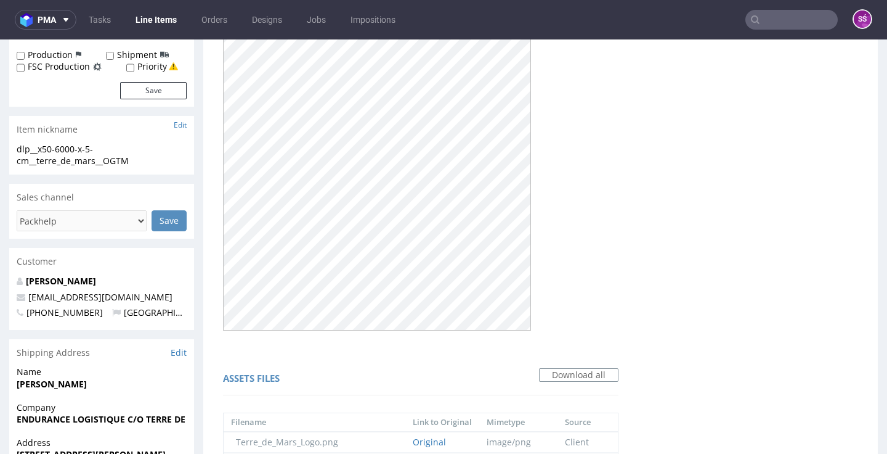
scroll to position [0, 0]
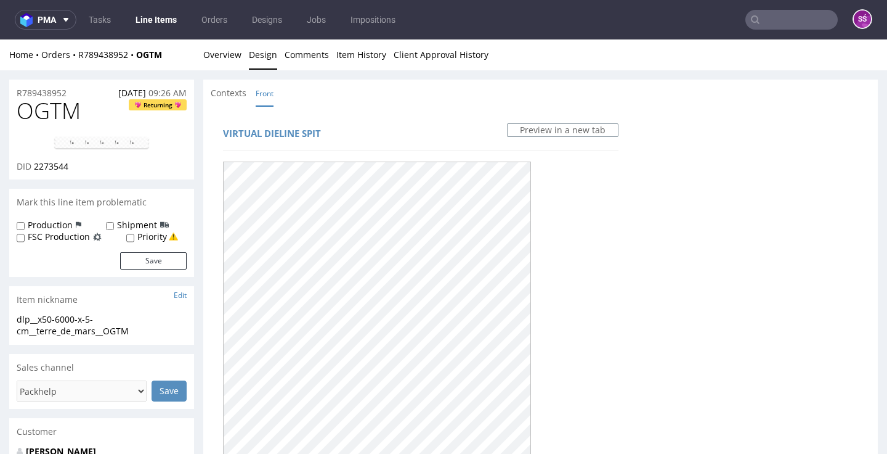
click at [49, 120] on span "OGTM" at bounding box center [49, 111] width 64 height 25
copy span "OGTM"
click at [63, 163] on span "2273544" at bounding box center [51, 166] width 35 height 12
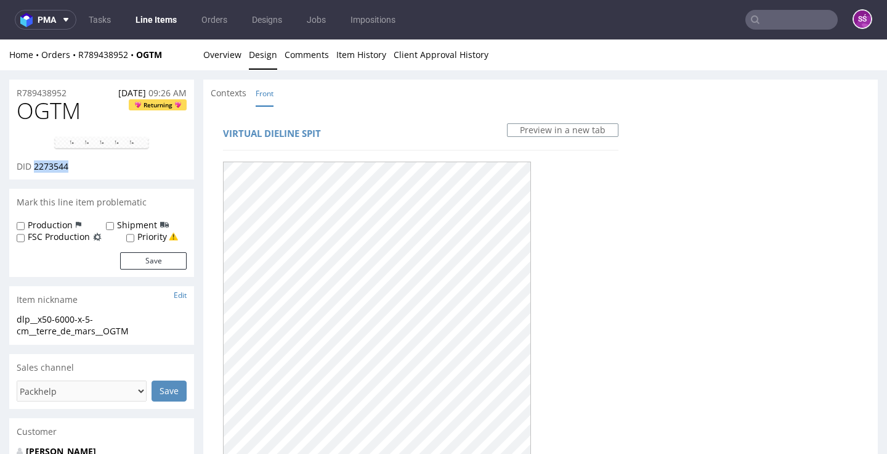
copy span "2273544"
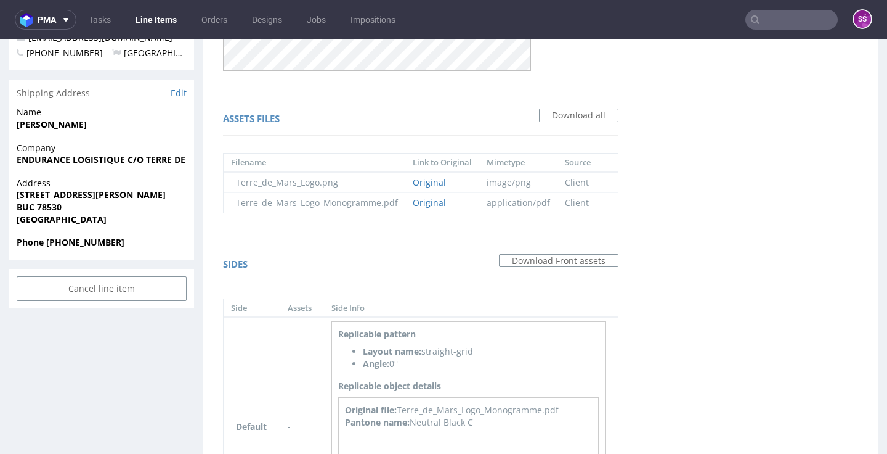
scroll to position [574, 0]
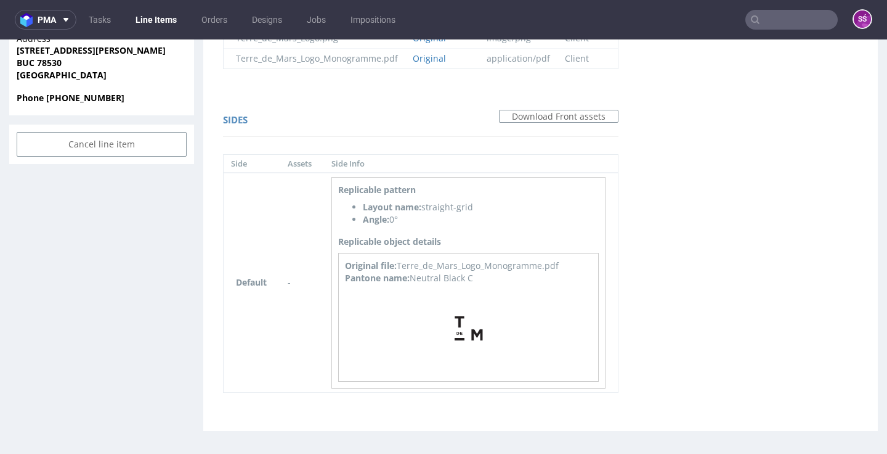
click at [444, 274] on div "Pantone name: Neutral Black C" at bounding box center [468, 278] width 247 height 12
click at [470, 275] on div "Pantone name: Neutral Black C" at bounding box center [468, 278] width 247 height 12
drag, startPoint x: 476, startPoint y: 277, endPoint x: 415, endPoint y: 271, distance: 61.3
click at [415, 272] on div "Pantone name: Neutral Black C" at bounding box center [468, 278] width 247 height 12
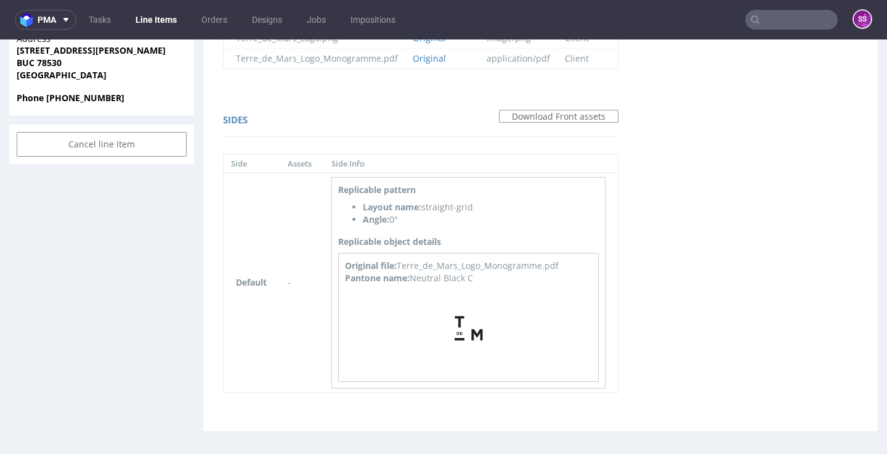
copy div "Neutral Black C"
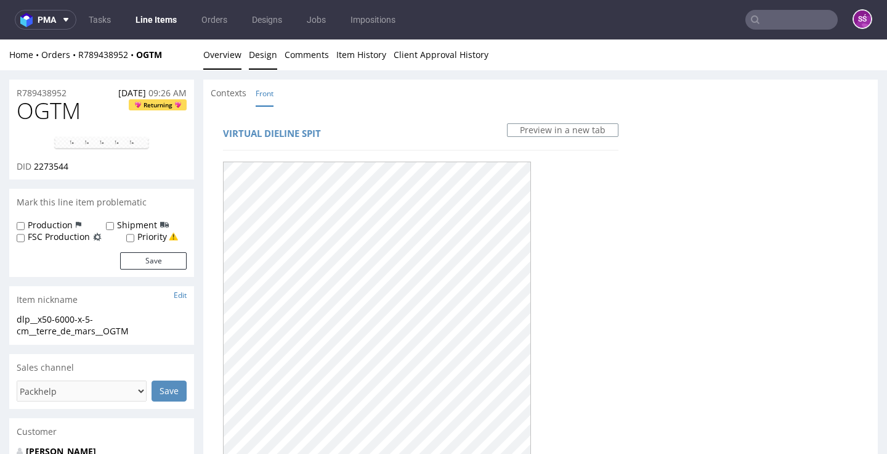
click at [221, 53] on link "Overview" at bounding box center [222, 54] width 38 height 30
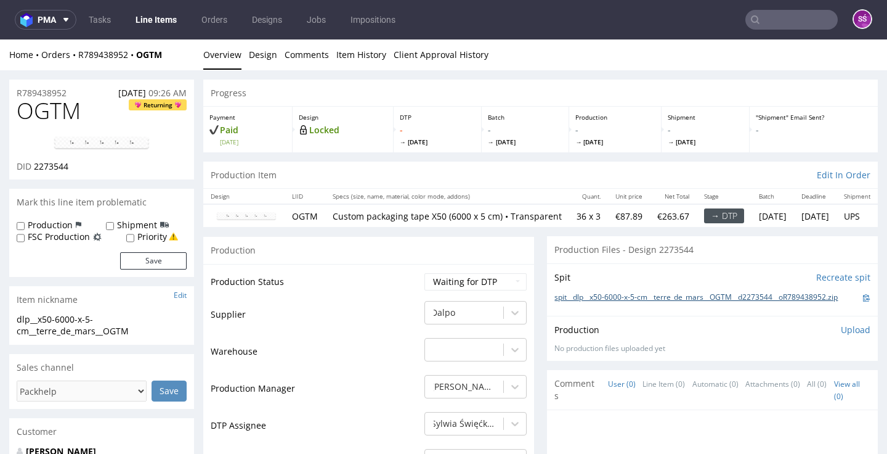
click at [656, 303] on link "spit__dlp__x50-6000-x-5-cm__terre_de_mars__OGTM__d2273544__oR789438952.zip" at bounding box center [696, 297] width 283 height 10
click at [45, 114] on span "OGTM" at bounding box center [49, 111] width 64 height 25
copy span "OGTM"
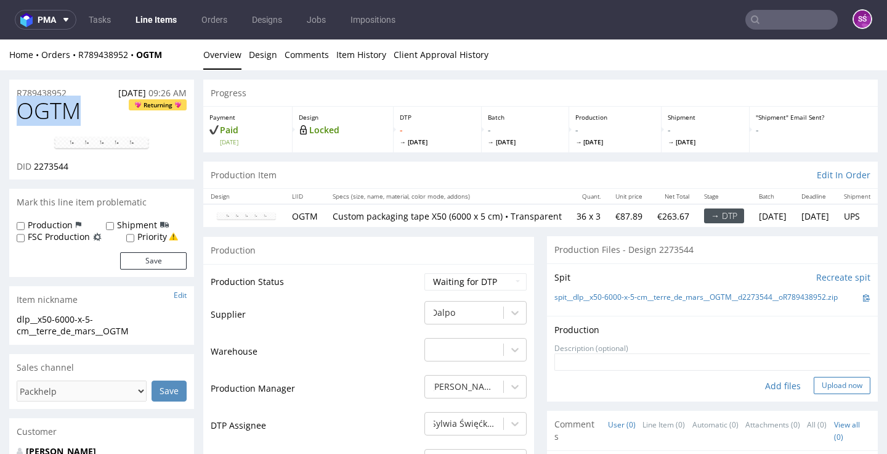
click at [817, 394] on button "Upload now" at bounding box center [842, 385] width 57 height 17
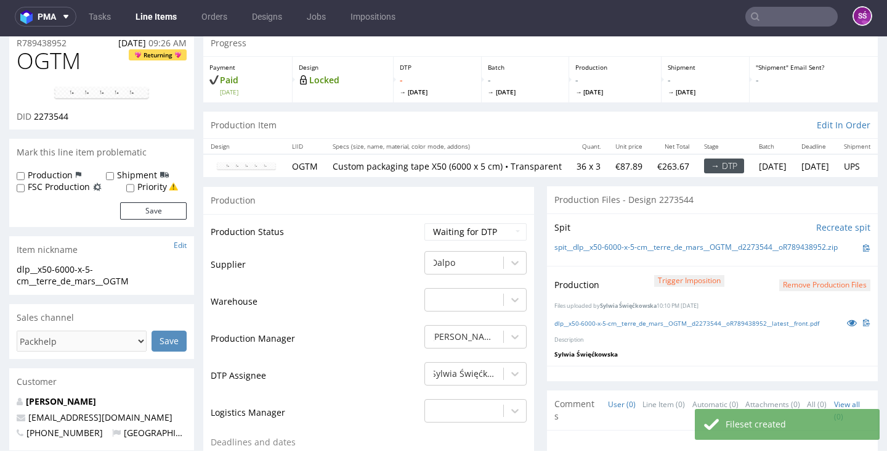
scroll to position [134, 0]
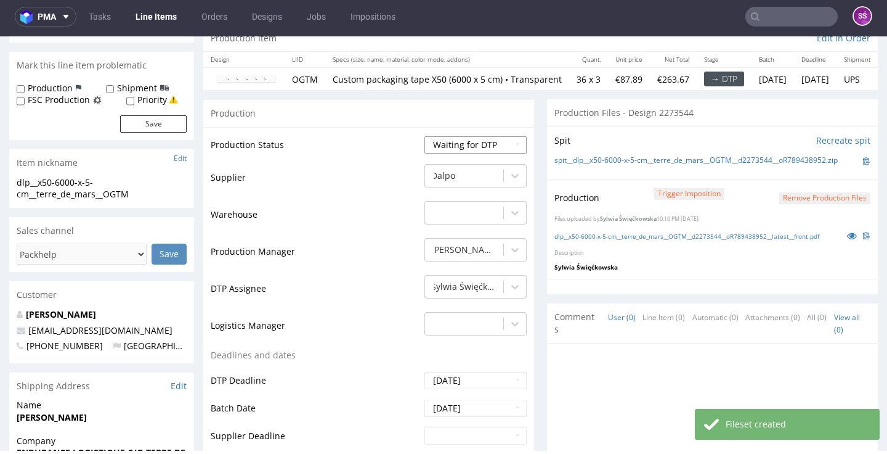
select select "dtp_production_ready"
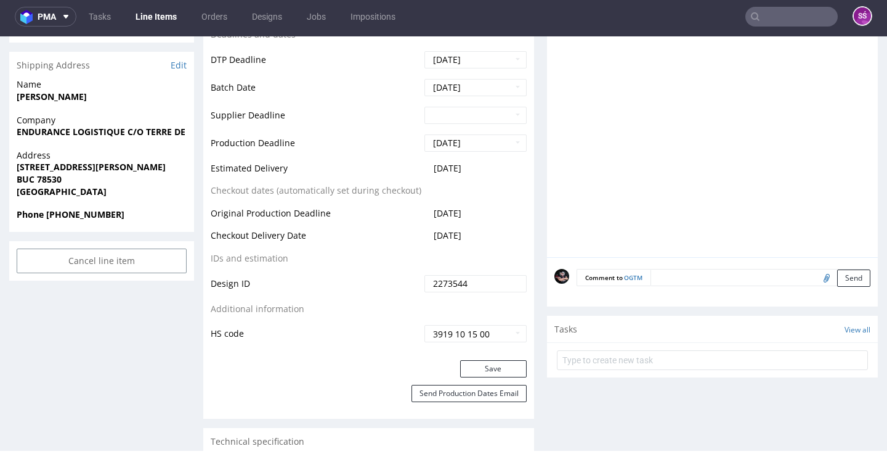
scroll to position [478, 0]
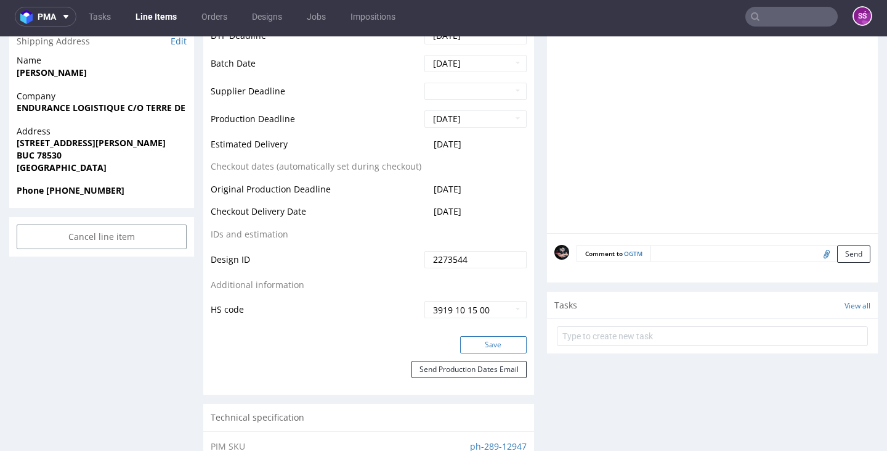
click at [491, 353] on button "Save" at bounding box center [493, 344] width 67 height 17
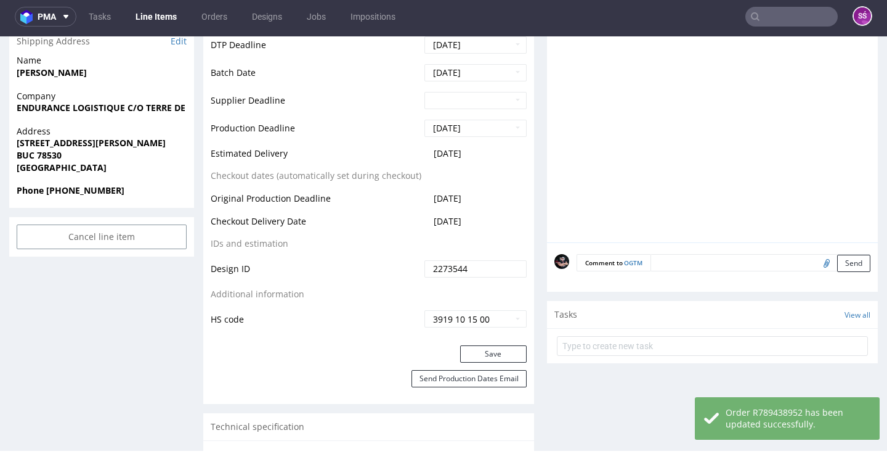
scroll to position [0, 0]
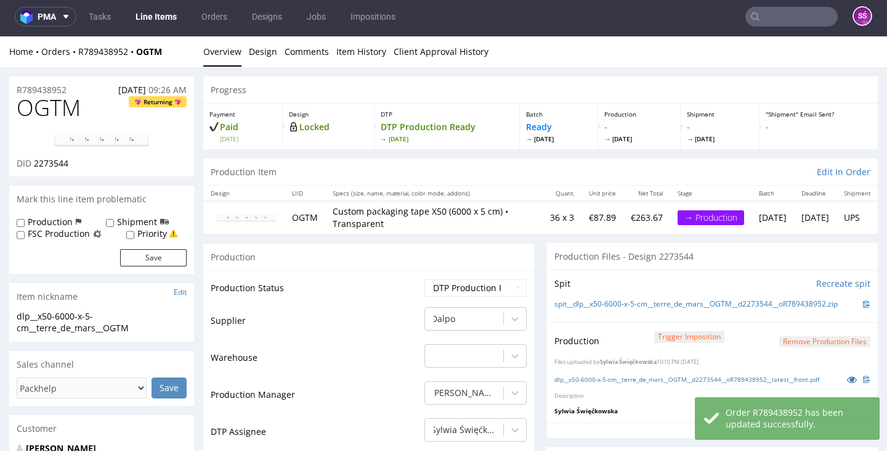
click at [159, 30] on nav "pma Tasks Line Items Orders Designs Jobs Impositions SŚ" at bounding box center [443, 16] width 887 height 39
click at [159, 25] on link "Line Items" at bounding box center [156, 17] width 56 height 20
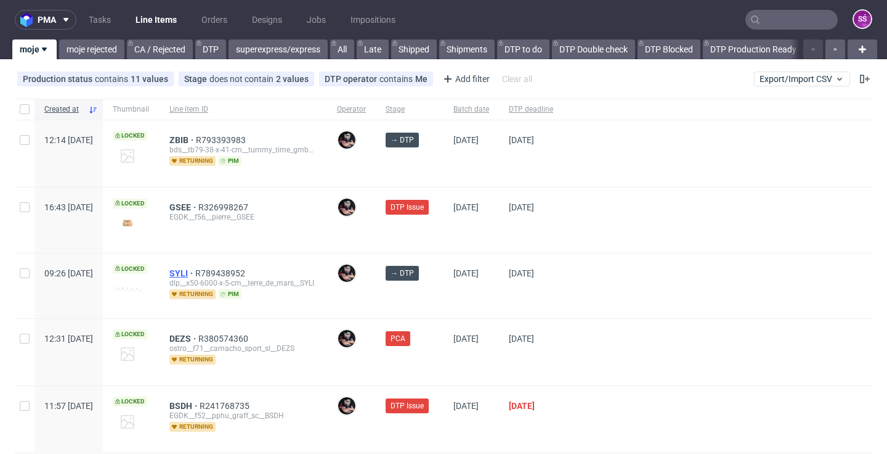
click at [195, 276] on span "SYLI" at bounding box center [182, 273] width 26 height 10
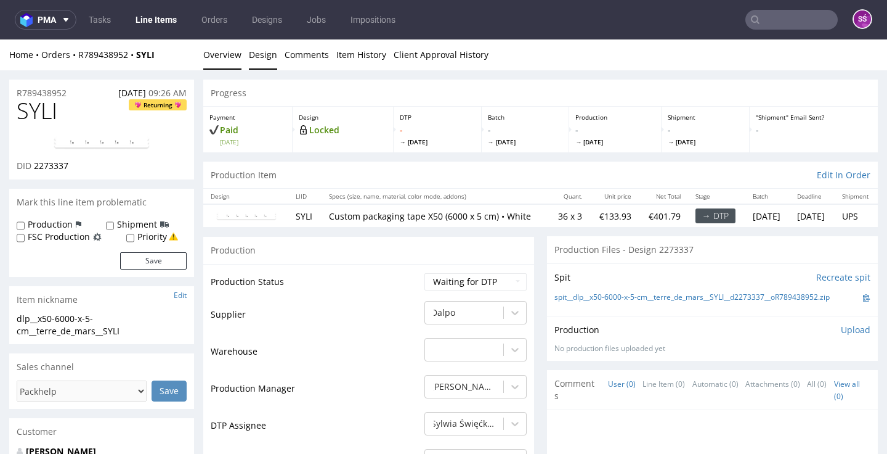
click at [267, 51] on link "Design" at bounding box center [263, 54] width 28 height 30
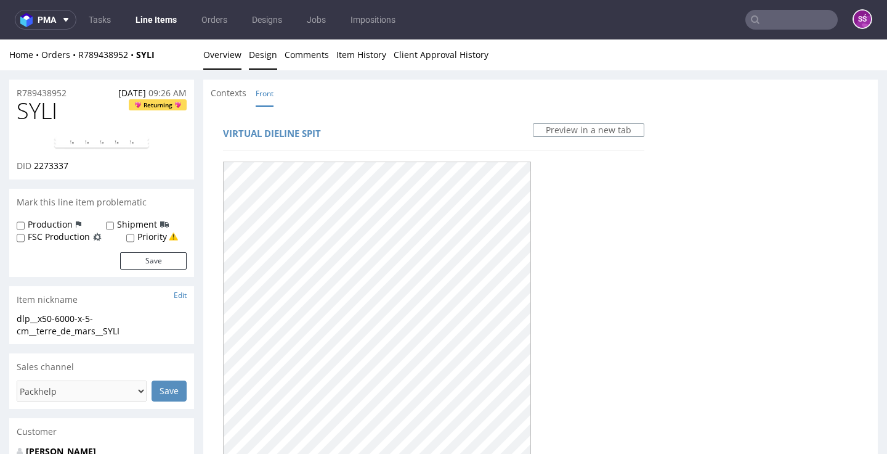
click at [229, 54] on link "Overview" at bounding box center [222, 54] width 38 height 30
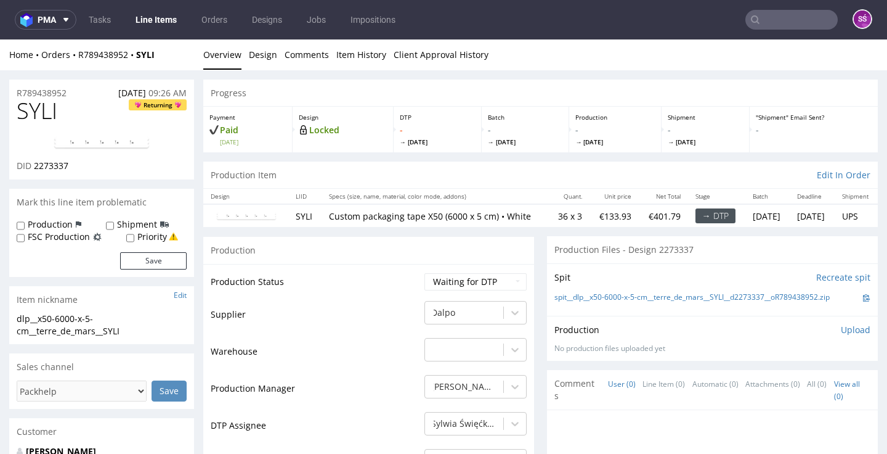
click at [48, 104] on span "SYLI" at bounding box center [37, 111] width 41 height 25
click at [39, 166] on span "2273337" at bounding box center [51, 166] width 35 height 12
copy span "2273337"
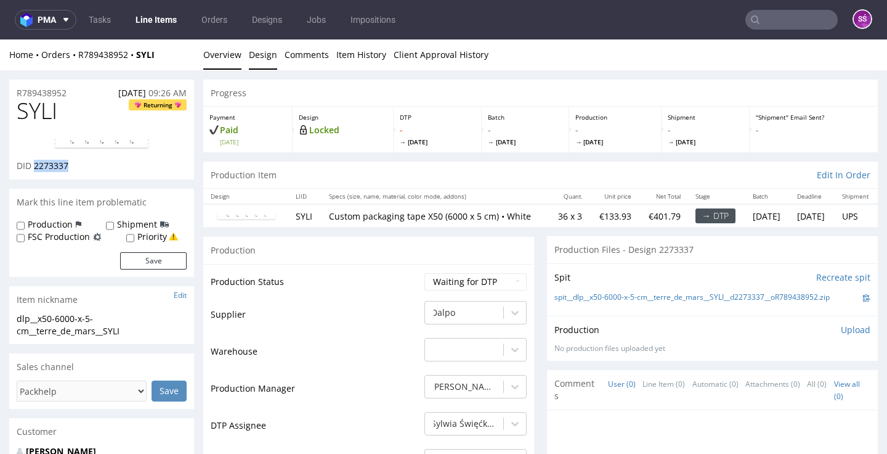
click at [259, 59] on link "Design" at bounding box center [263, 54] width 28 height 30
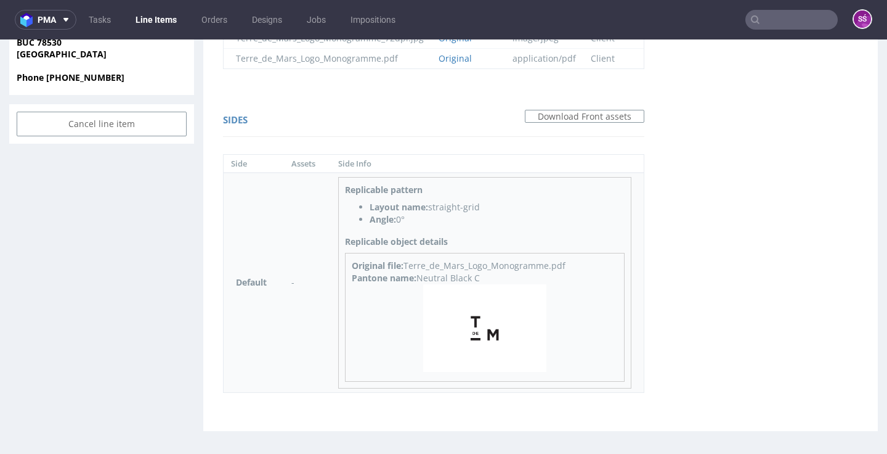
scroll to position [3, 0]
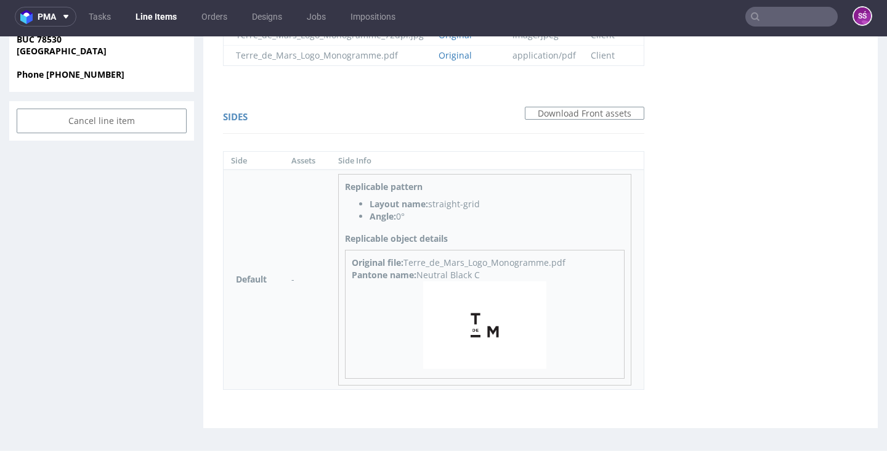
click at [490, 275] on div "Pantone name: Neutral Black C" at bounding box center [485, 275] width 266 height 12
drag, startPoint x: 479, startPoint y: 276, endPoint x: 422, endPoint y: 274, distance: 57.4
click at [422, 274] on div "Pantone name: Neutral Black C" at bounding box center [485, 275] width 266 height 12
copy div "Neutral Black C"
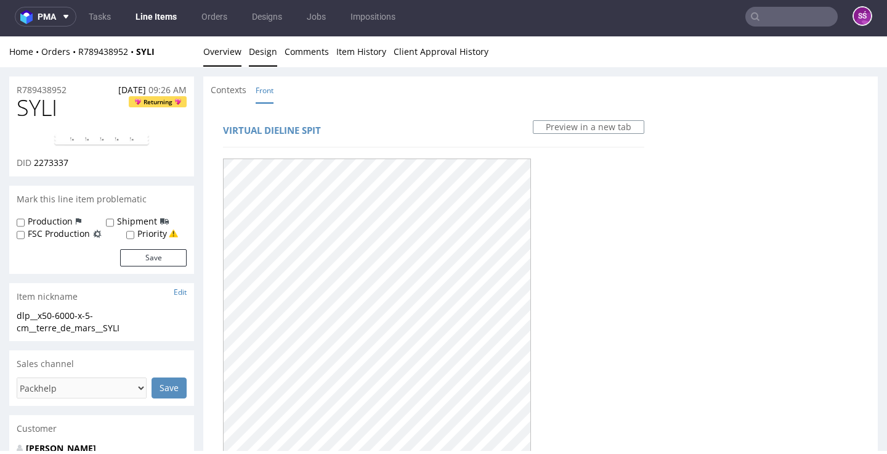
click at [226, 52] on link "Overview" at bounding box center [222, 51] width 38 height 30
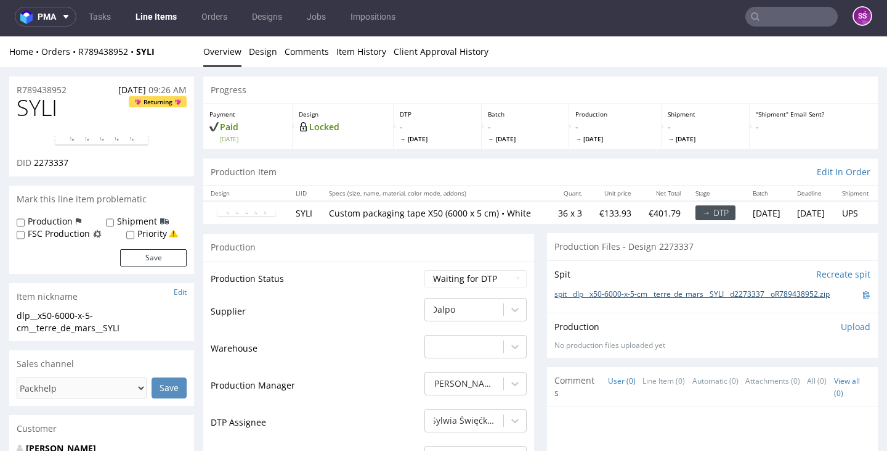
click at [660, 297] on link "spit__dlp__x50-6000-x-5-cm__terre_de_mars__SYLI__d2273337__oR789438952.zip" at bounding box center [692, 294] width 275 height 10
click at [329, 89] on div "Progress" at bounding box center [540, 89] width 675 height 27
click at [275, 51] on link "Design" at bounding box center [263, 51] width 28 height 30
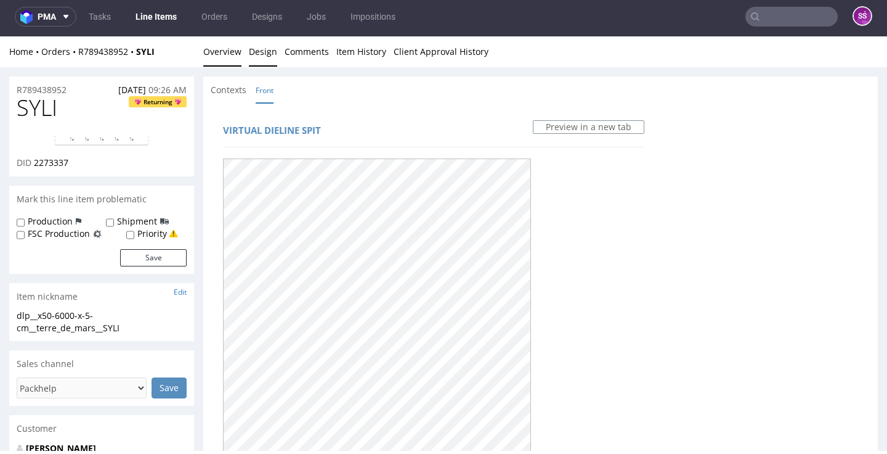
click at [235, 46] on link "Overview" at bounding box center [222, 51] width 38 height 30
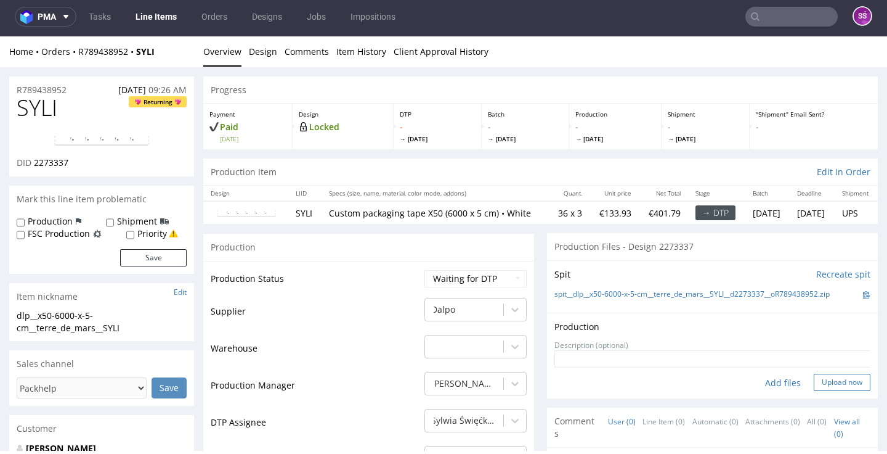
click at [814, 385] on button "Upload now" at bounding box center [842, 381] width 57 height 17
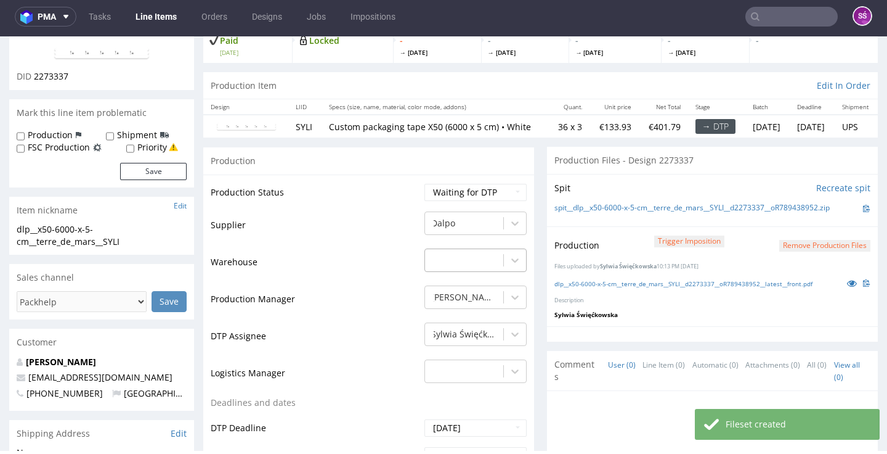
scroll to position [89, 0]
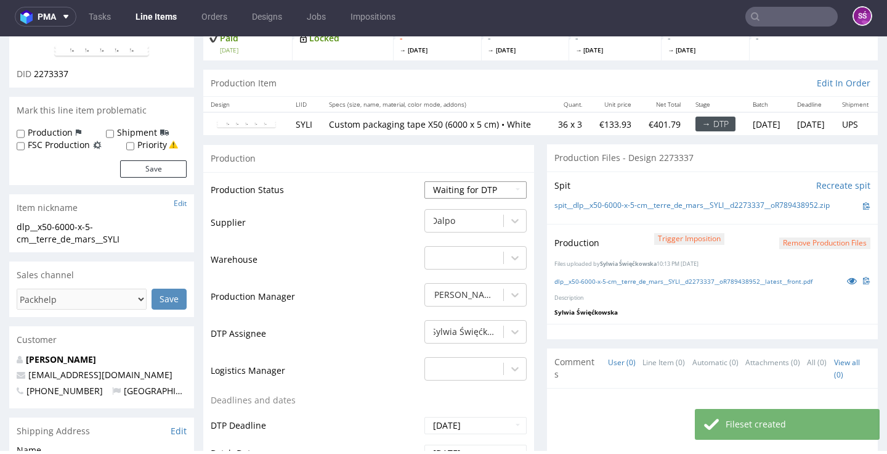
select select "dtp_production_ready"
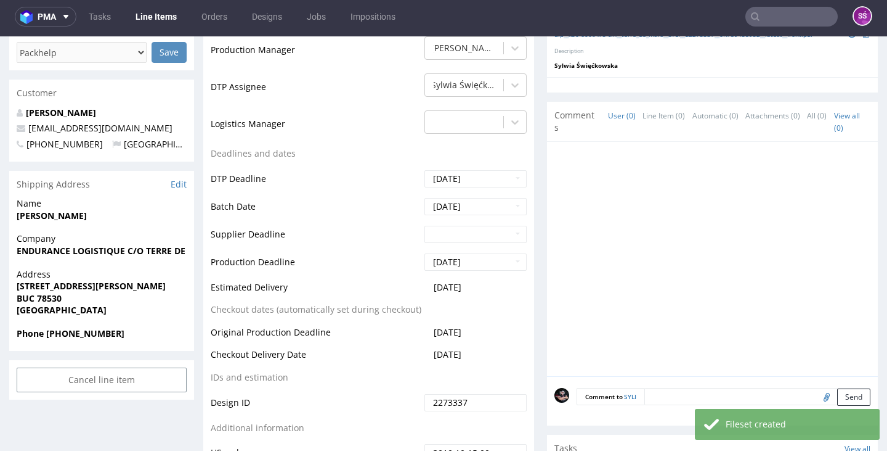
scroll to position [451, 0]
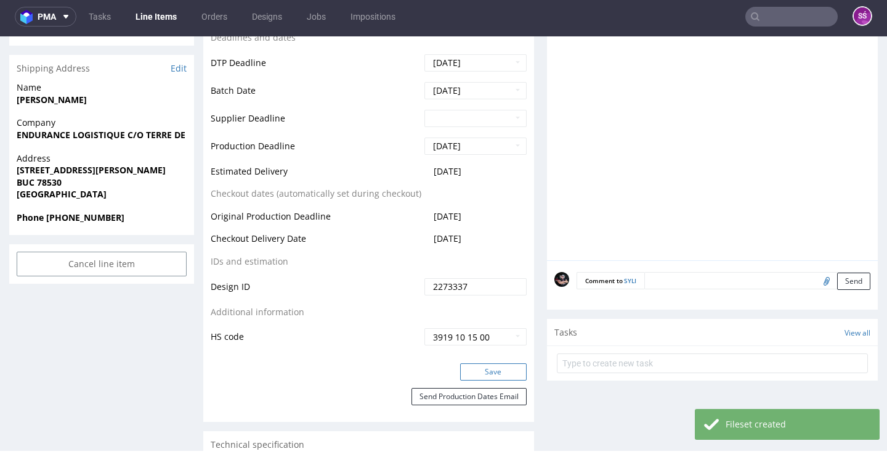
click at [484, 377] on button "Save" at bounding box center [493, 371] width 67 height 17
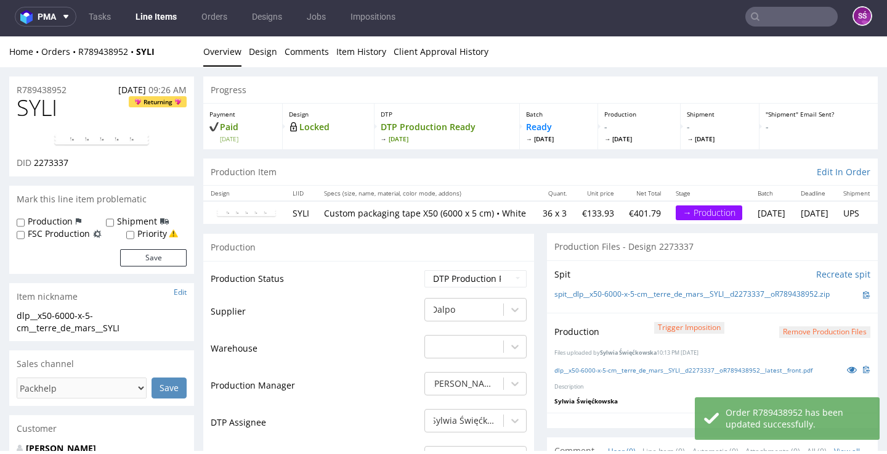
scroll to position [0, 0]
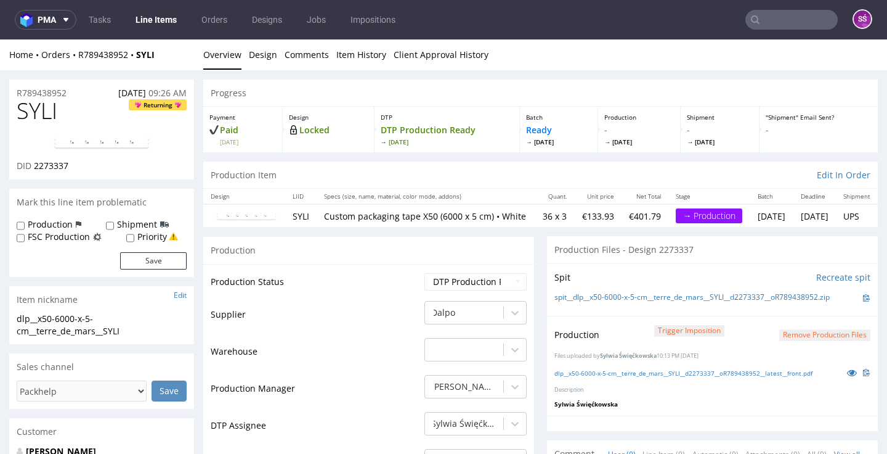
click at [47, 165] on span "2273337" at bounding box center [51, 166] width 35 height 12
click at [163, 22] on link "Line Items" at bounding box center [156, 20] width 56 height 20
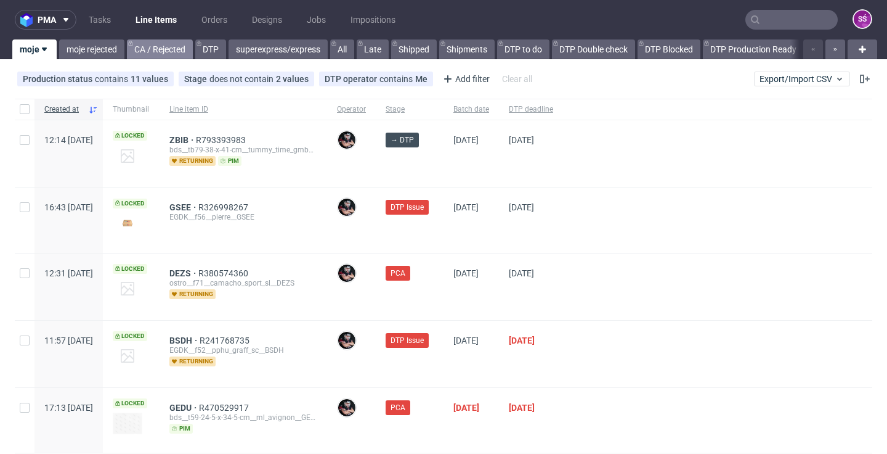
click at [135, 47] on link "CA / Rejected" at bounding box center [160, 49] width 66 height 20
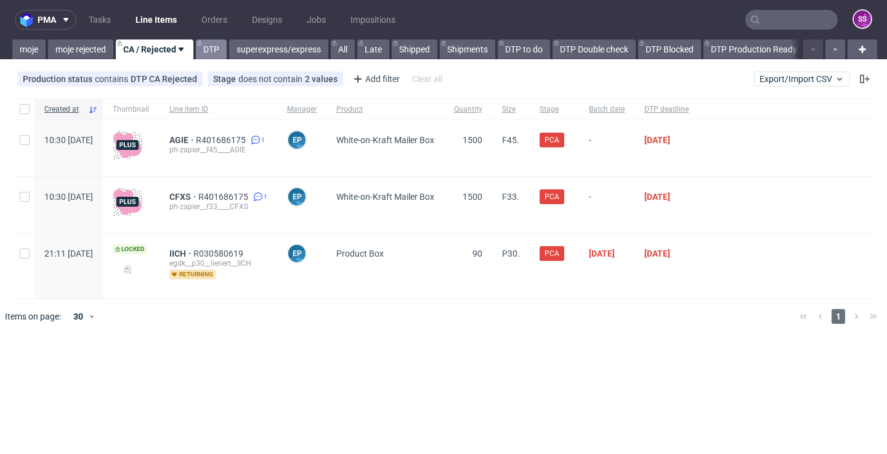
click at [213, 53] on link "DTP" at bounding box center [211, 49] width 31 height 20
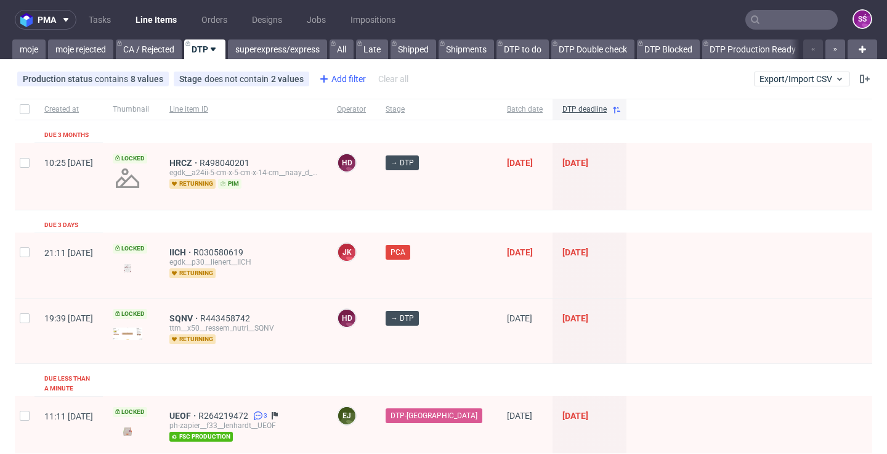
click at [336, 79] on div "Add filter" at bounding box center [341, 79] width 54 height 20
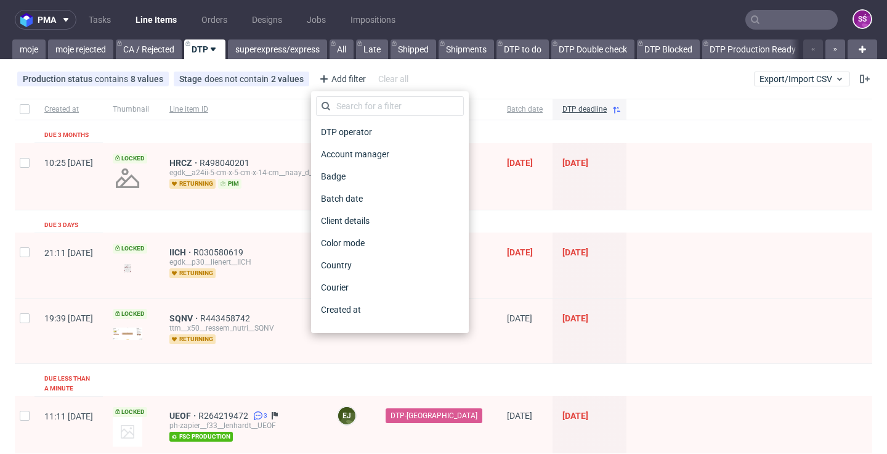
click at [356, 142] on div "DTP operator" at bounding box center [390, 132] width 148 height 22
click at [355, 139] on span "DTP operator" at bounding box center [347, 131] width 62 height 17
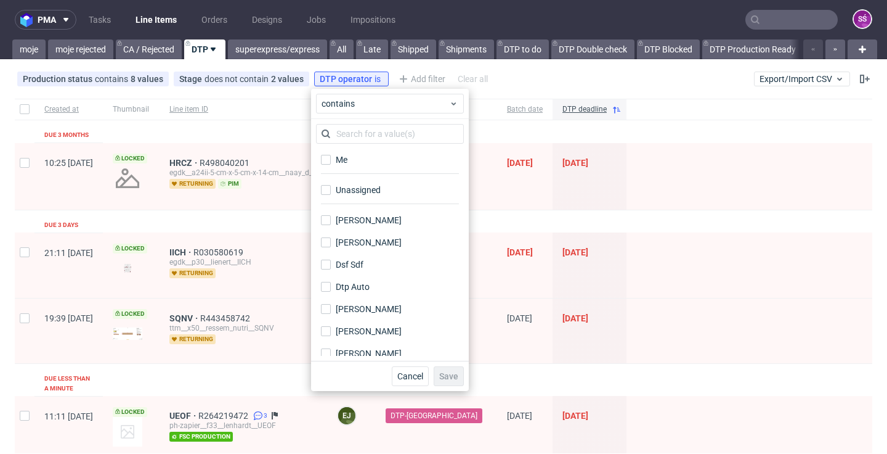
click at [351, 198] on div "Unassigned" at bounding box center [390, 194] width 148 height 30
click at [351, 195] on div "Unassigned" at bounding box center [359, 190] width 46 height 12
click at [331, 195] on input "Unassigned" at bounding box center [326, 190] width 10 height 10
checkbox input "true"
click at [444, 375] on span "Save" at bounding box center [448, 376] width 19 height 9
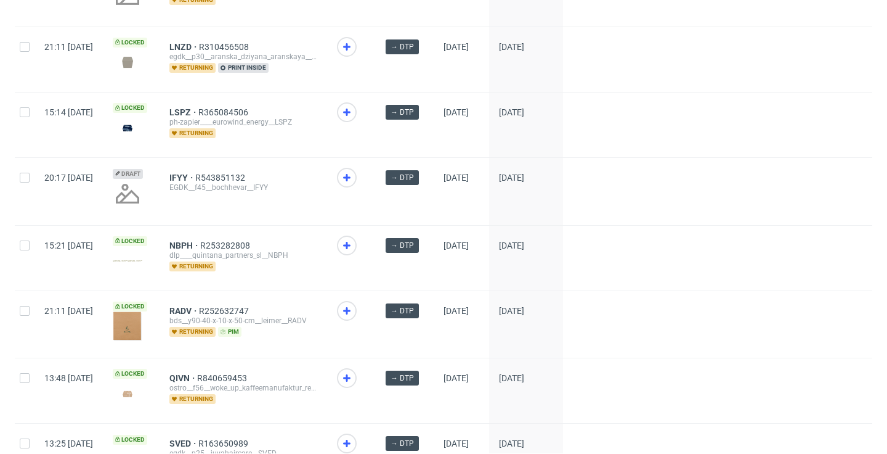
scroll to position [1082, 0]
